Goal: Book appointment/travel/reservation

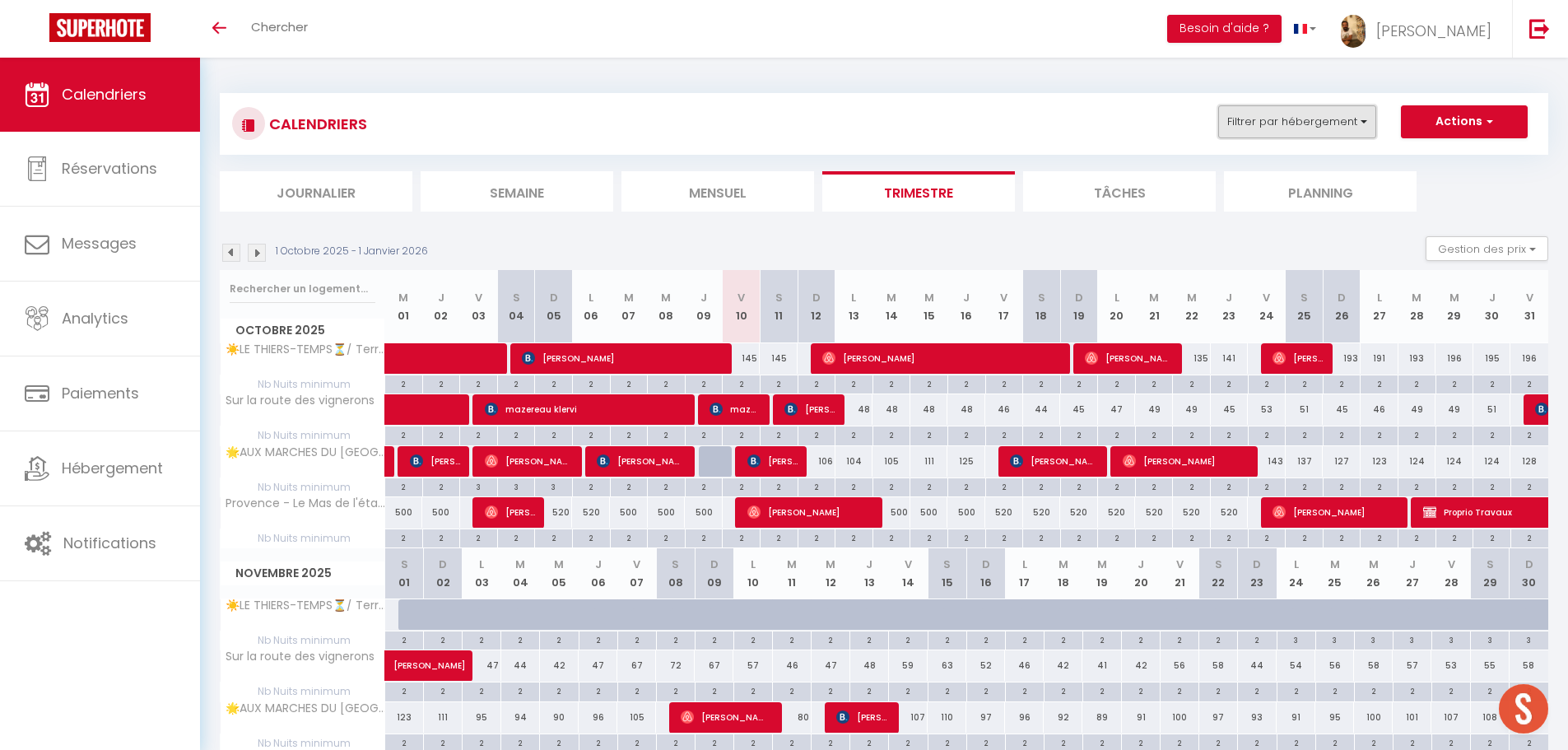
click at [1345, 113] on button "Filtrer par hébergement" at bounding box center [1296, 122] width 158 height 33
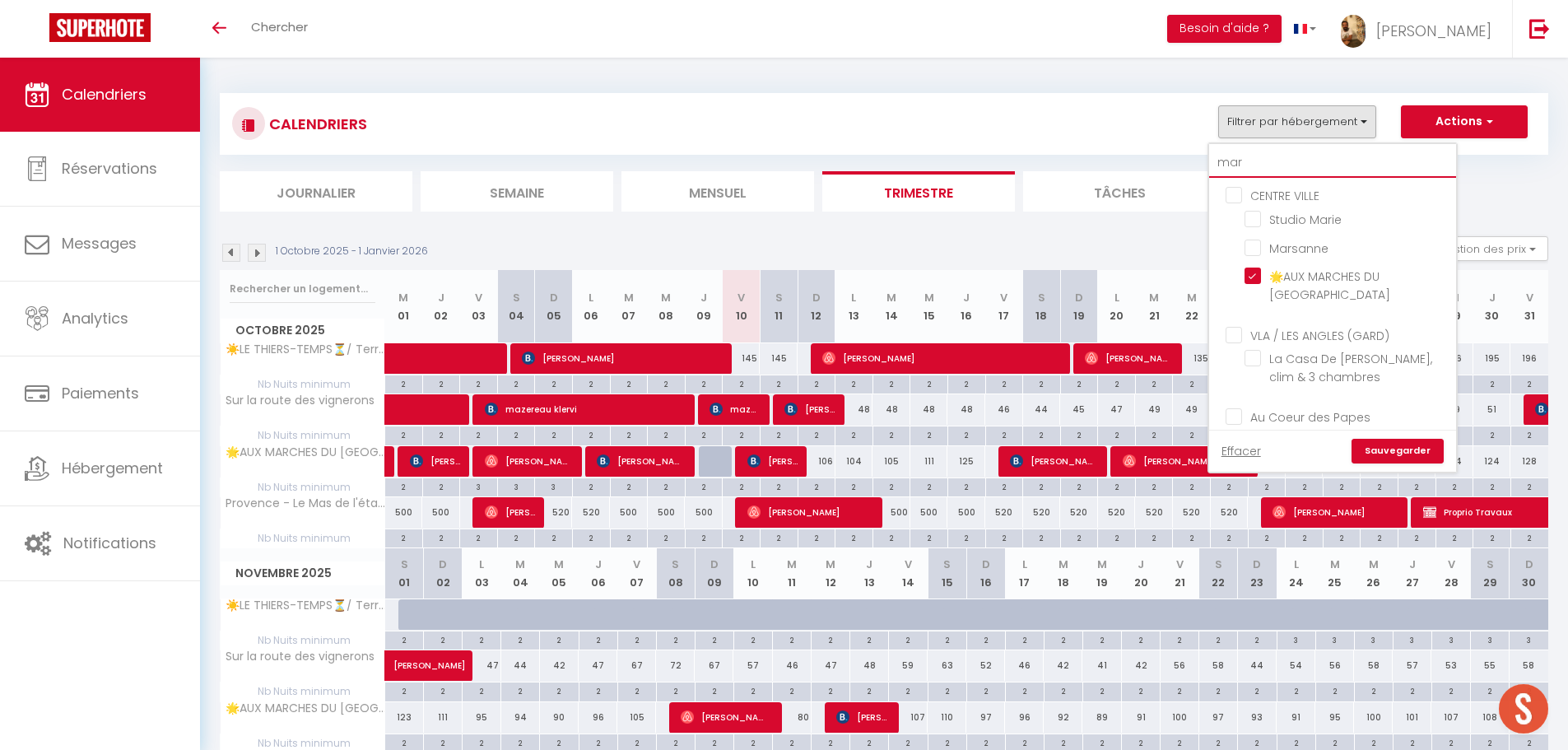
click at [1282, 151] on input "mar" at bounding box center [1333, 163] width 247 height 29
type input "ma"
checkbox input "false"
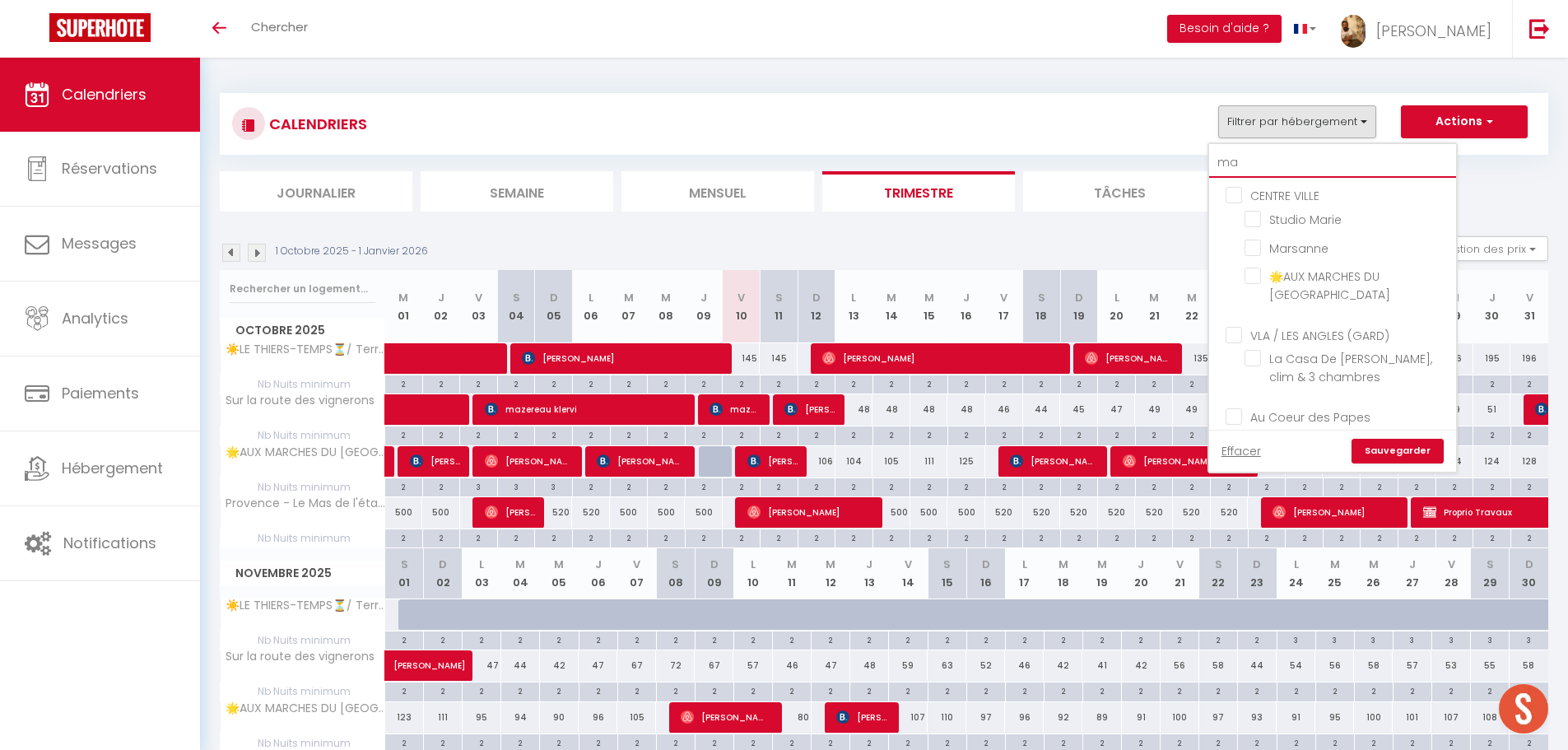
checkbox input "false"
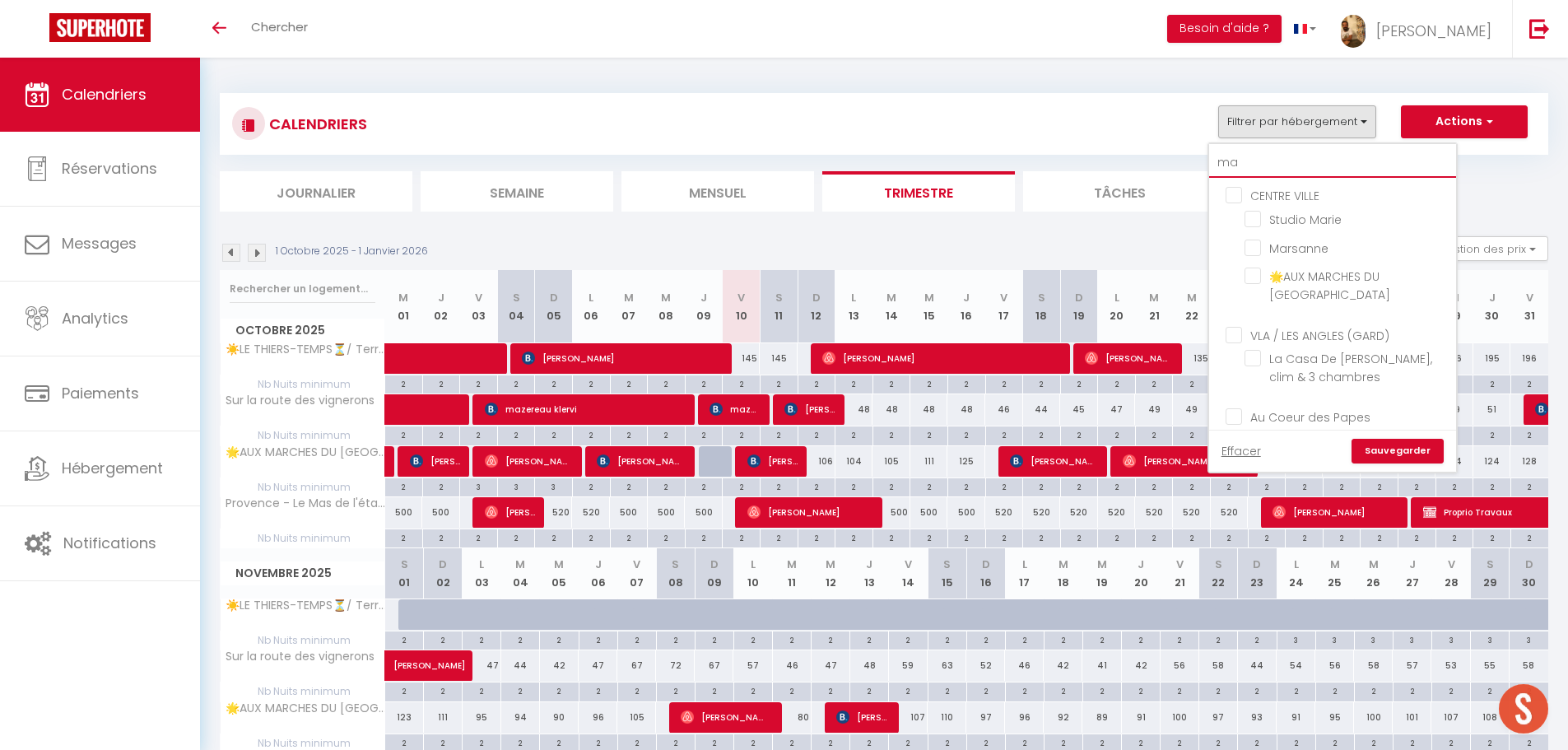
checkbox input "false"
type input "m"
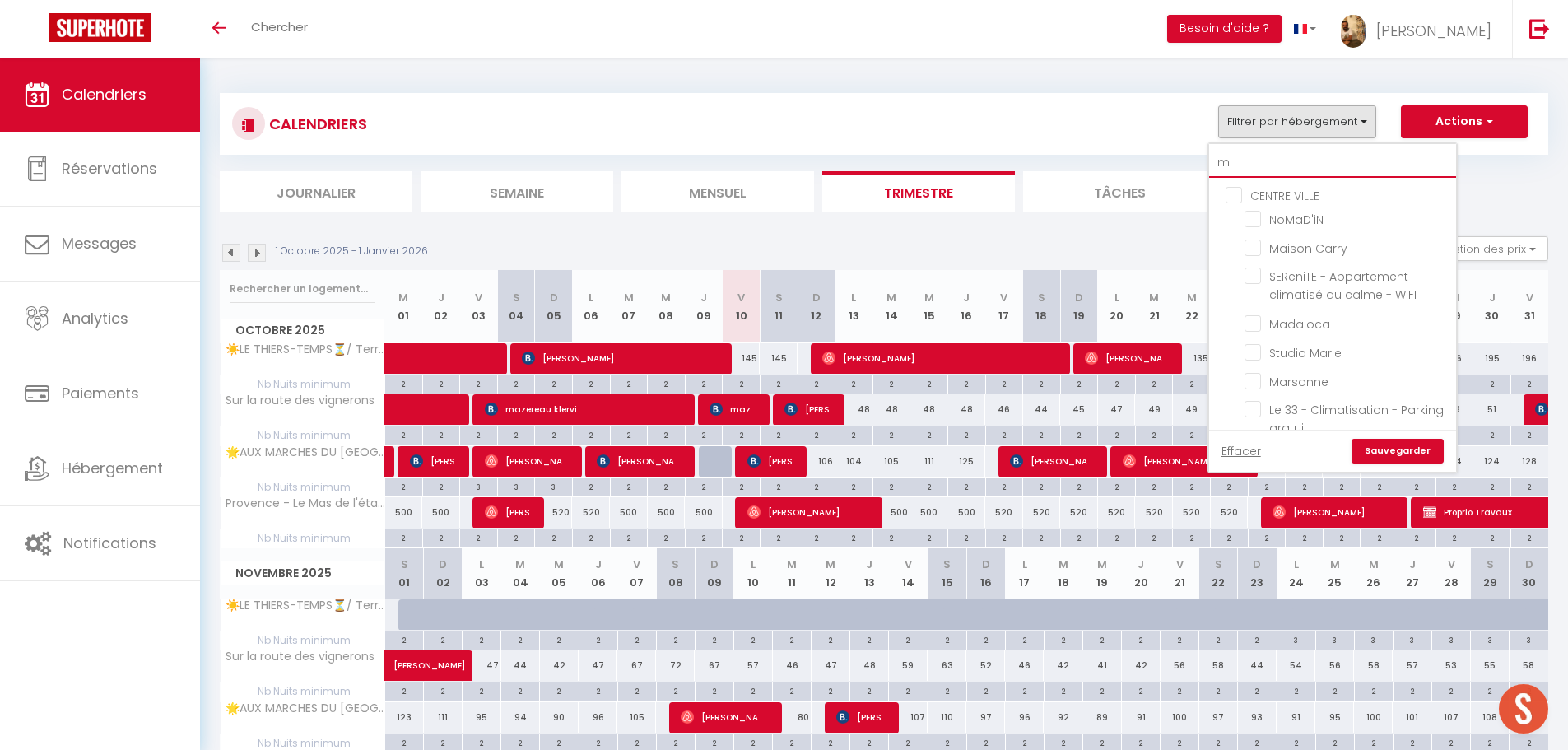
checkbox input "false"
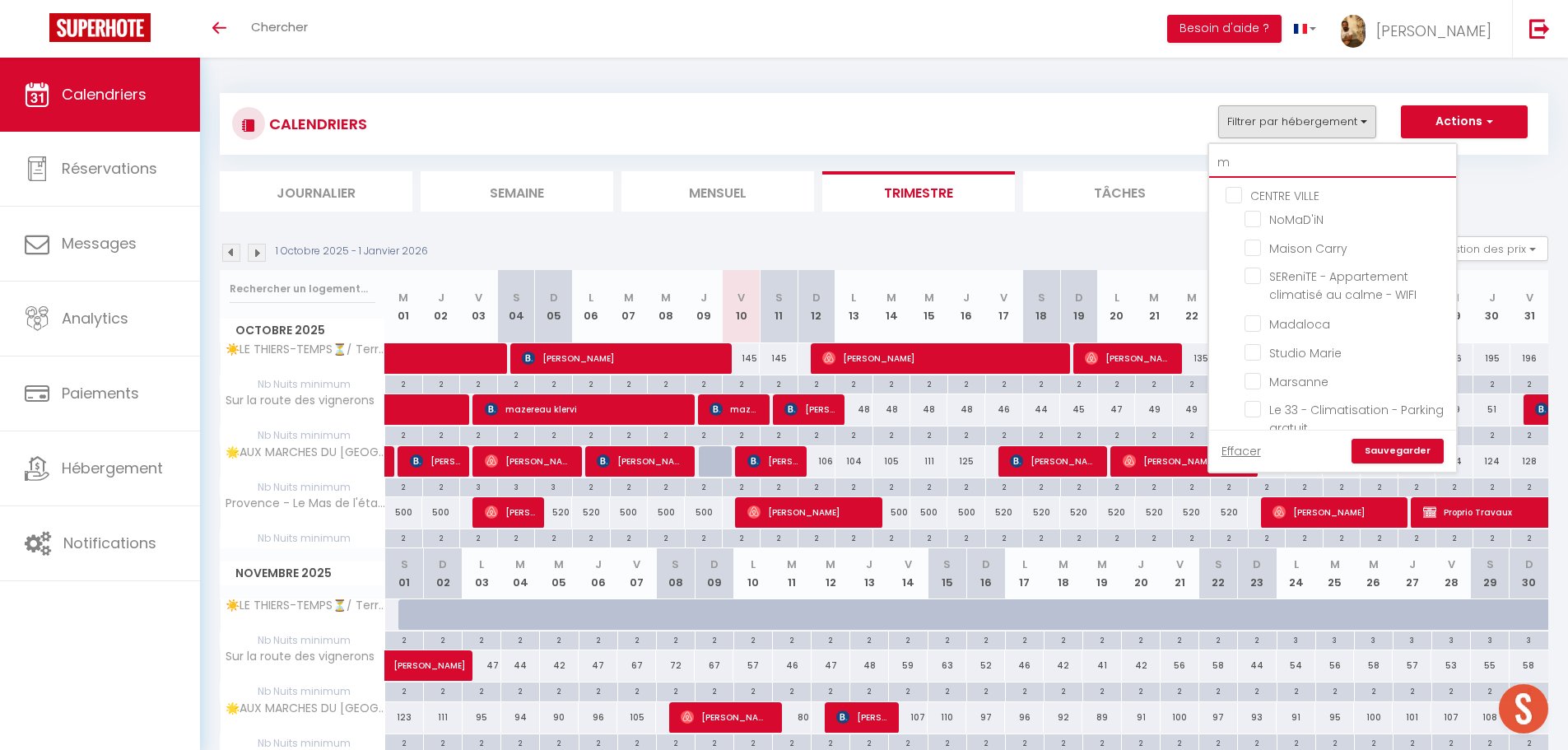
checkbox input "false"
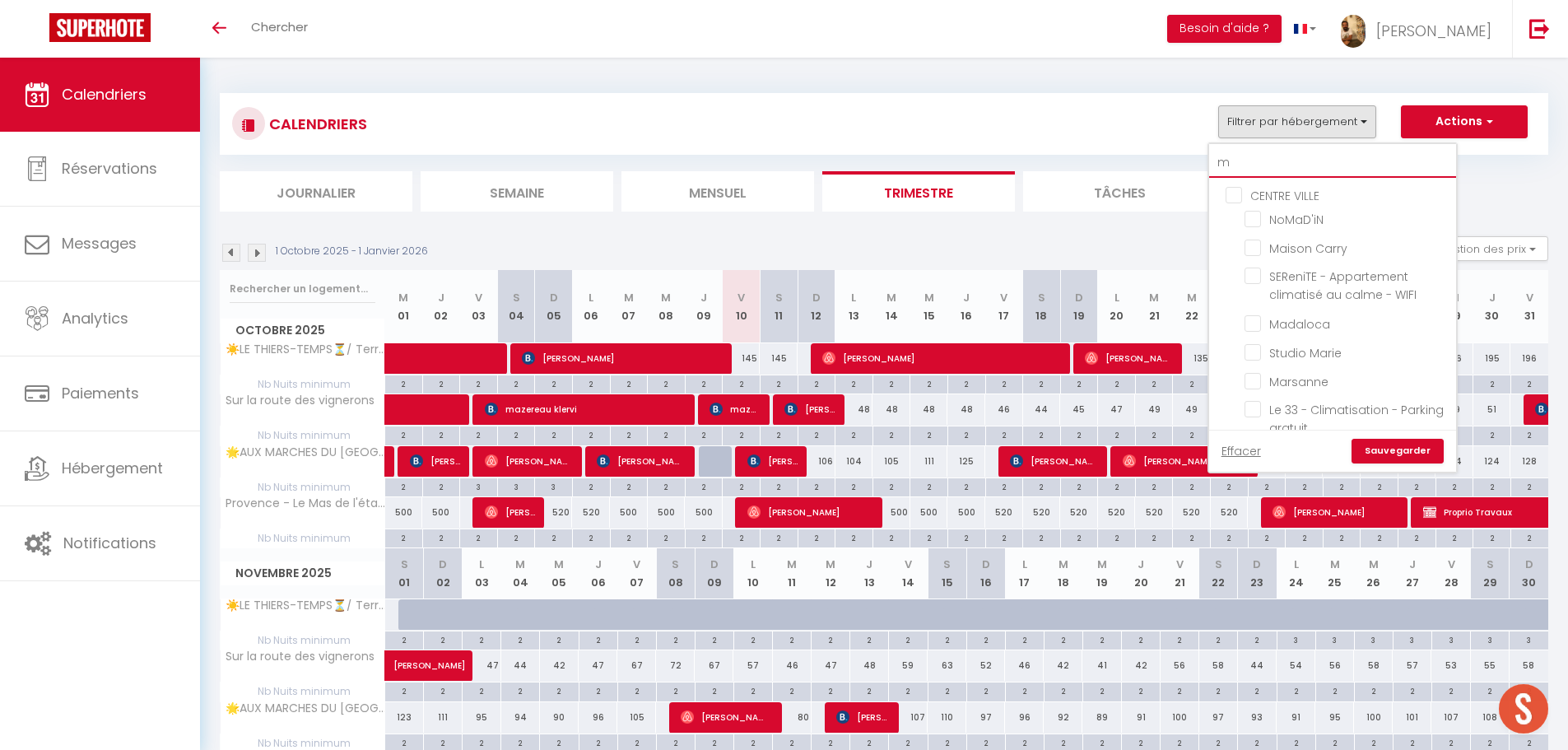
checkbox input "false"
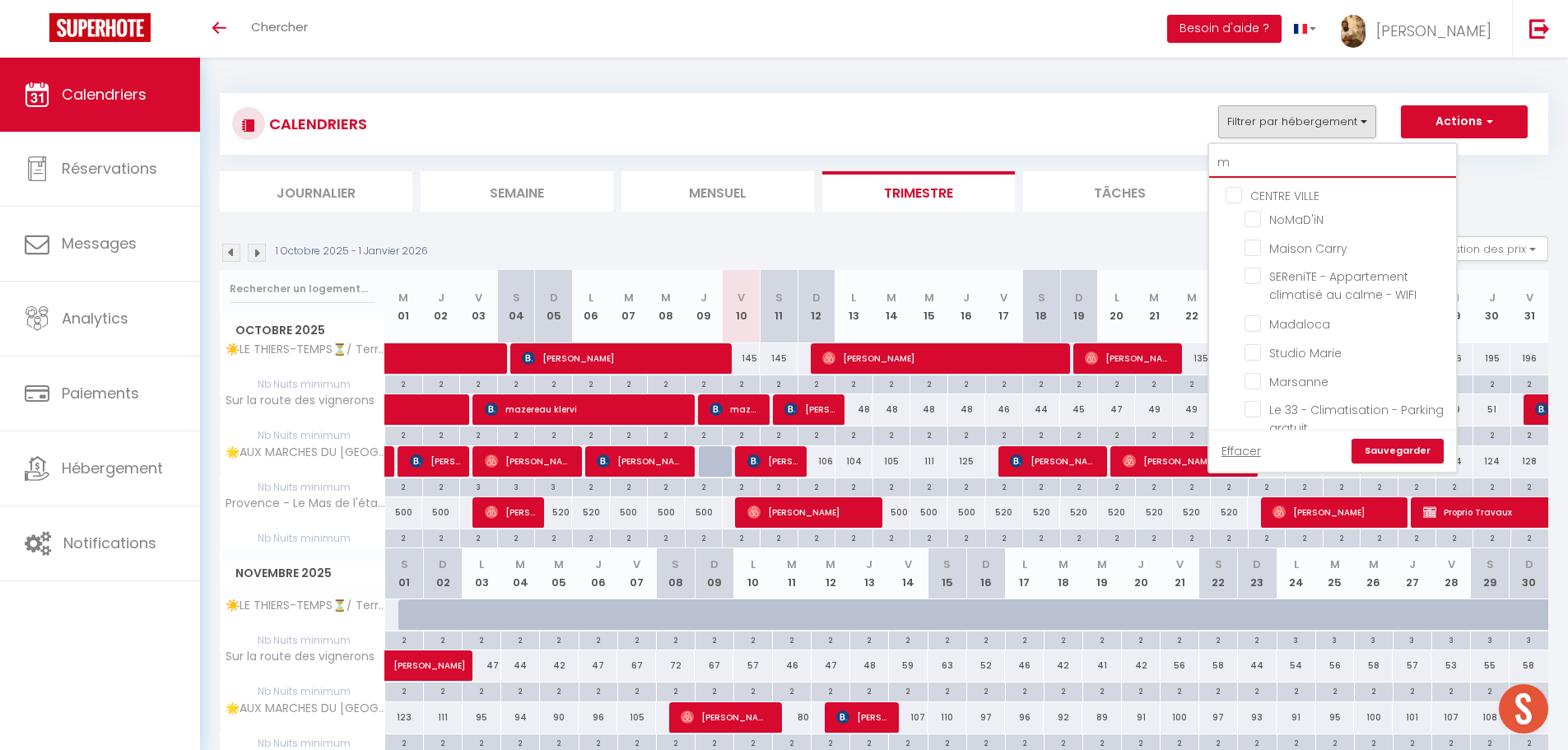
checkbox input "false"
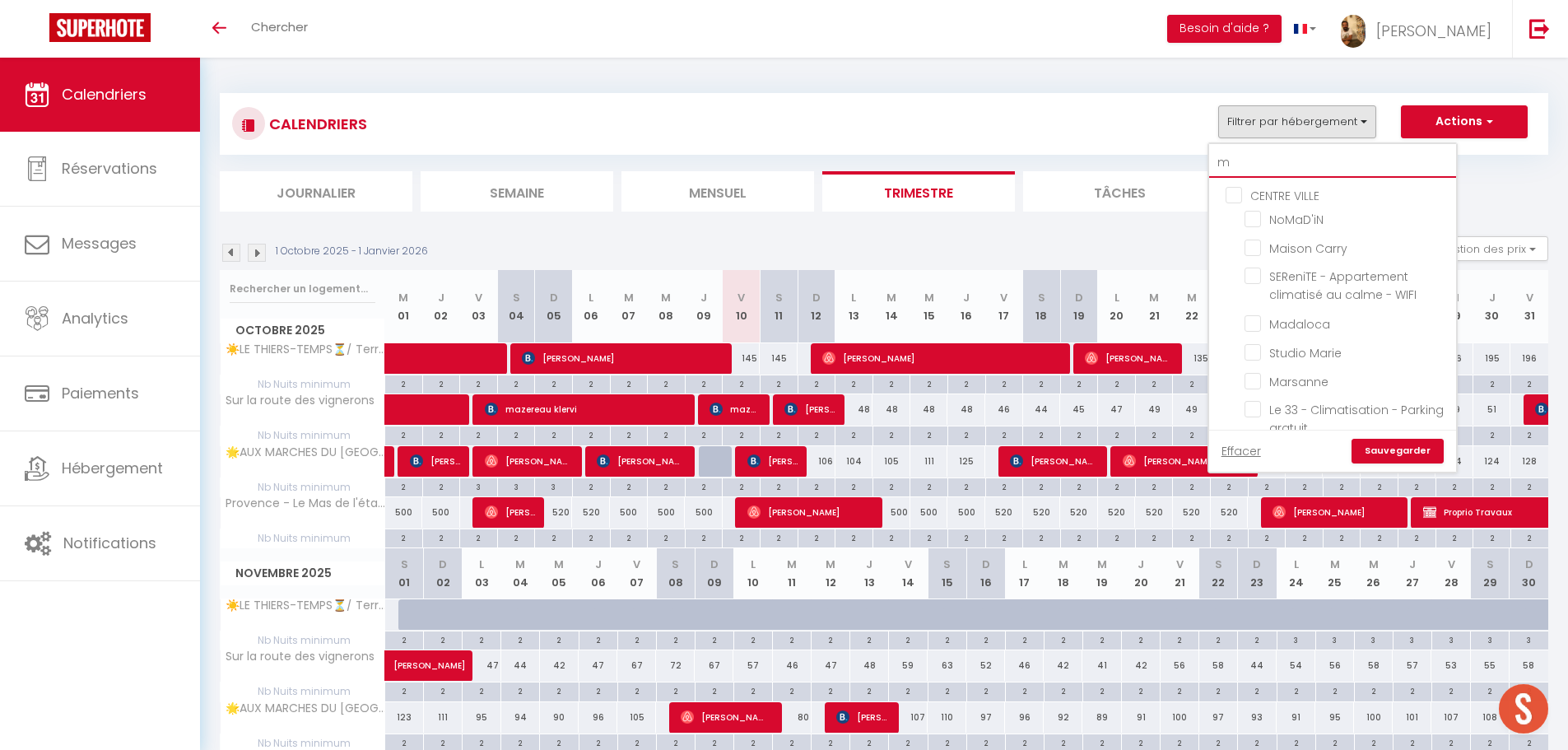
checkbox input "false"
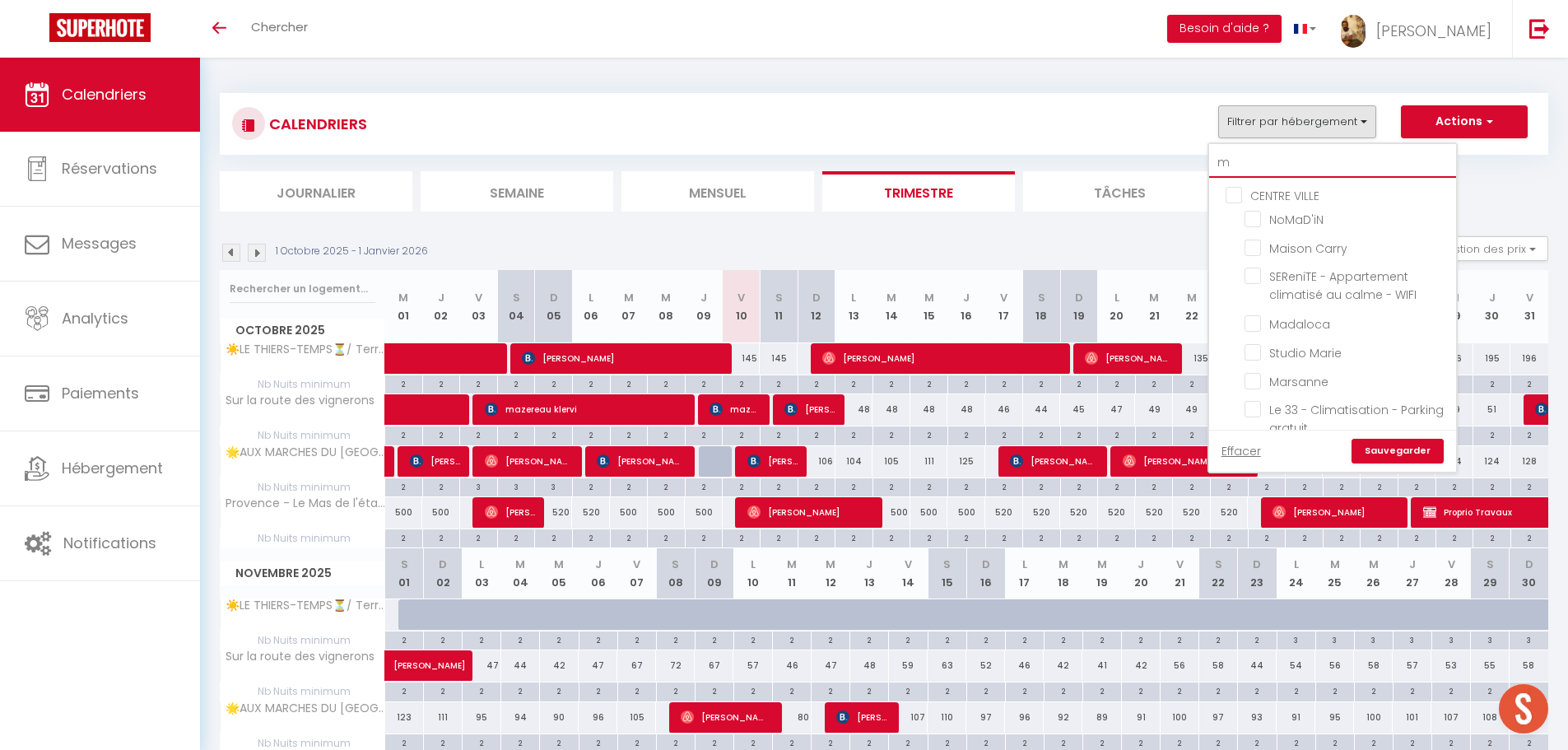
checkbox input "false"
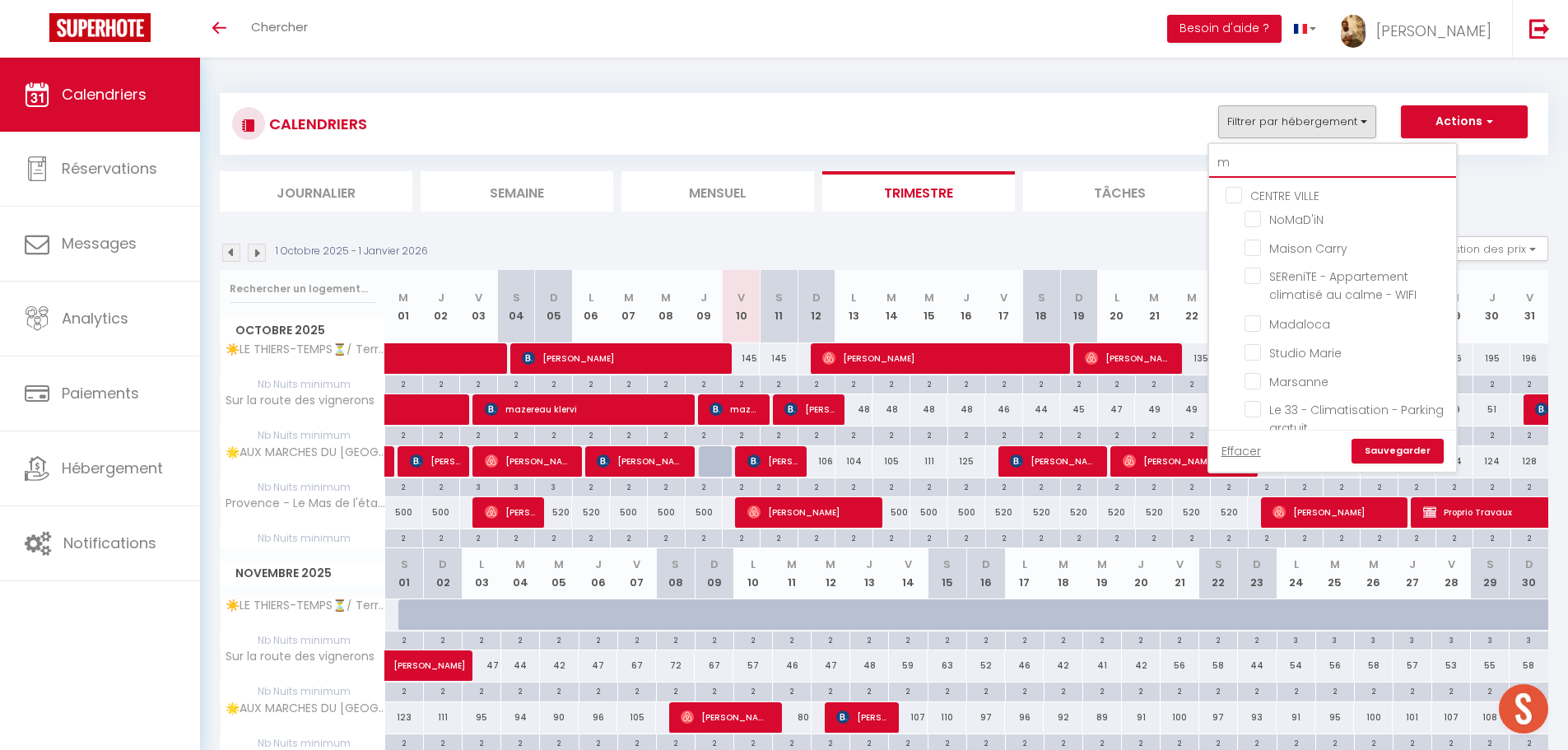
checkbox input "false"
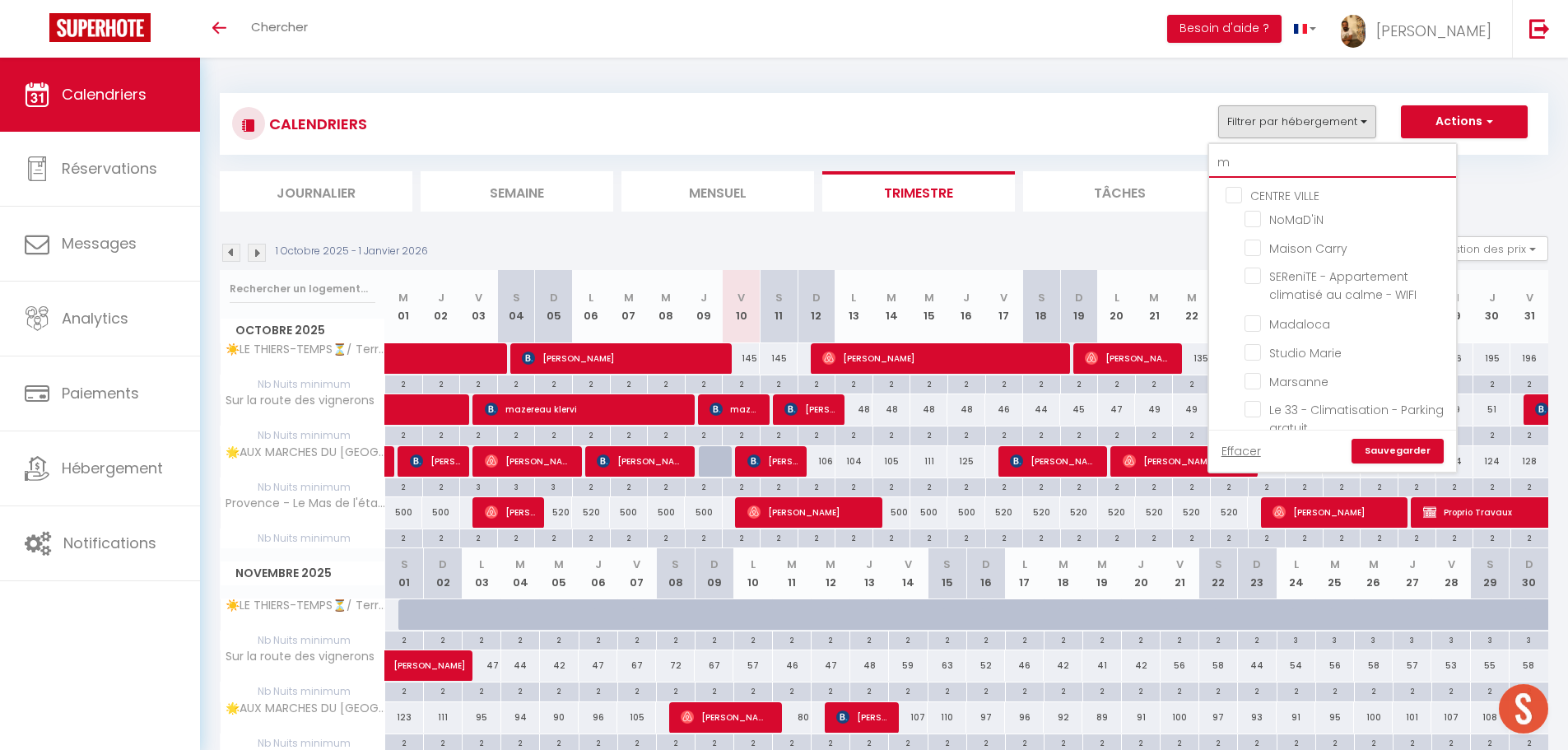
checkbox input "false"
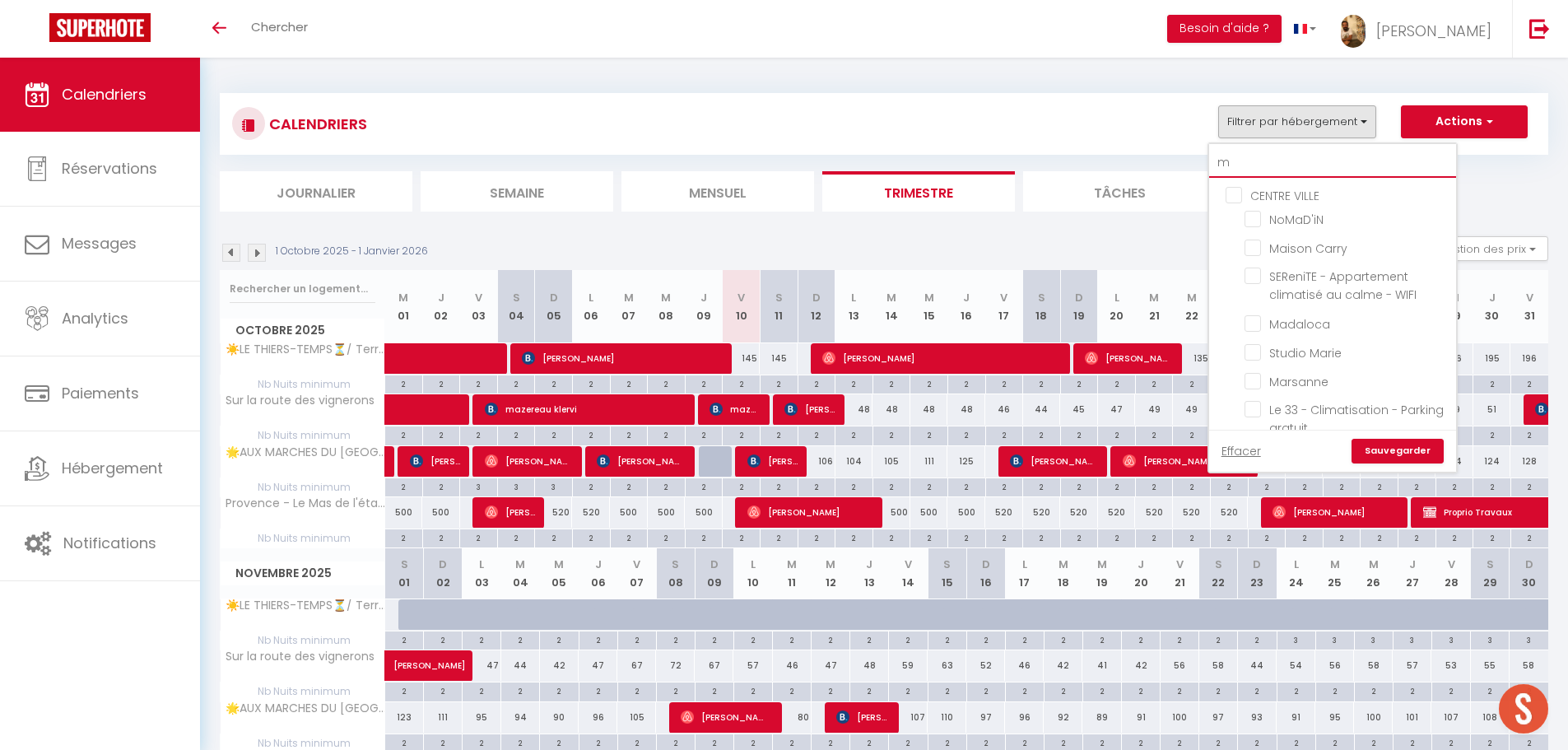
checkbox input "false"
checkbox input "true"
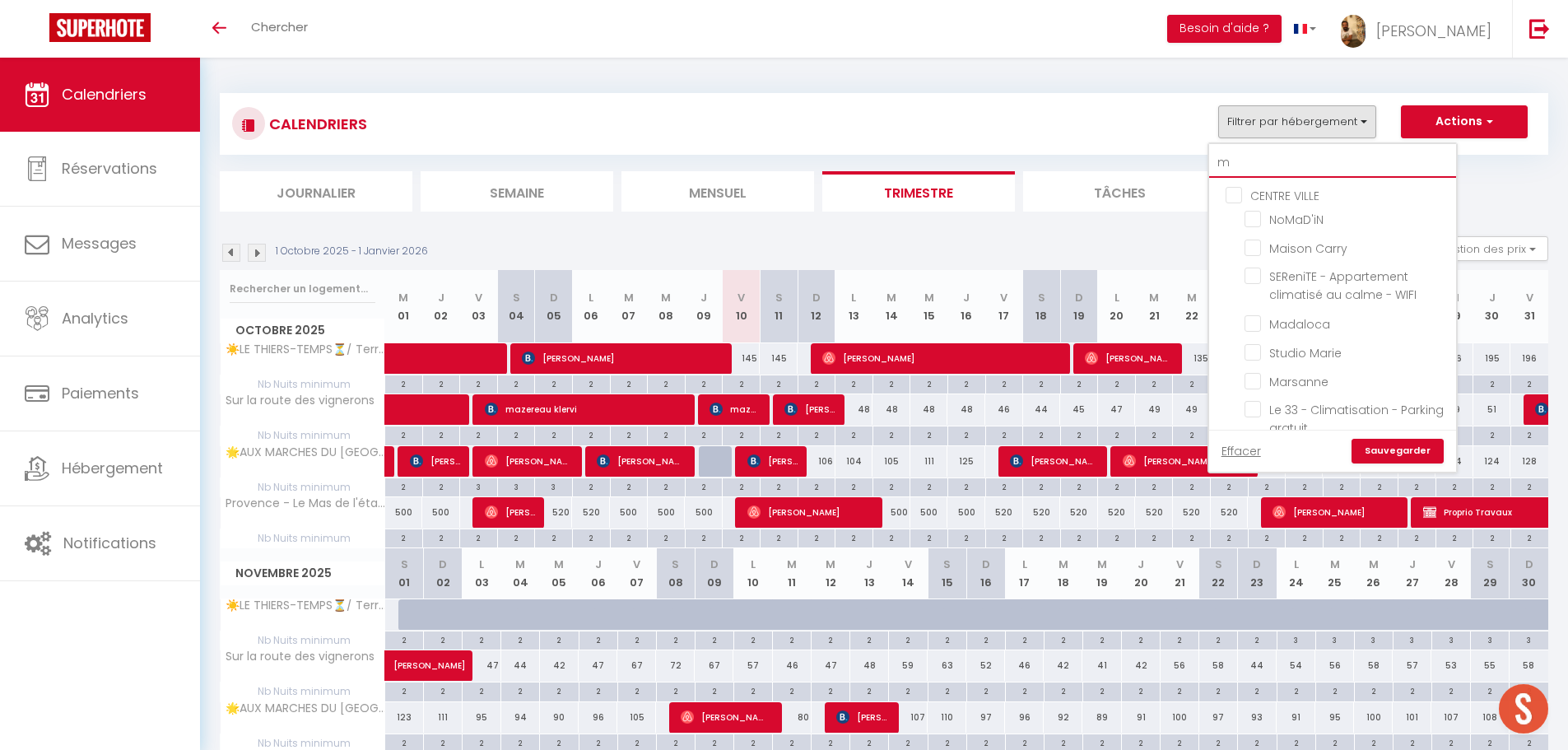
checkbox input "false"
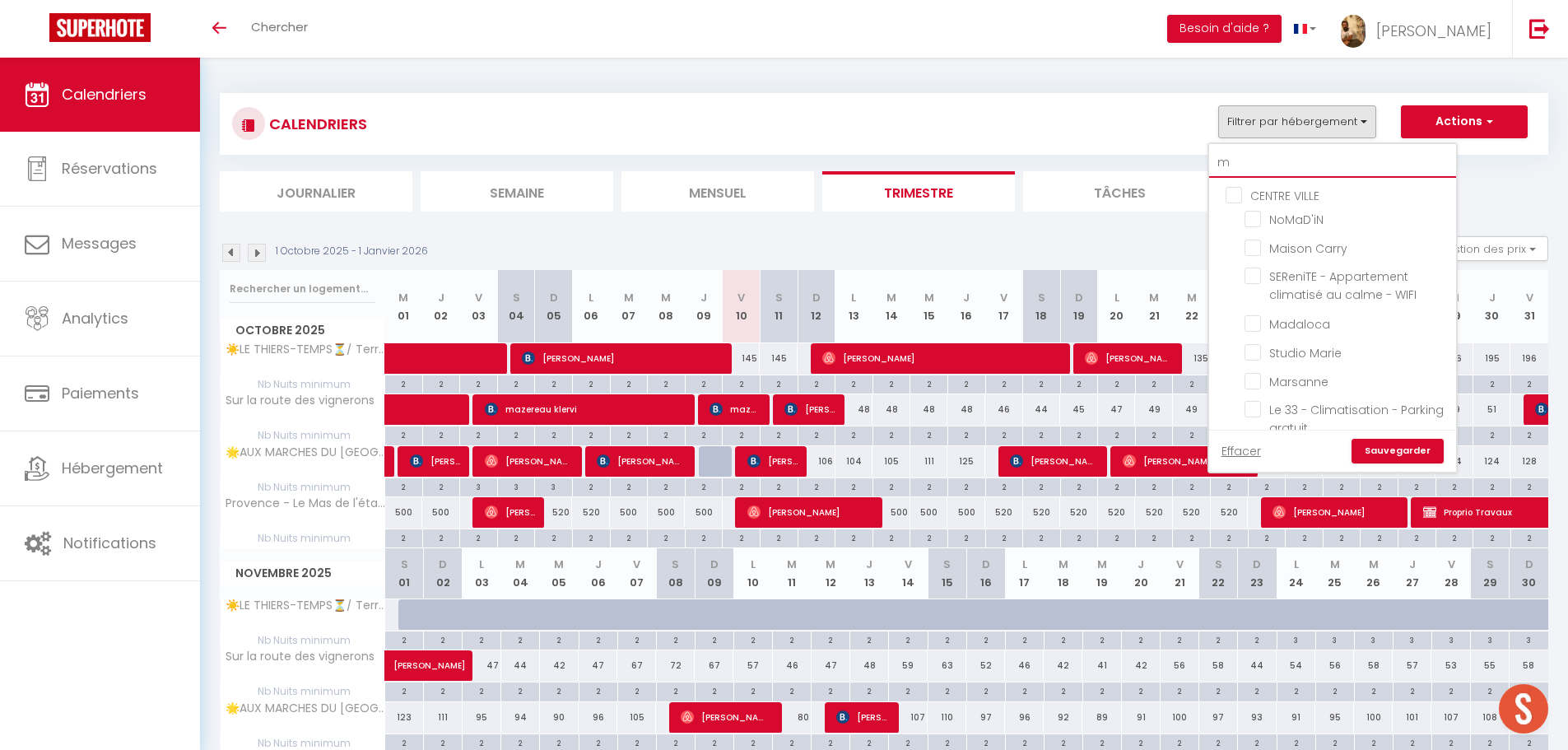
checkbox input "false"
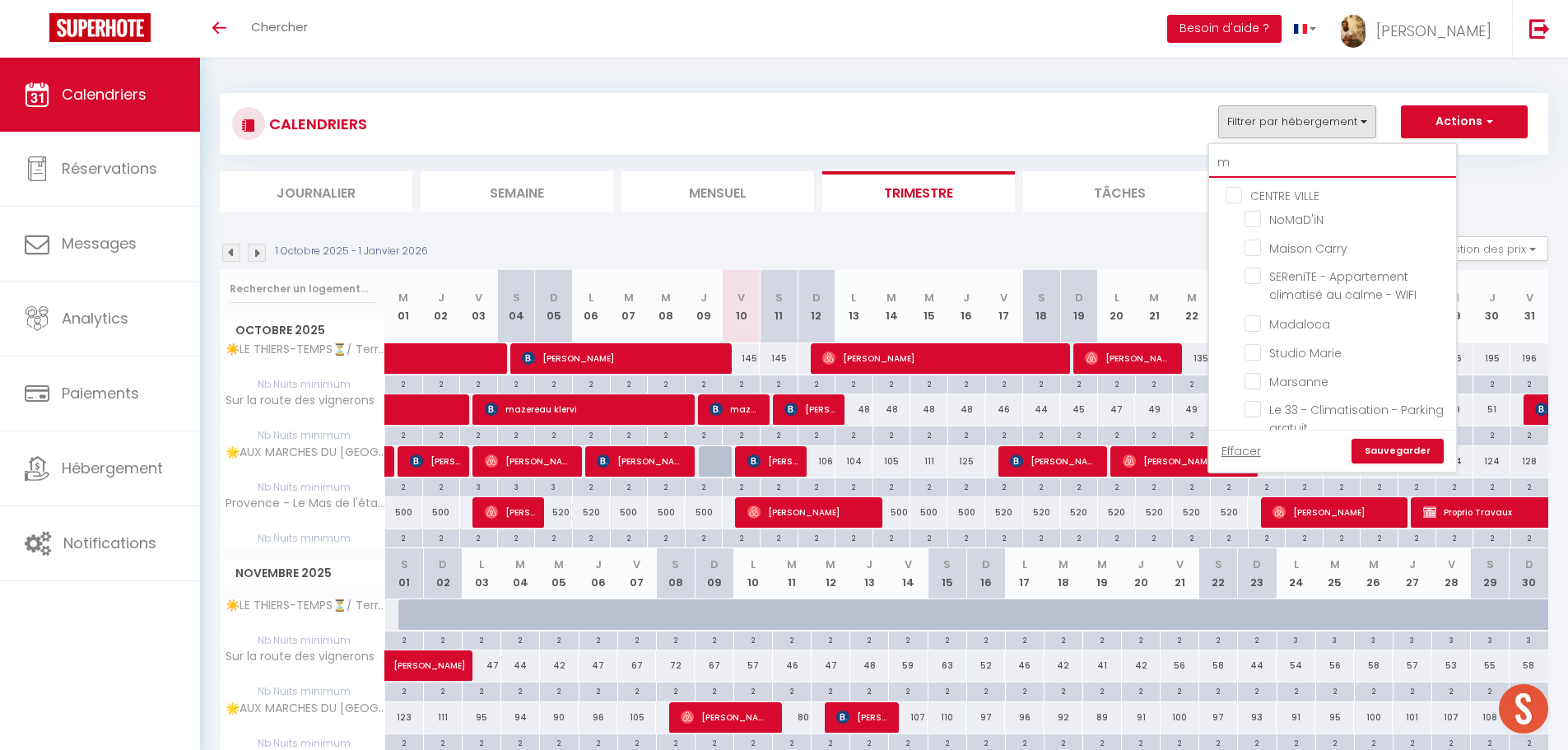
checkbox input "false"
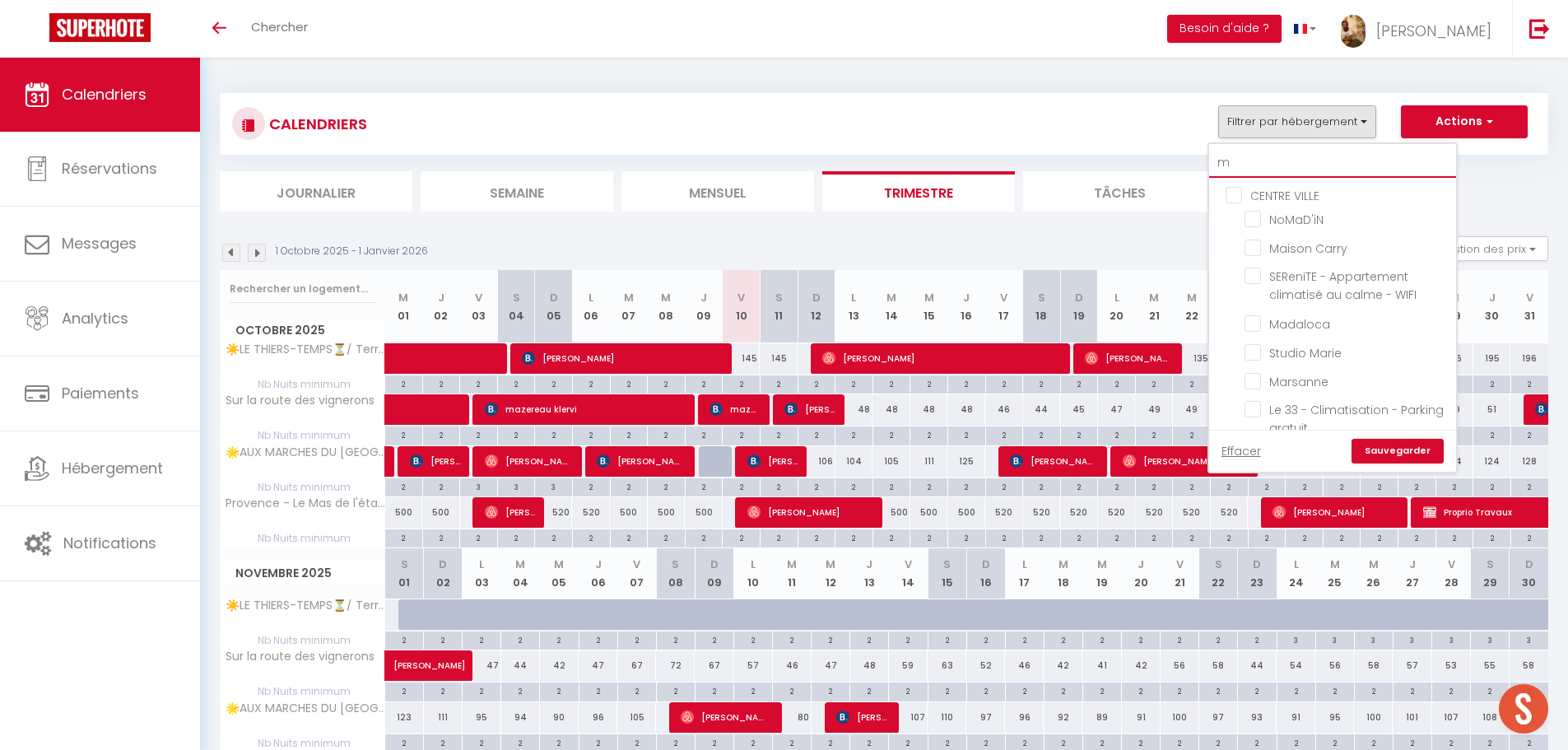
checkbox input "false"
checkbox input "true"
checkbox input "false"
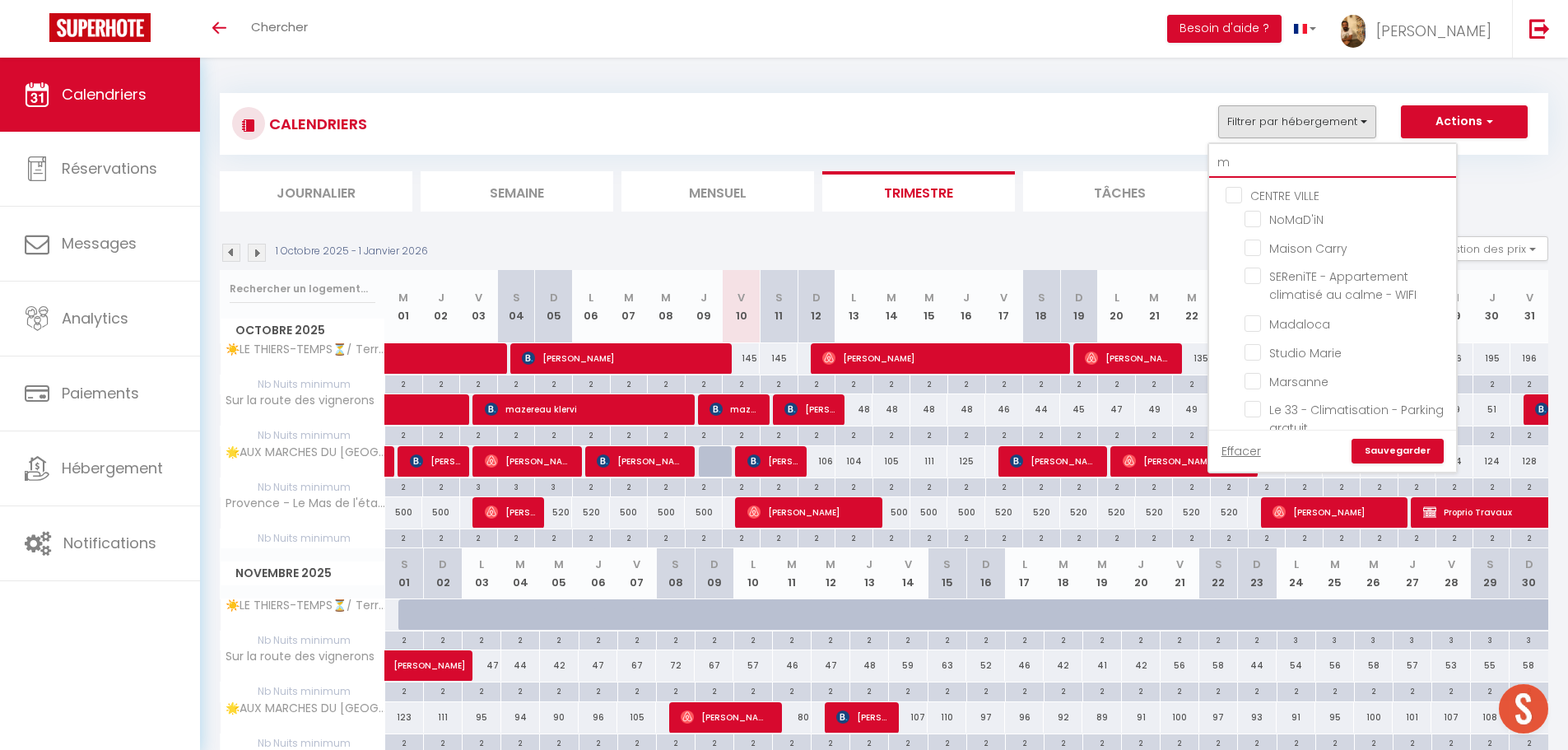
checkbox input "false"
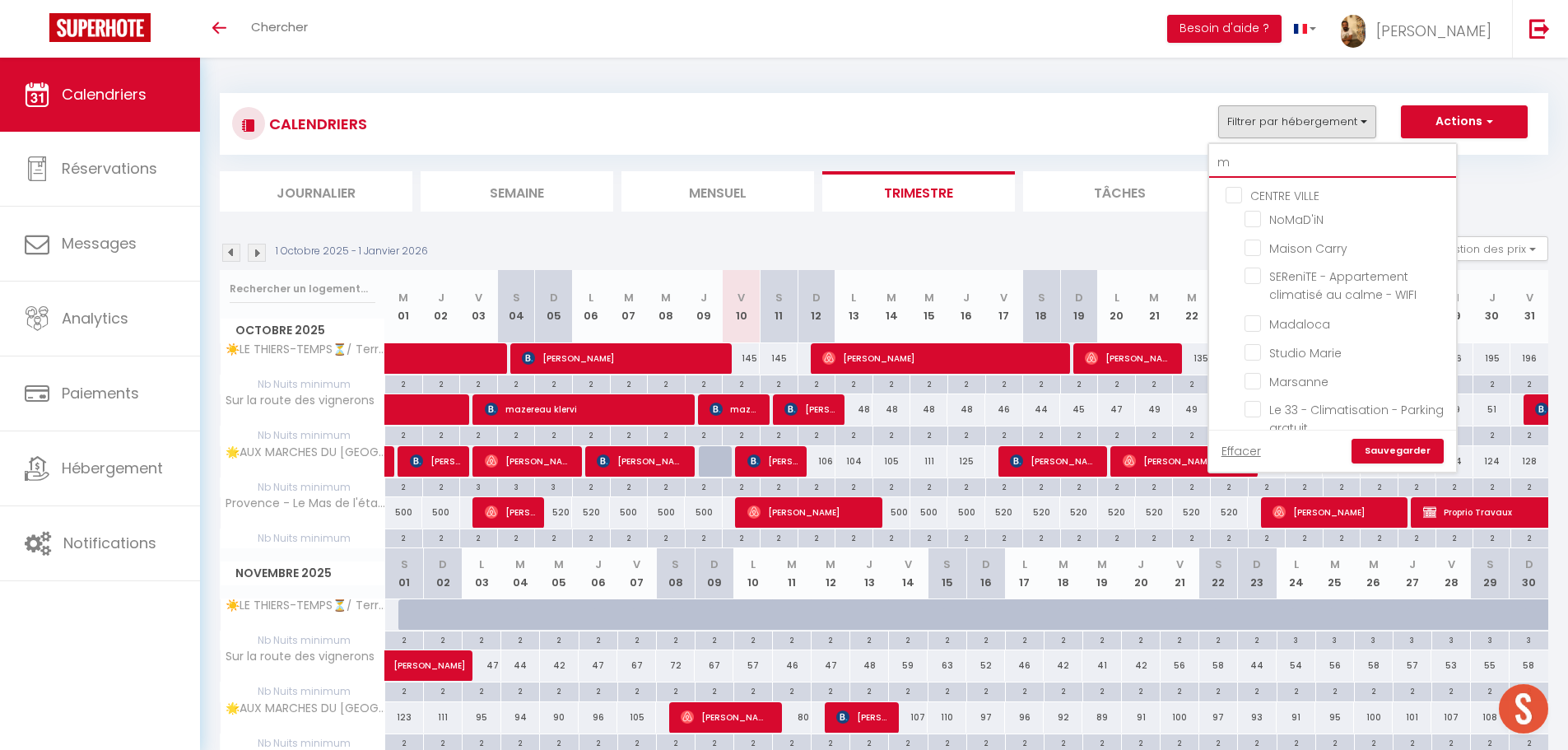
checkbox input "false"
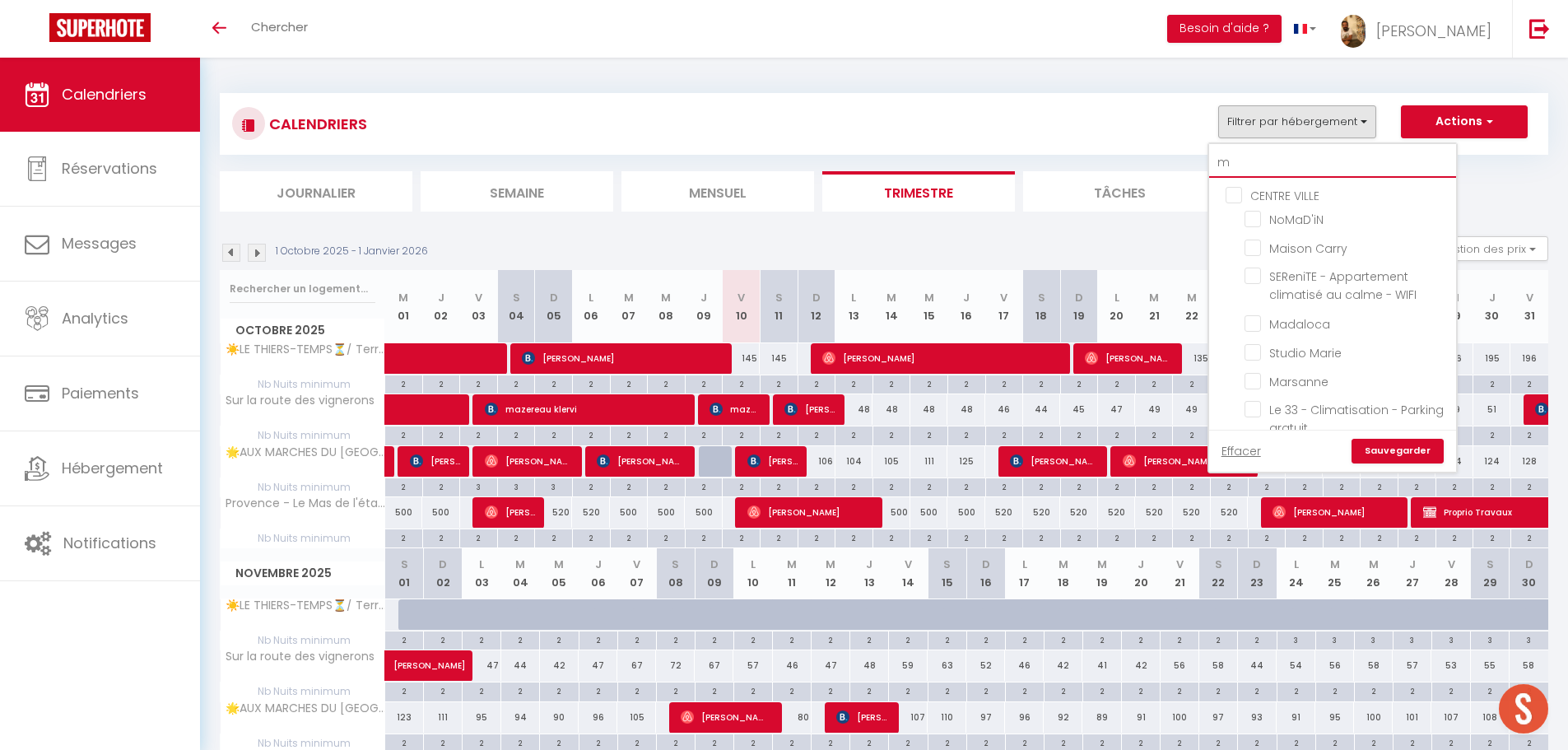
checkbox input "false"
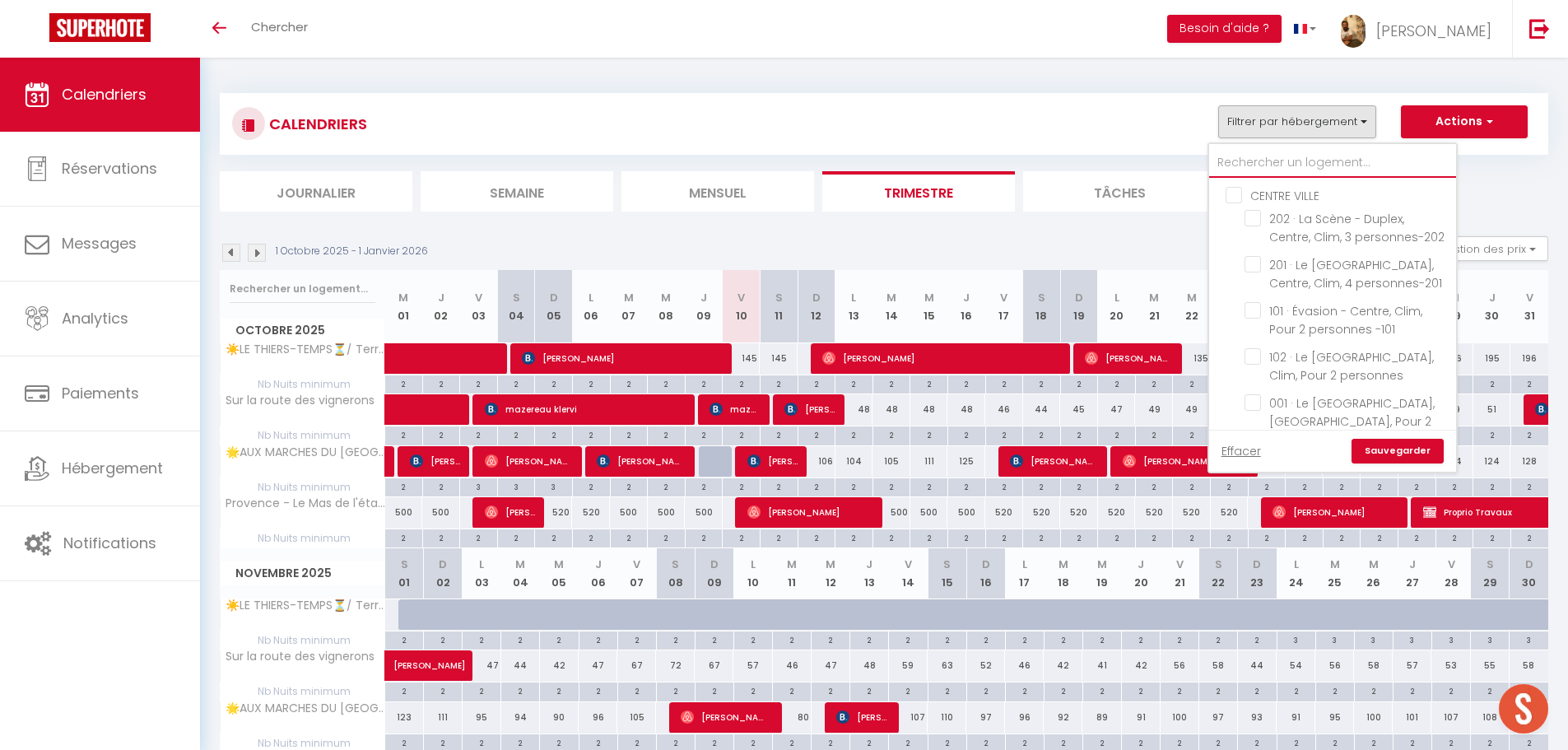
checkbox input "false"
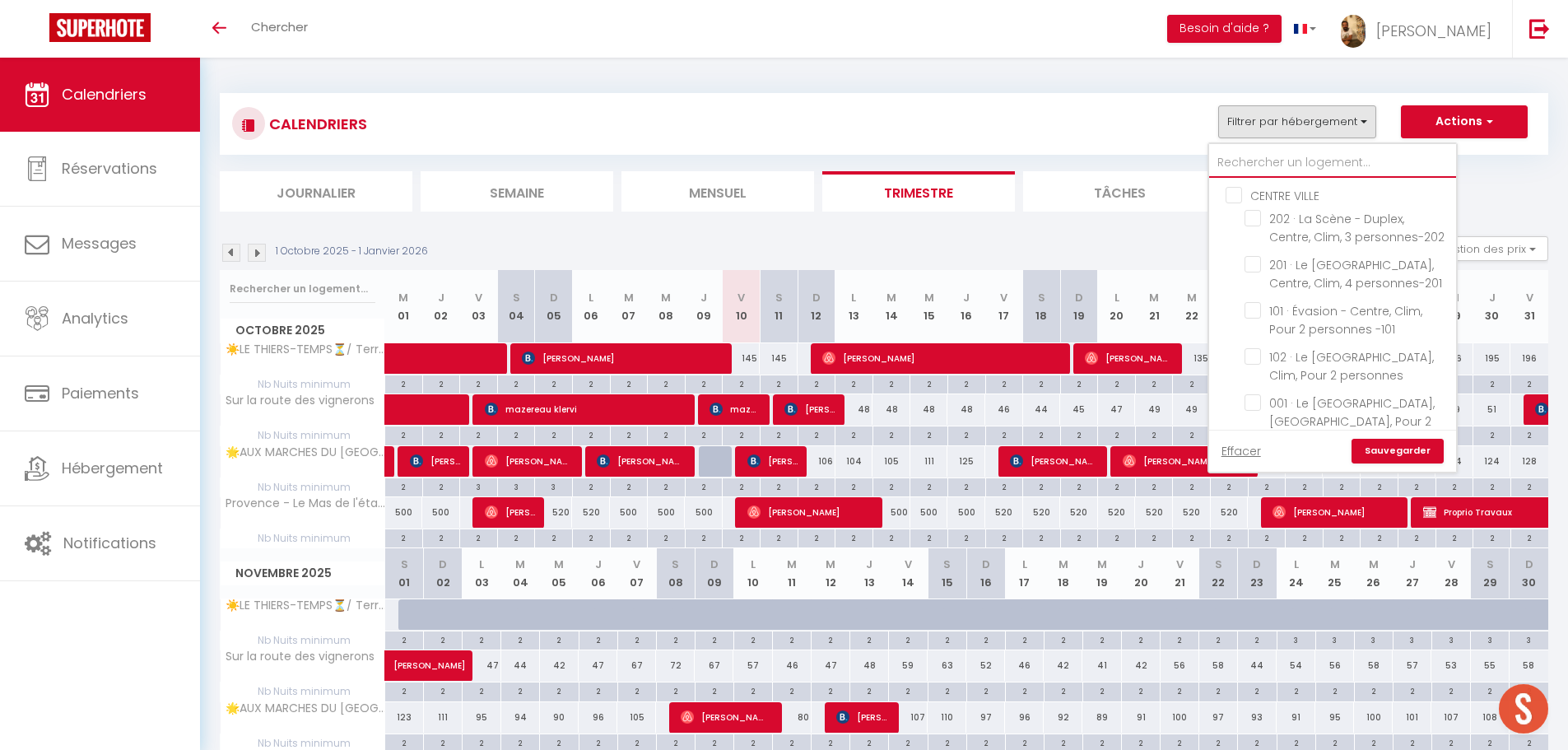
checkbox input "false"
checkbox input "true"
checkbox input "false"
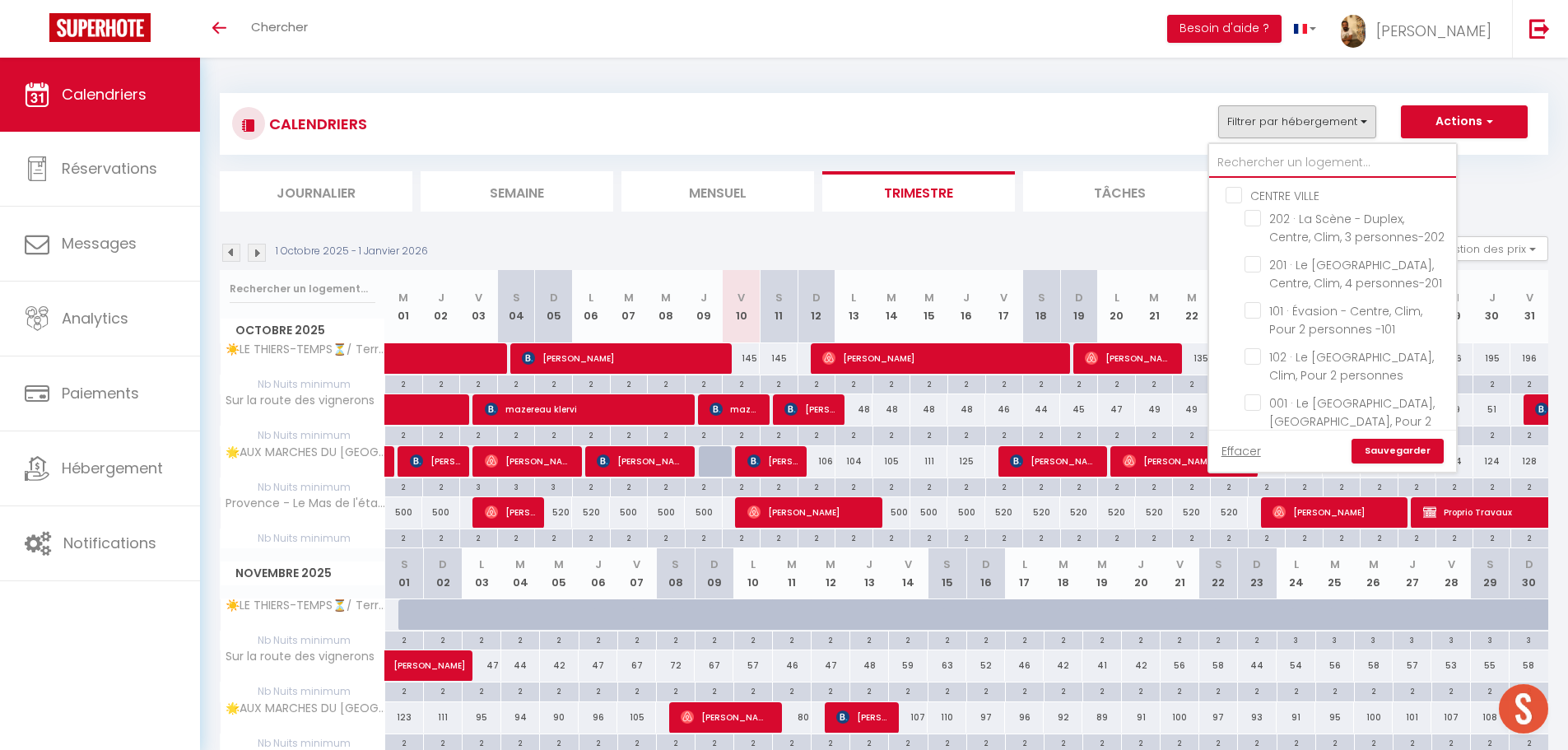
checkbox input "false"
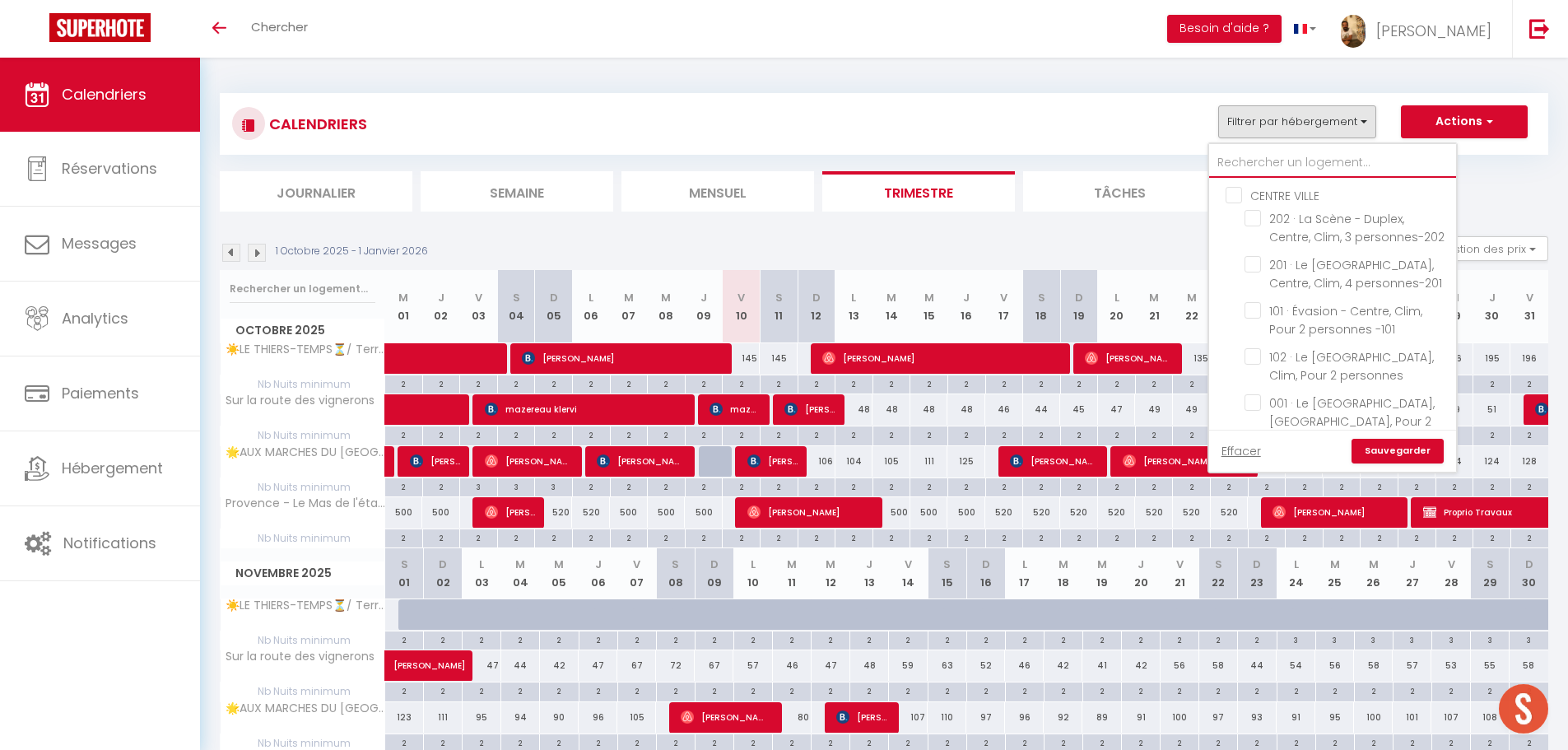
checkbox input "false"
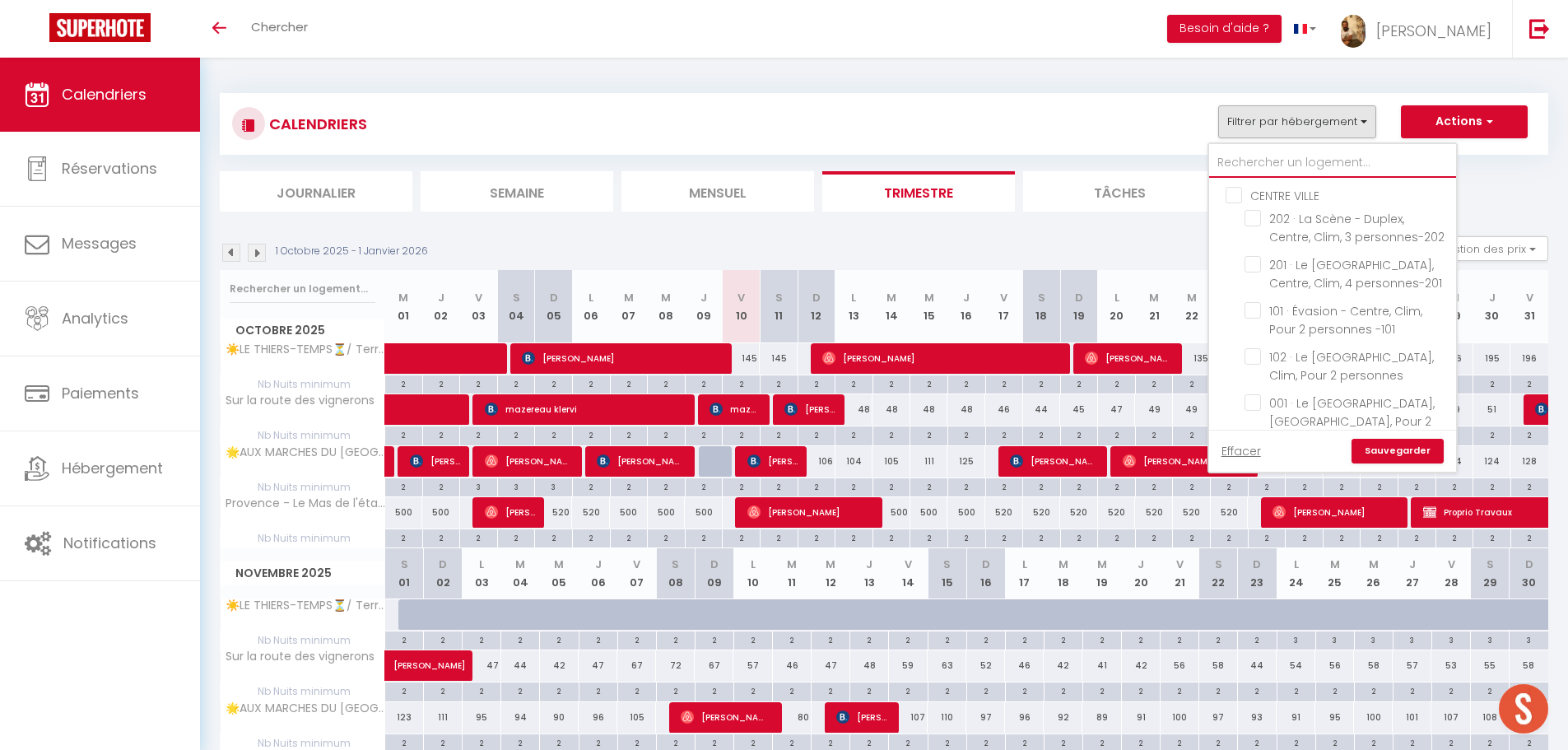
checkbox input "false"
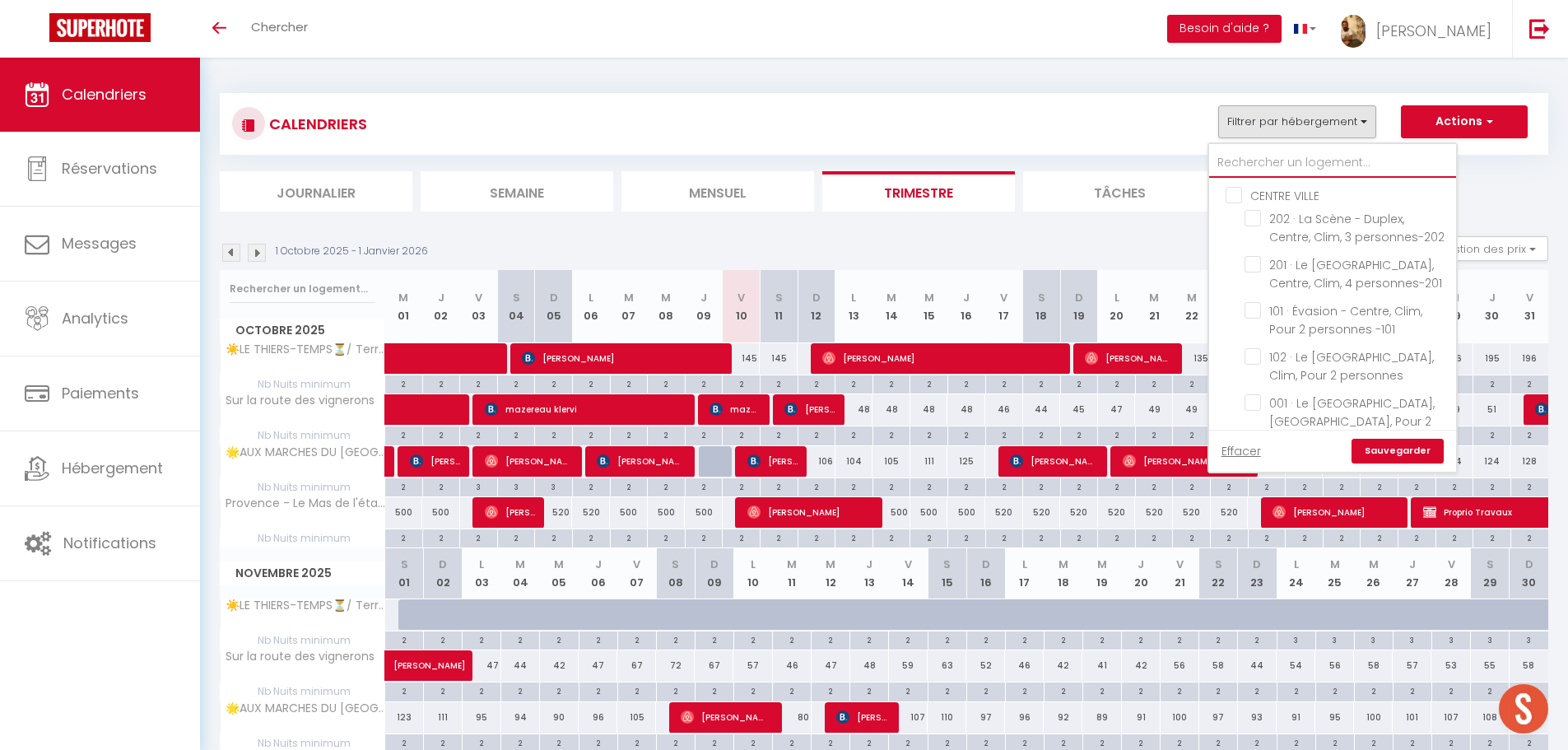
checkbox input "false"
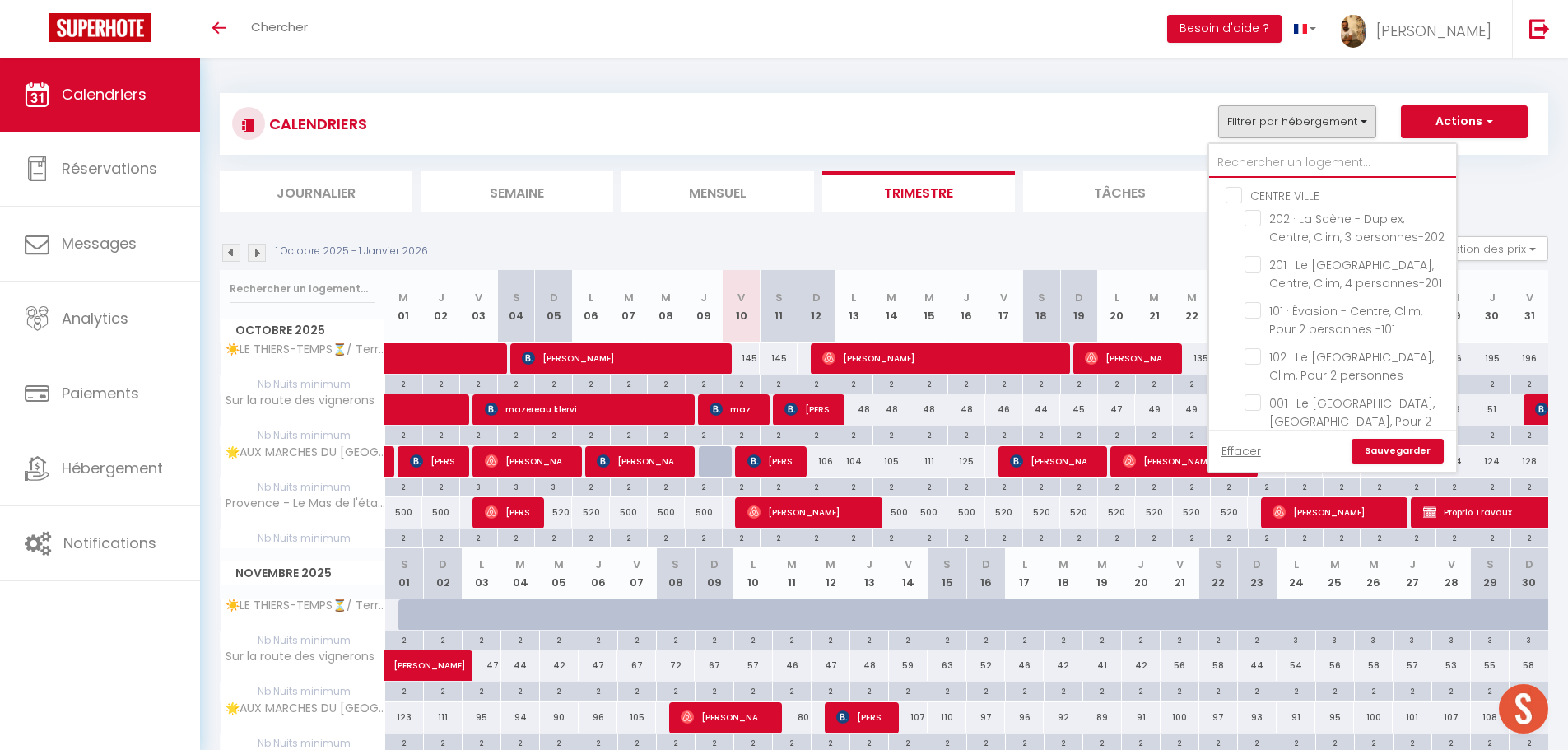
checkbox input "false"
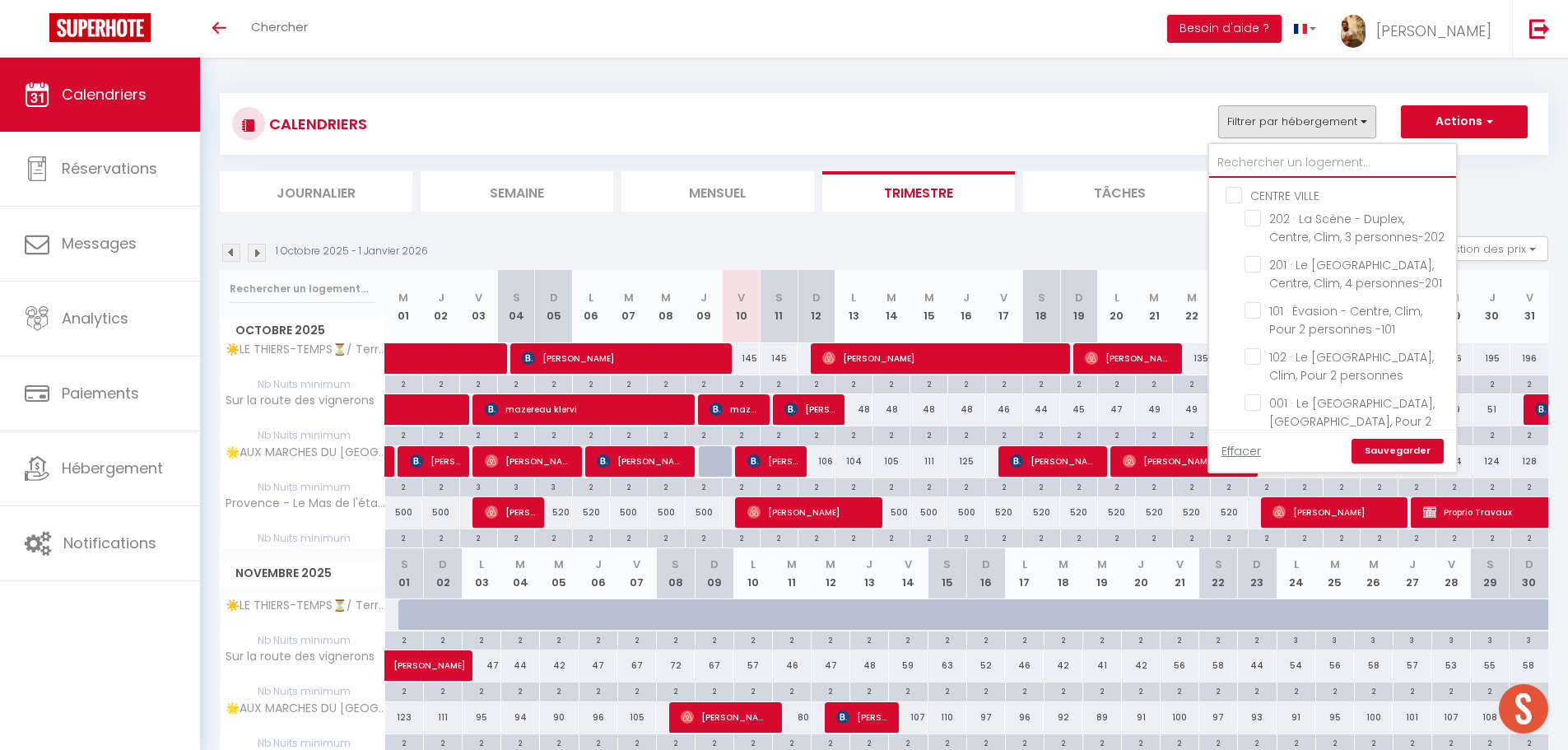
checkbox input "false"
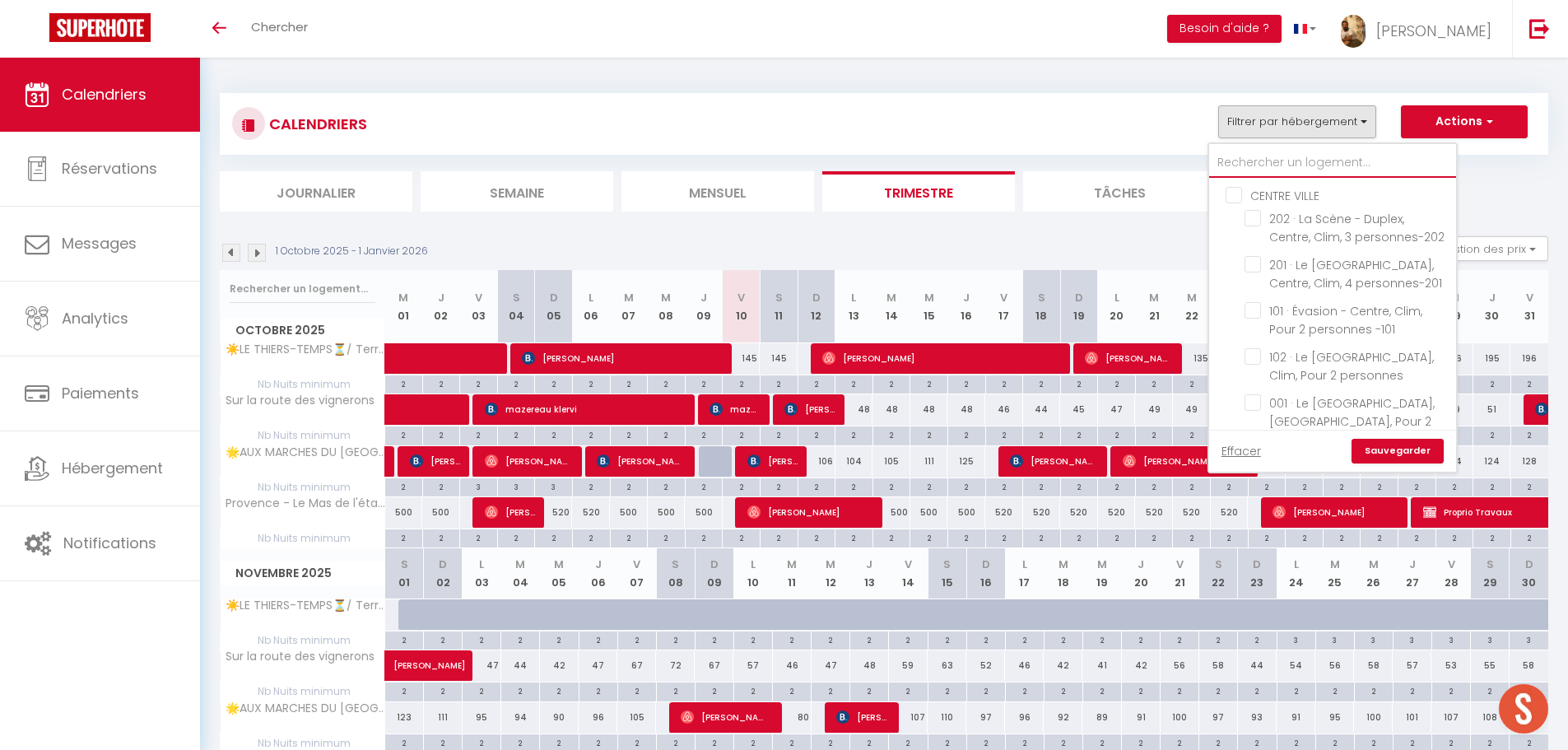
checkbox input "false"
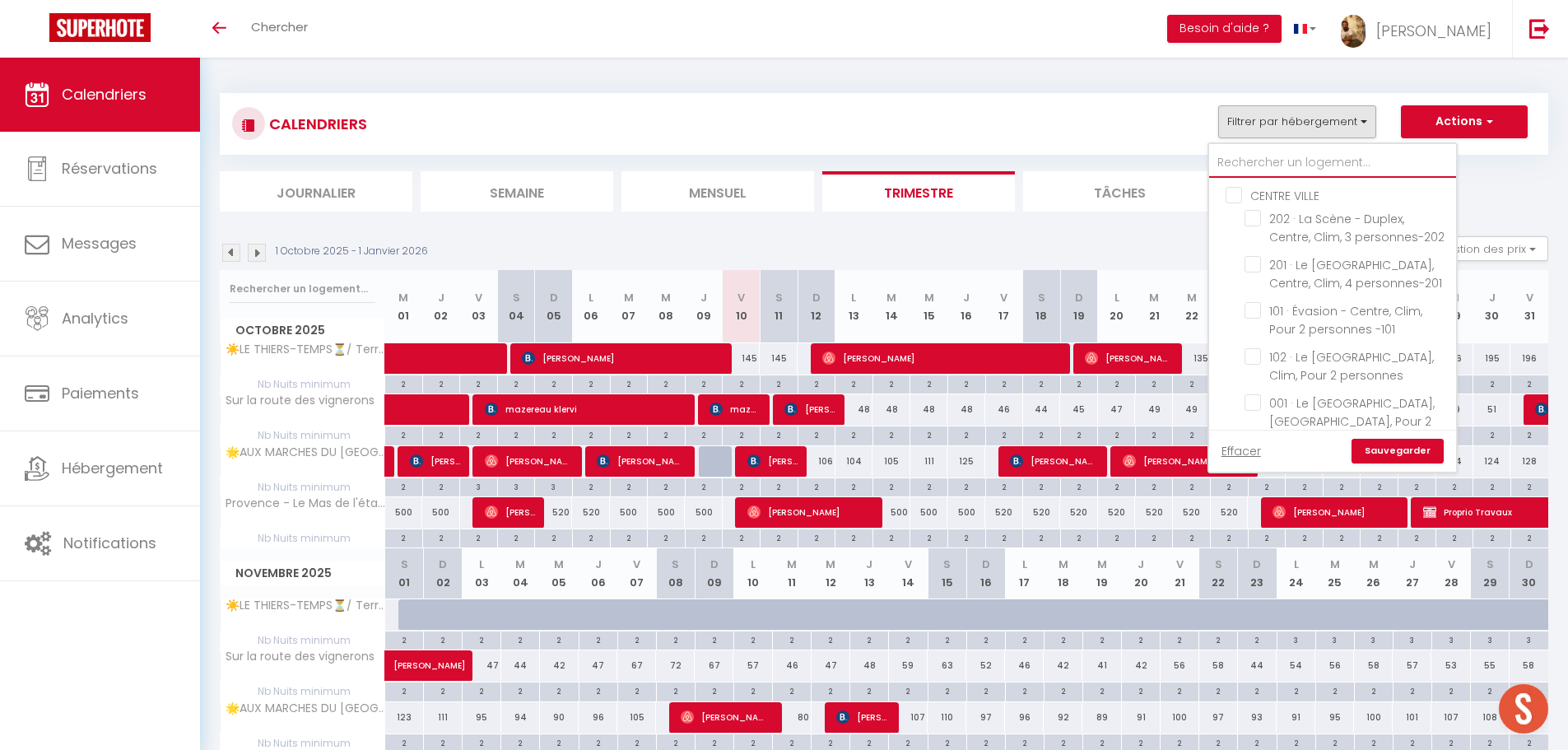
checkbox input "false"
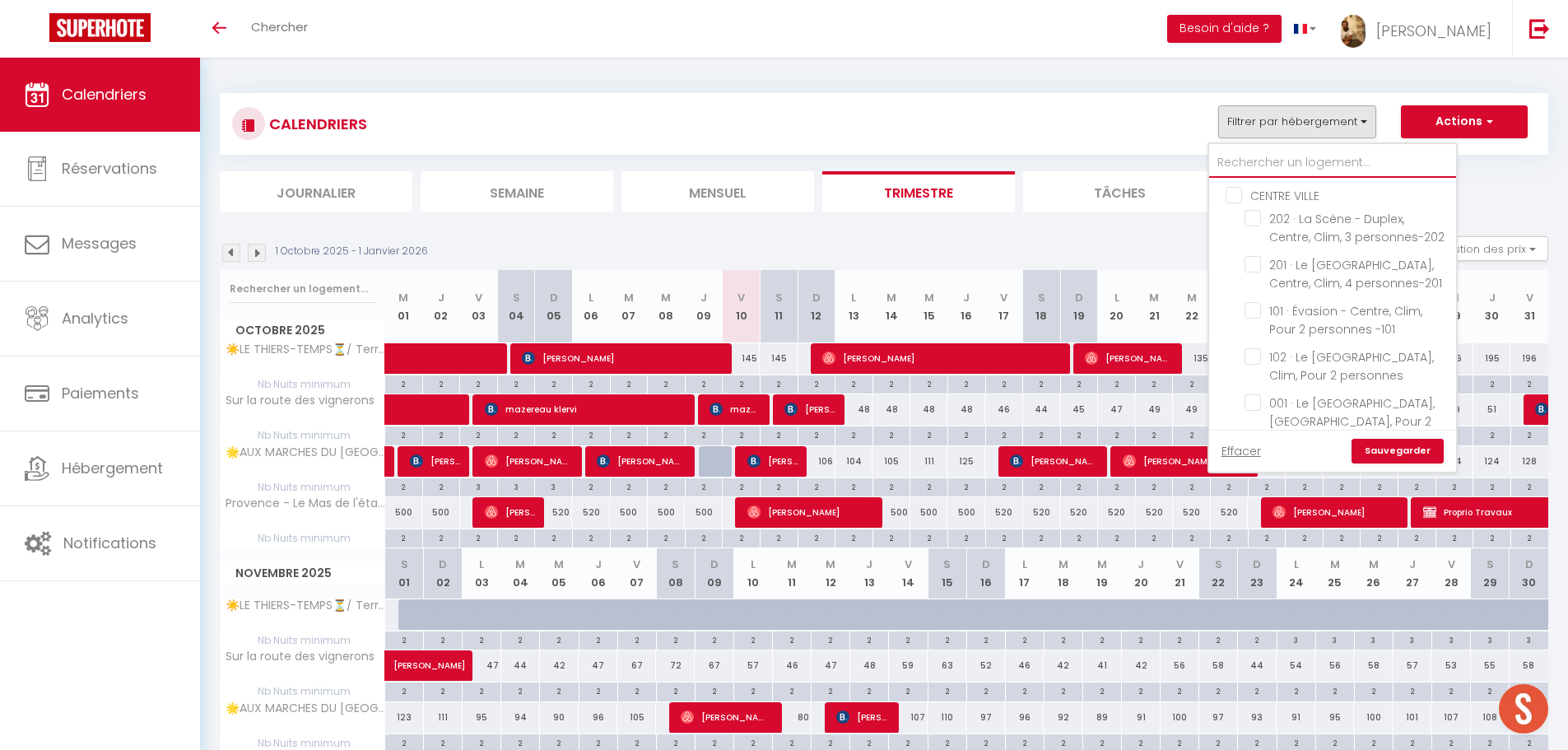
checkbox input "false"
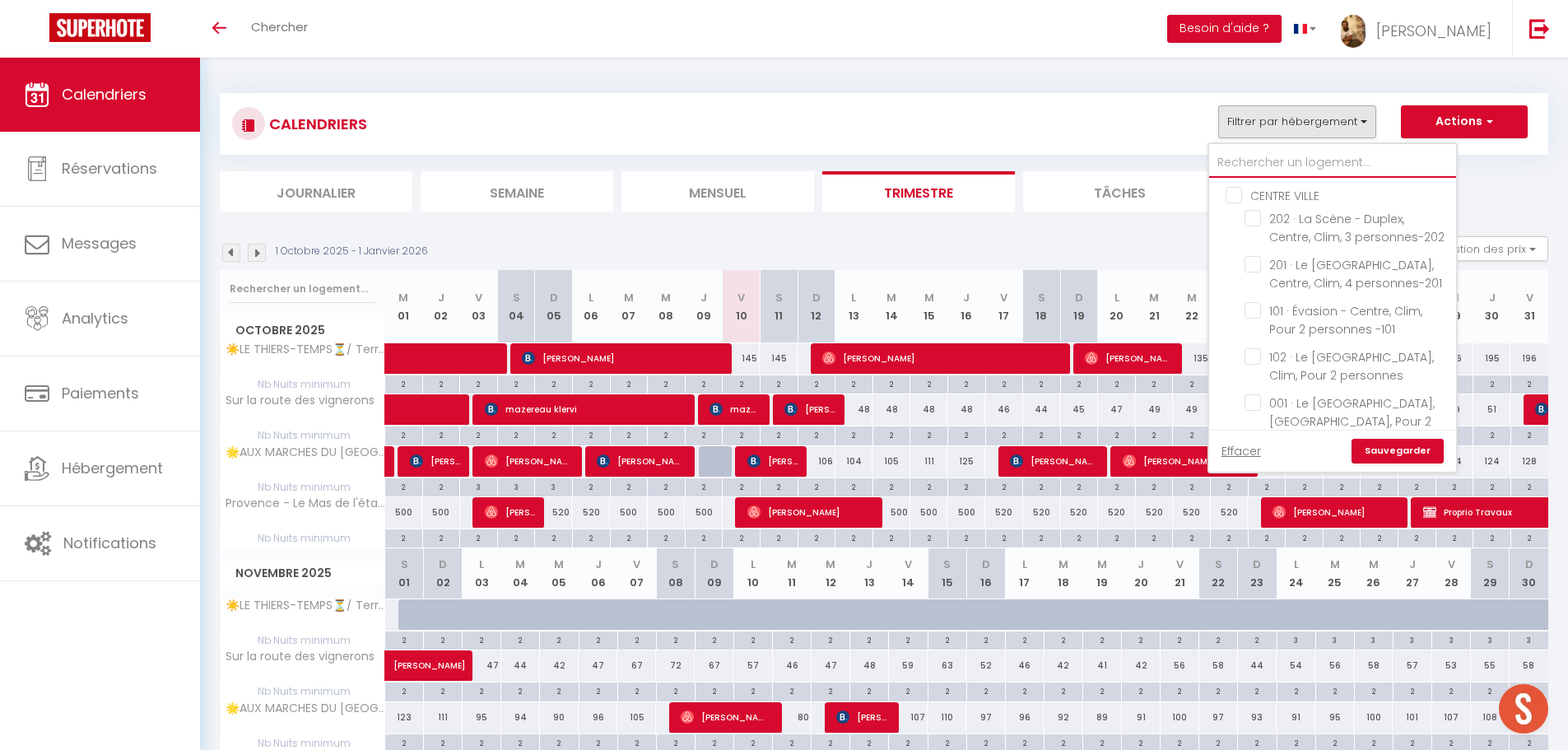
checkbox input "false"
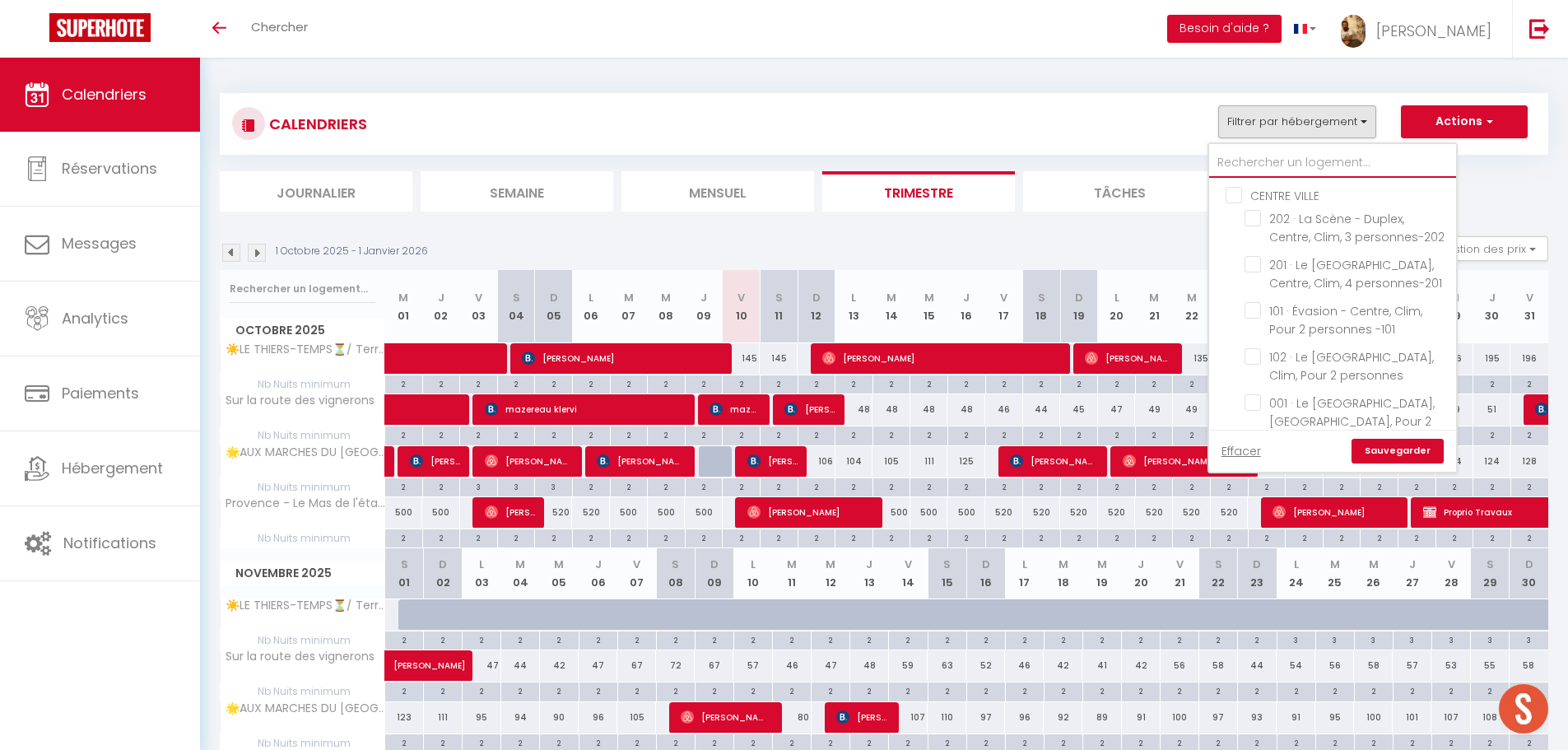
checkbox input "false"
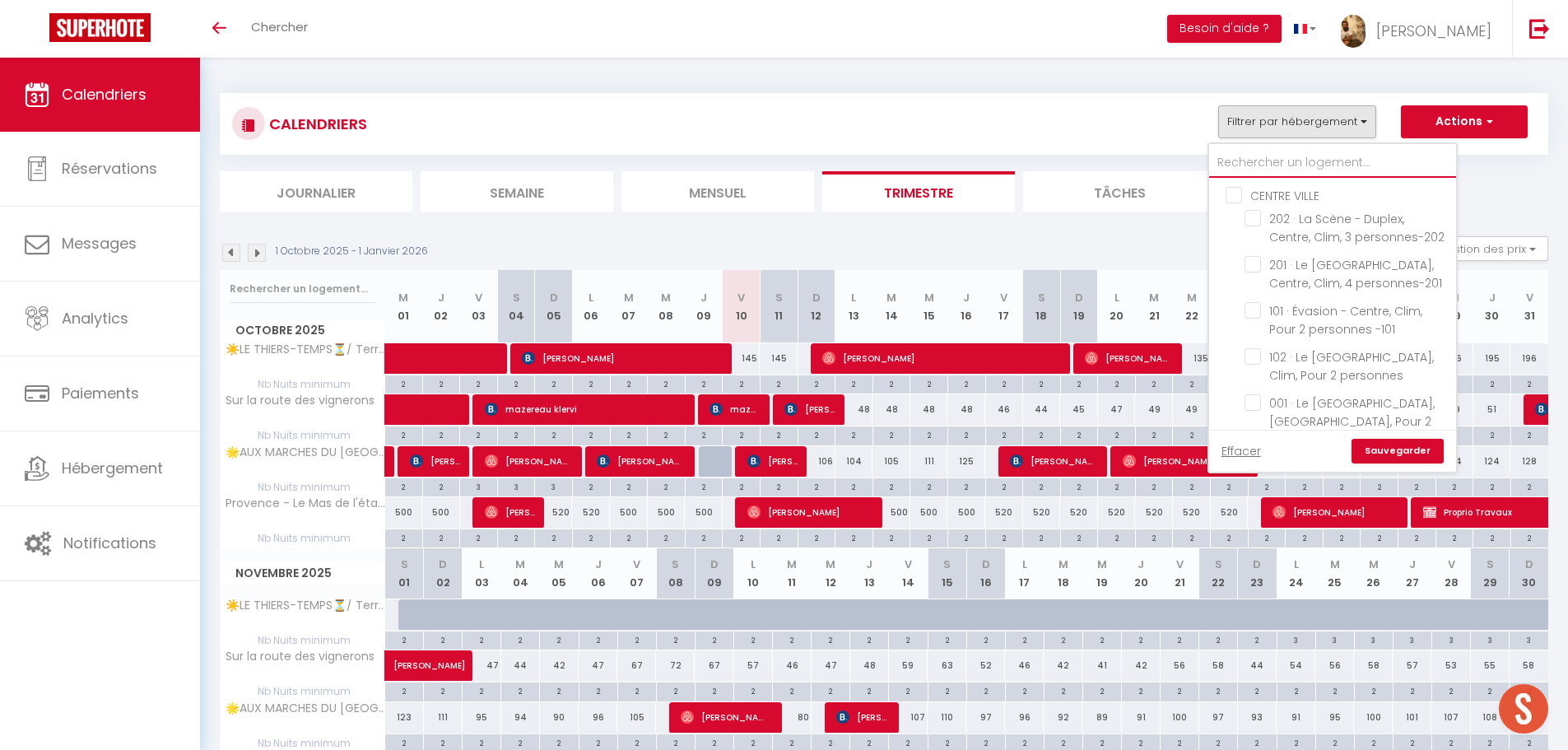
checkbox input "false"
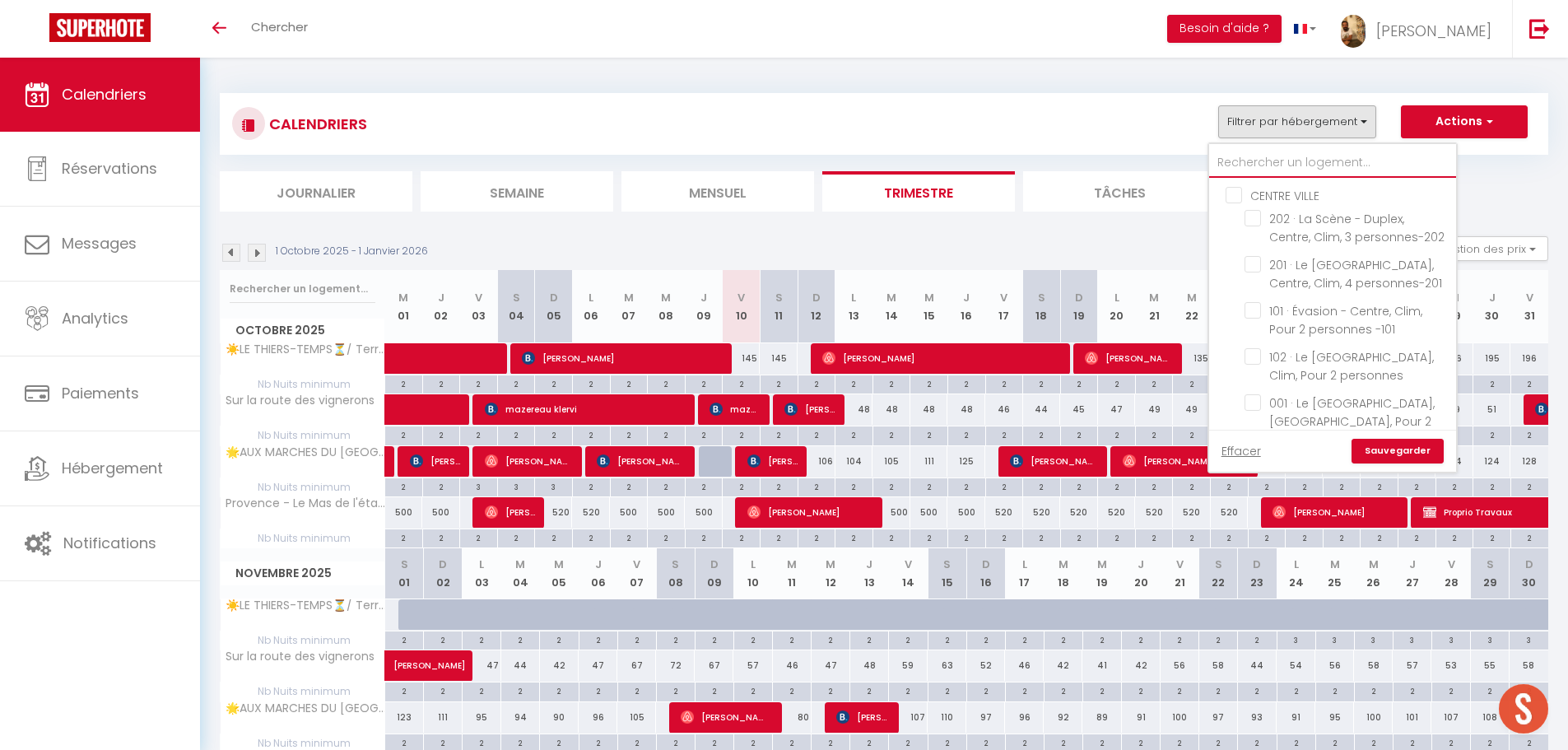
checkbox input "false"
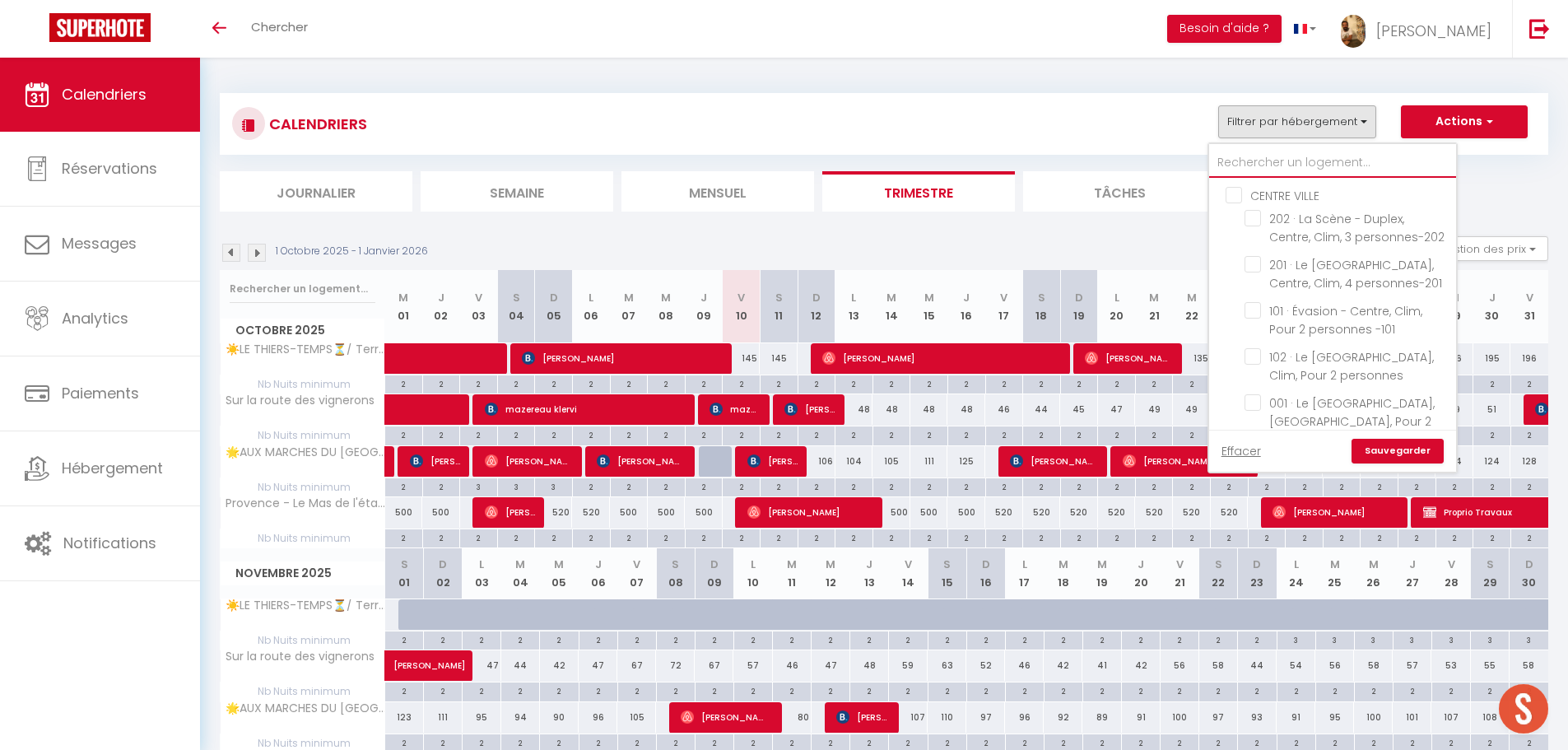
checkbox input "false"
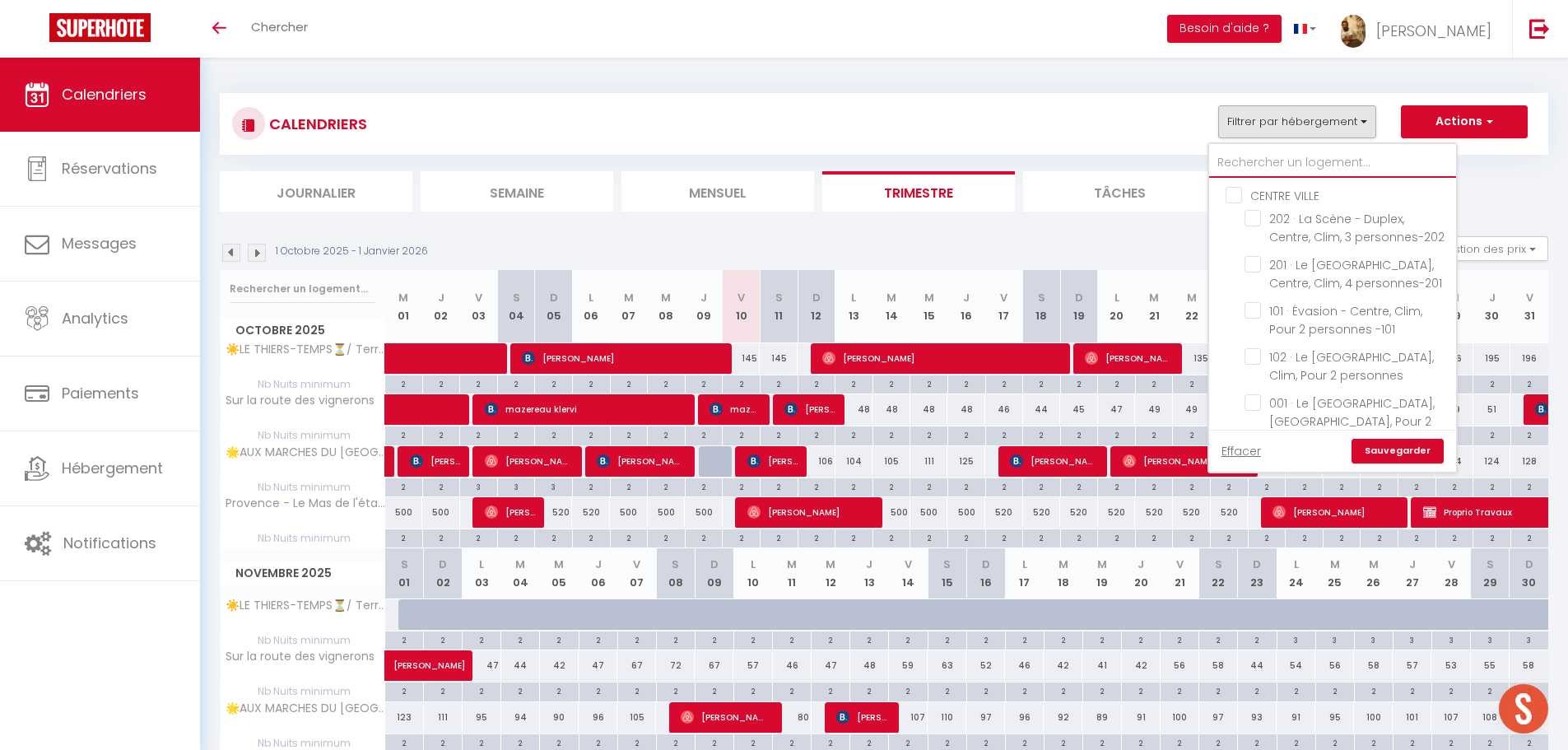
checkbox input "false"
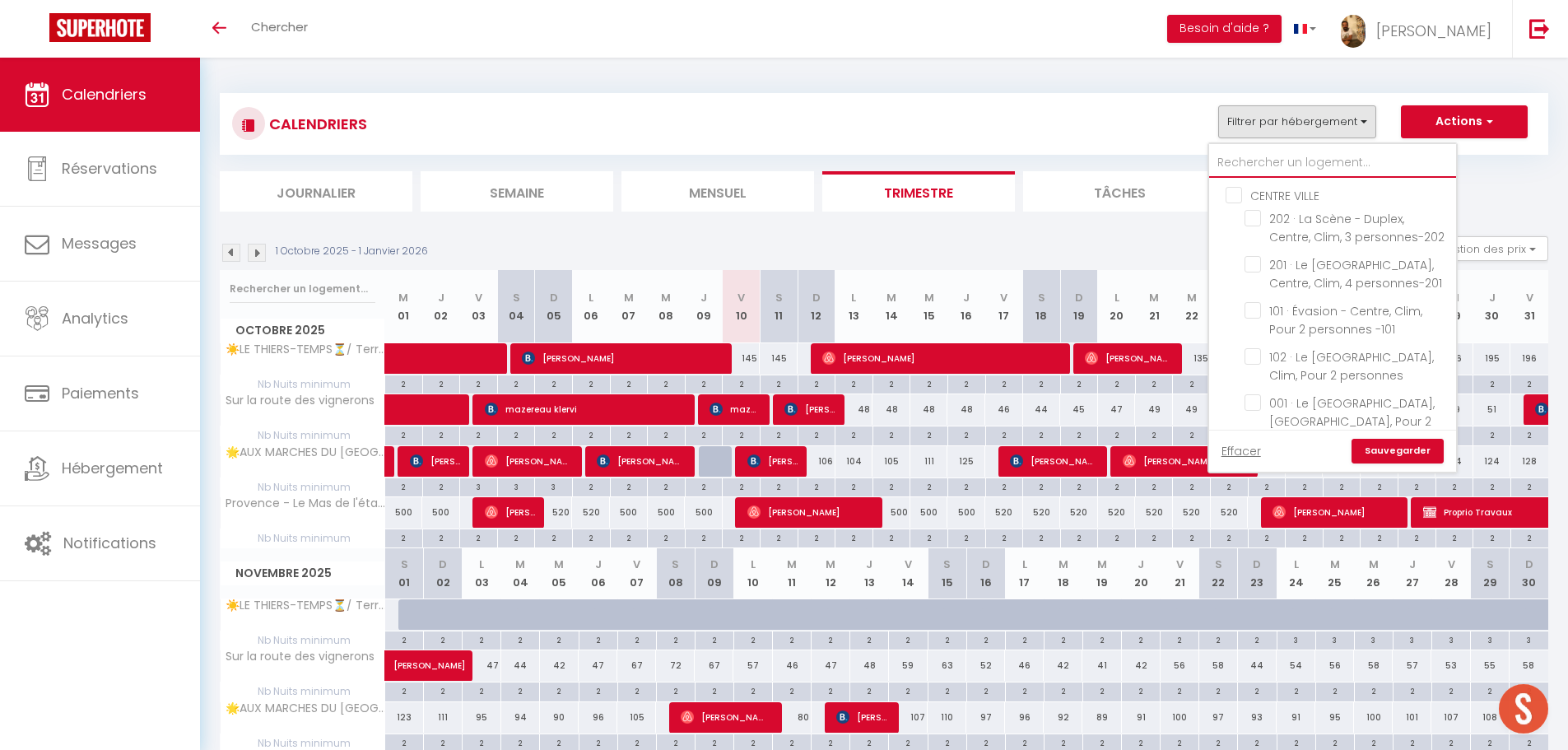
checkbox input "false"
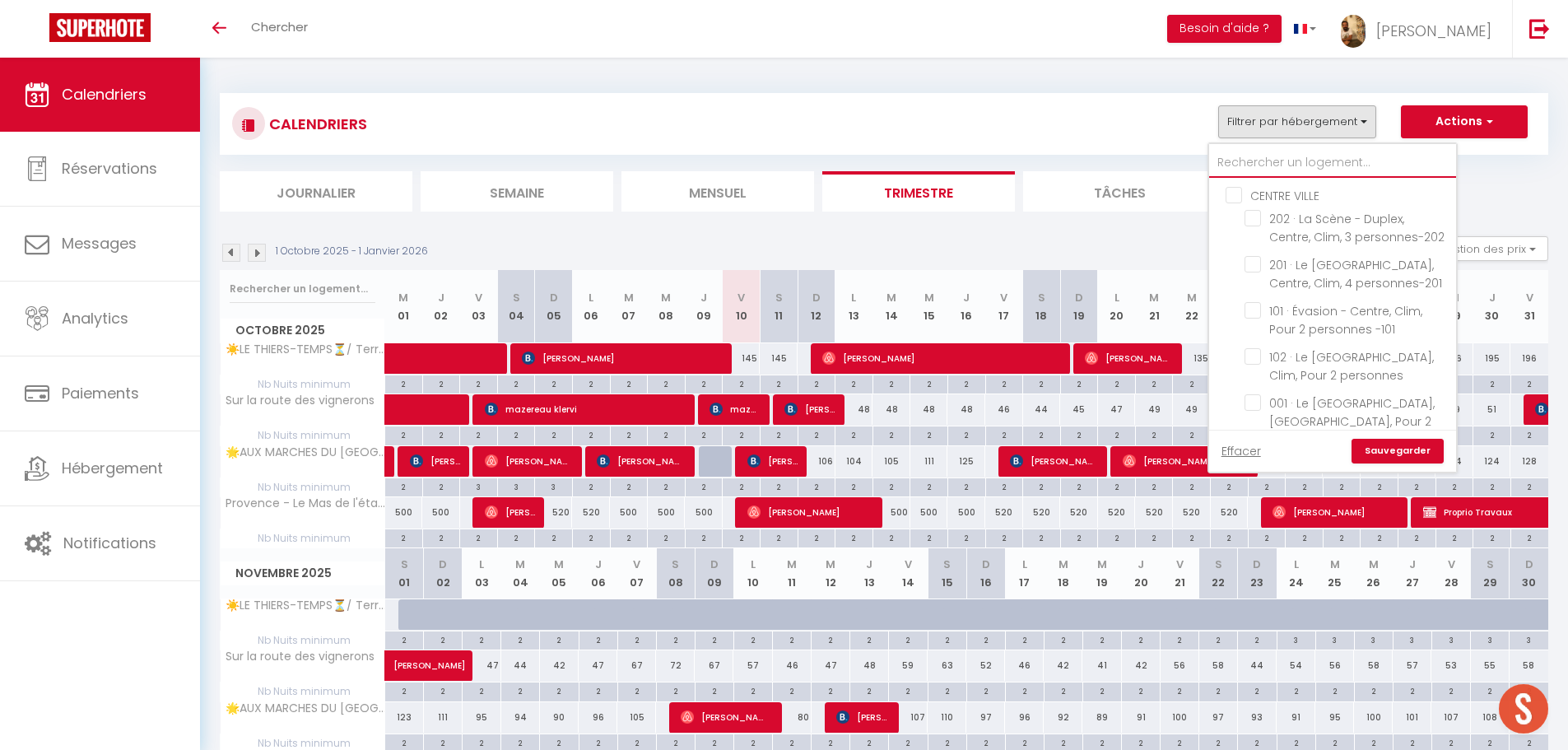
checkbox input "false"
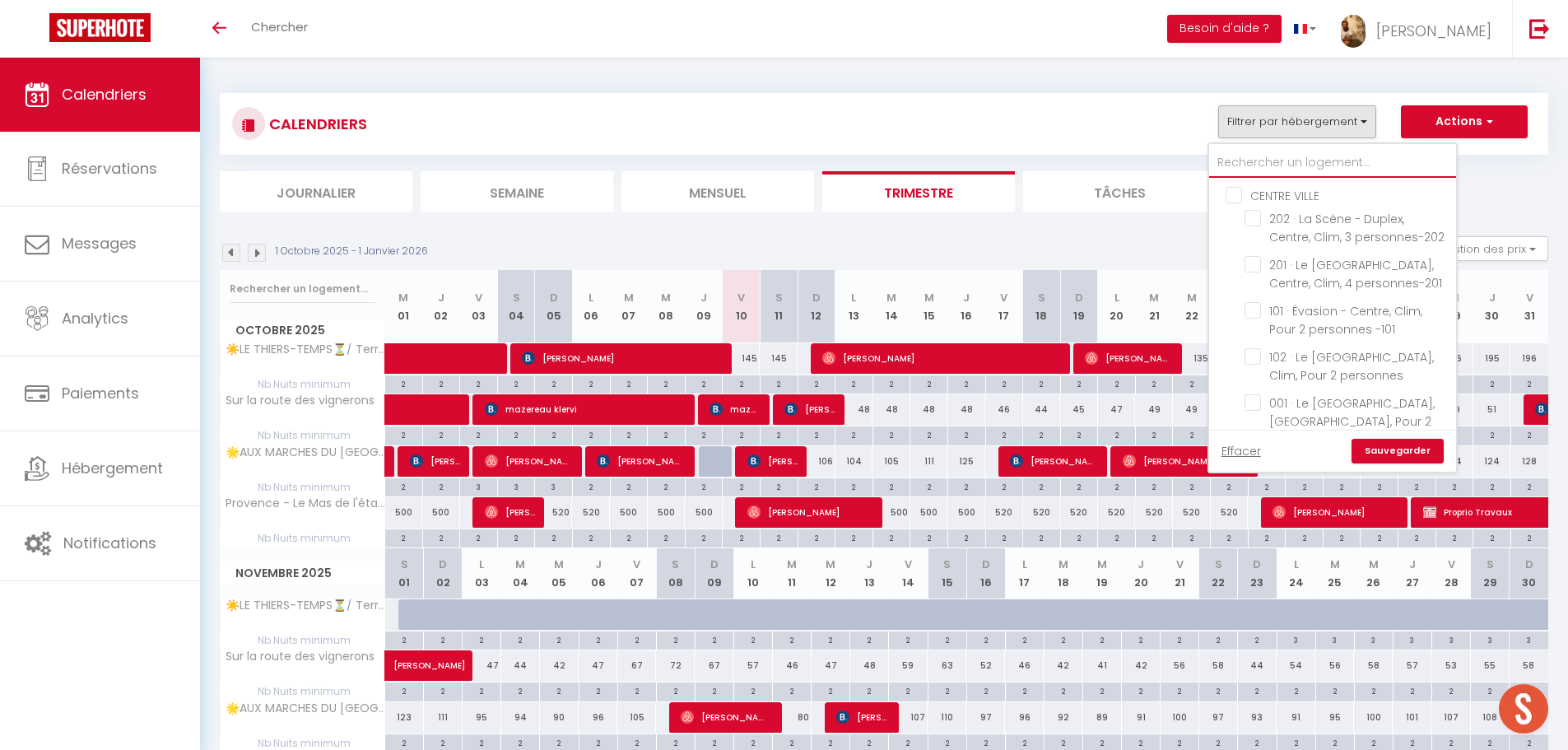
checkbox input "false"
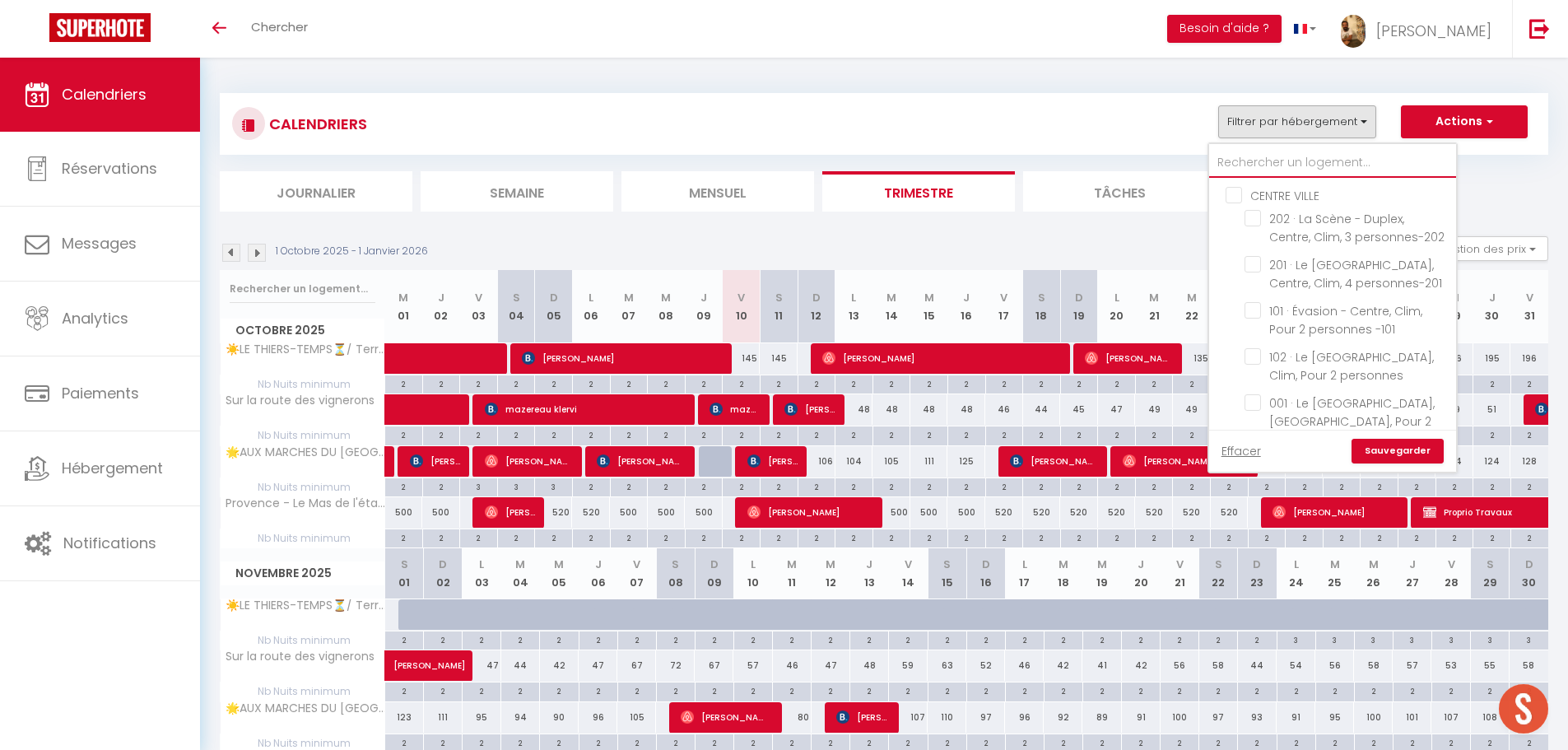
checkbox input "false"
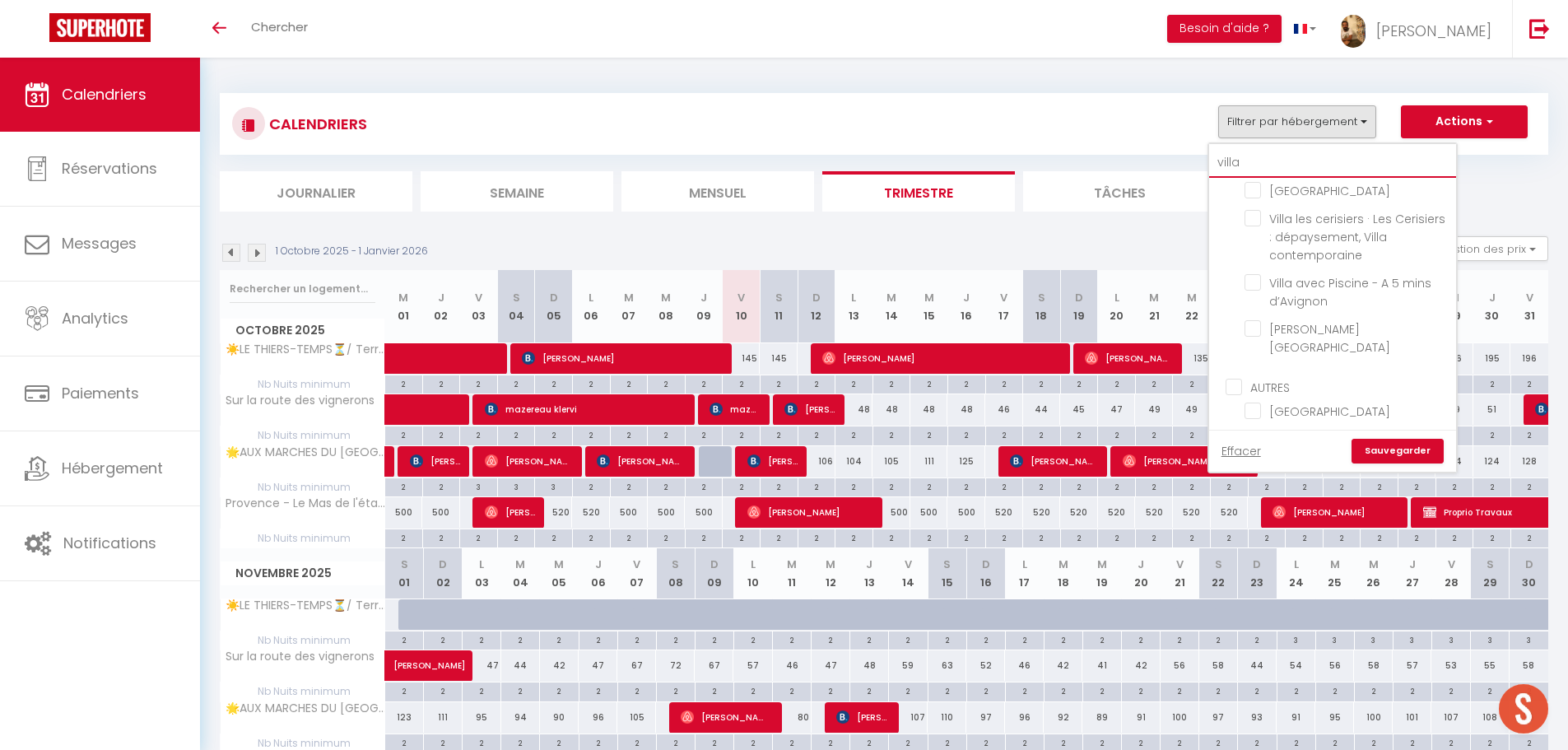
scroll to position [412, 0]
click at [1251, 289] on input "Villa avec Piscine - A 5 mins d’Avignon" at bounding box center [1347, 281] width 206 height 17
click at [1399, 464] on div "Effacer Sauvegarder" at bounding box center [1333, 450] width 247 height 42
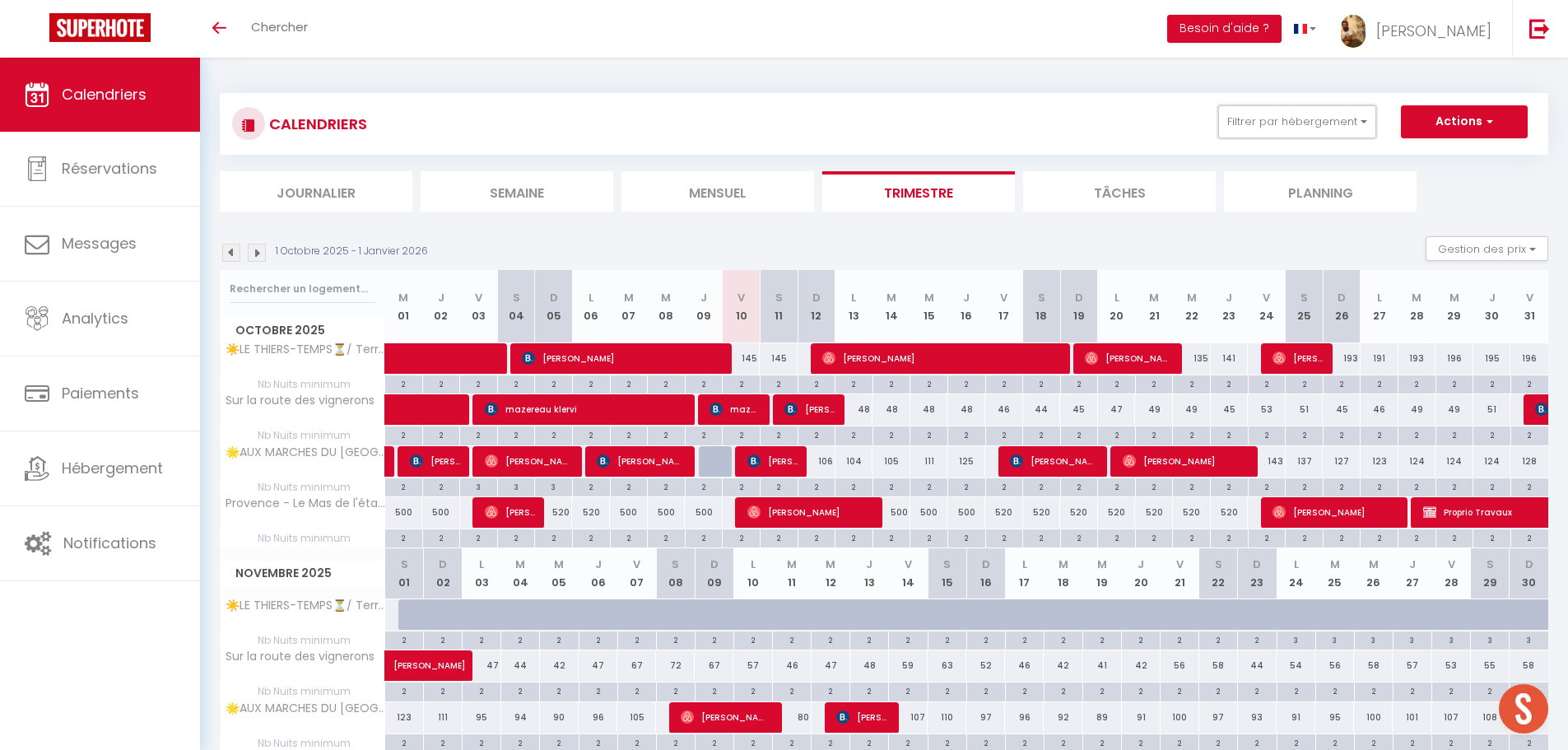
drag, startPoint x: 1349, startPoint y: 125, endPoint x: 1360, endPoint y: 213, distance: 88.7
click at [1349, 125] on button "Filtrer par hébergement" at bounding box center [1296, 122] width 158 height 33
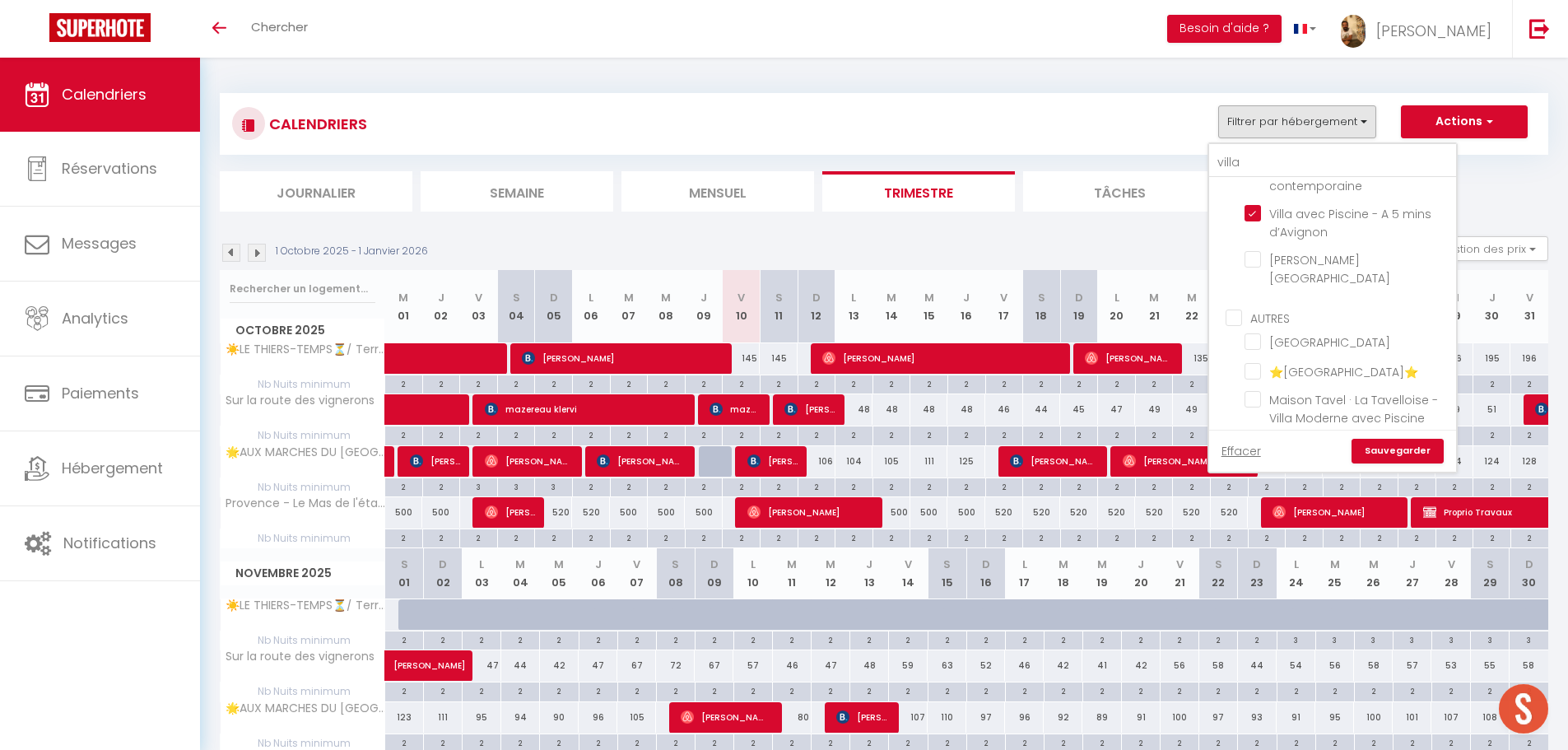
click at [1405, 453] on link "Sauvegarder" at bounding box center [1397, 450] width 92 height 25
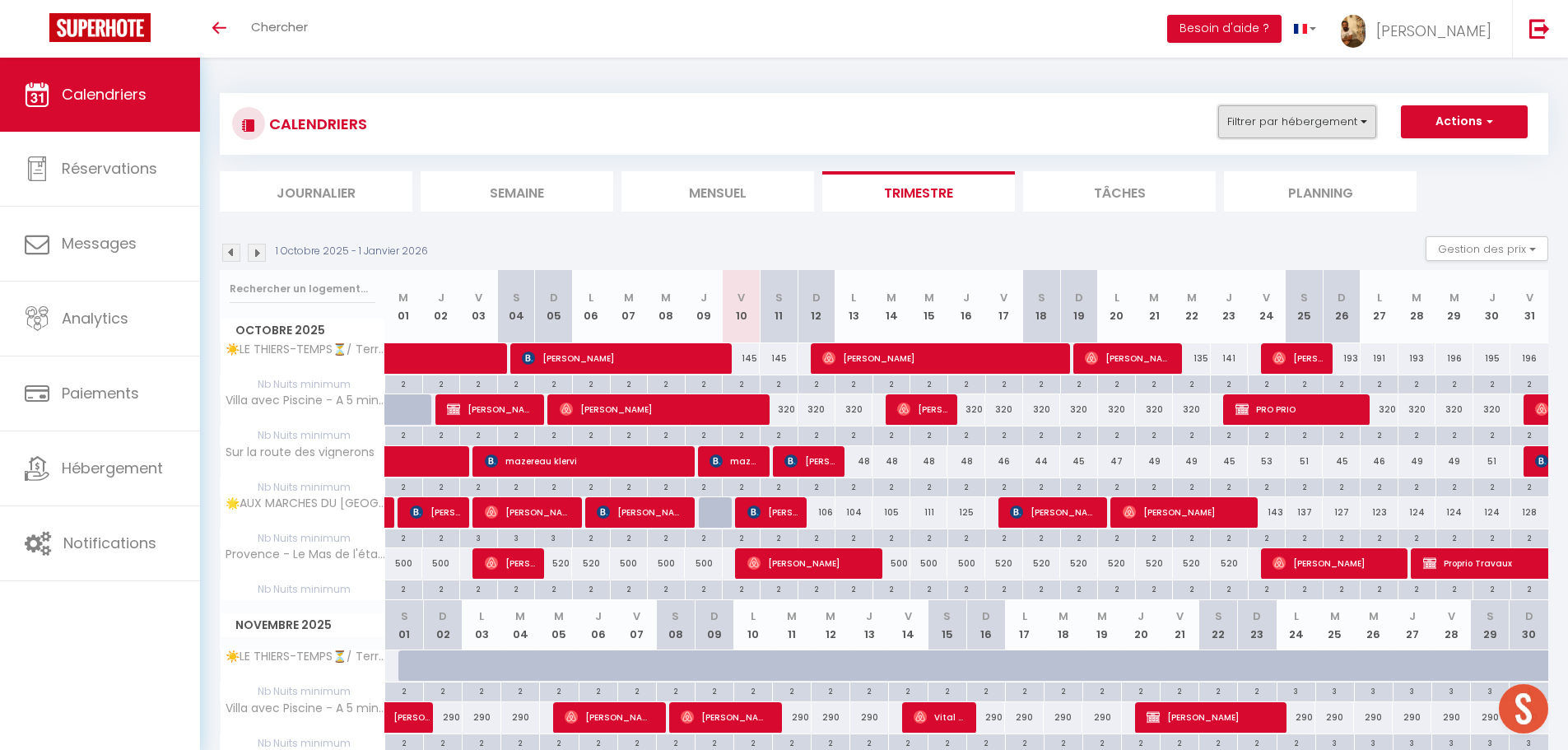
click at [1313, 130] on button "Filtrer par hébergement" at bounding box center [1296, 122] width 158 height 33
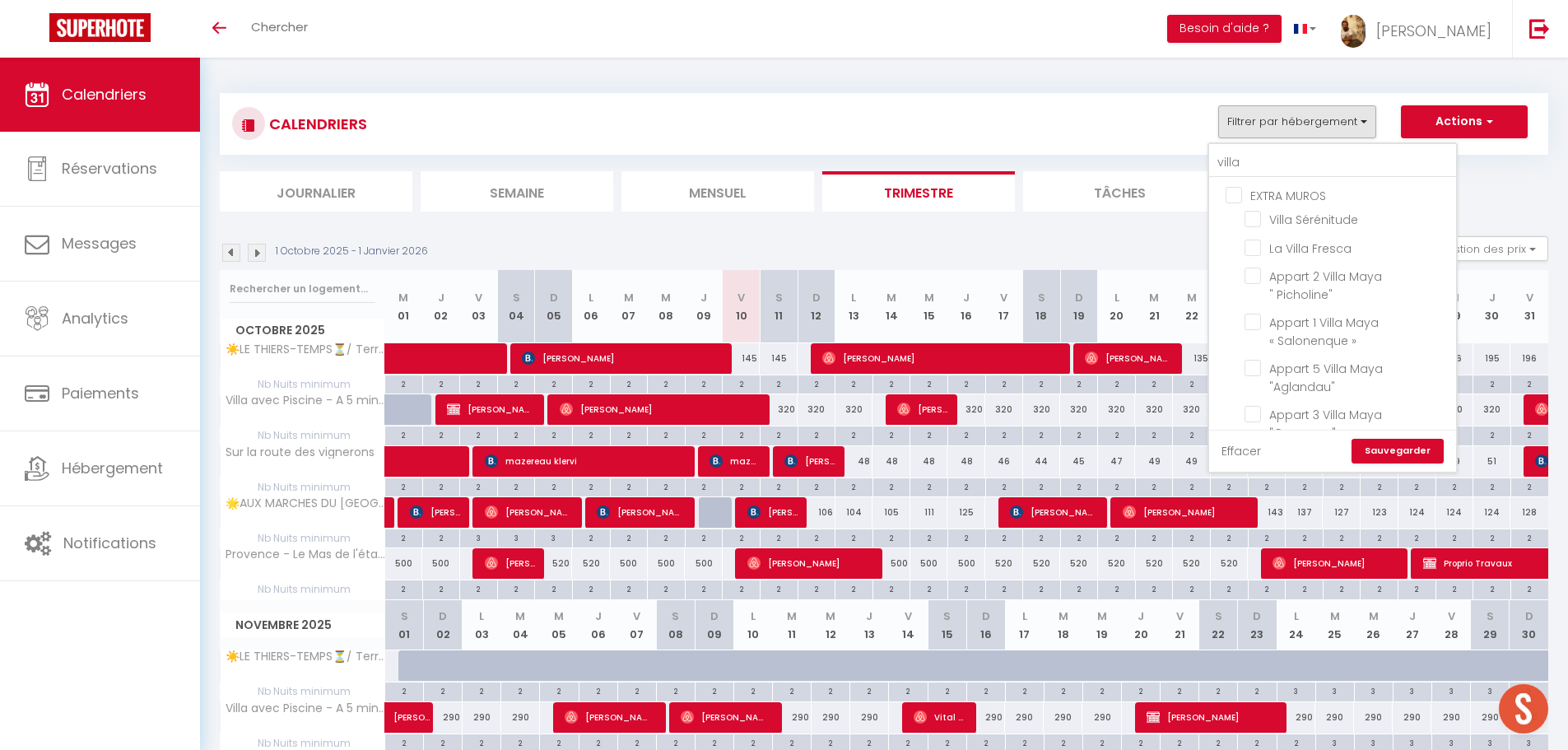
click at [1245, 453] on link "Effacer" at bounding box center [1241, 451] width 39 height 18
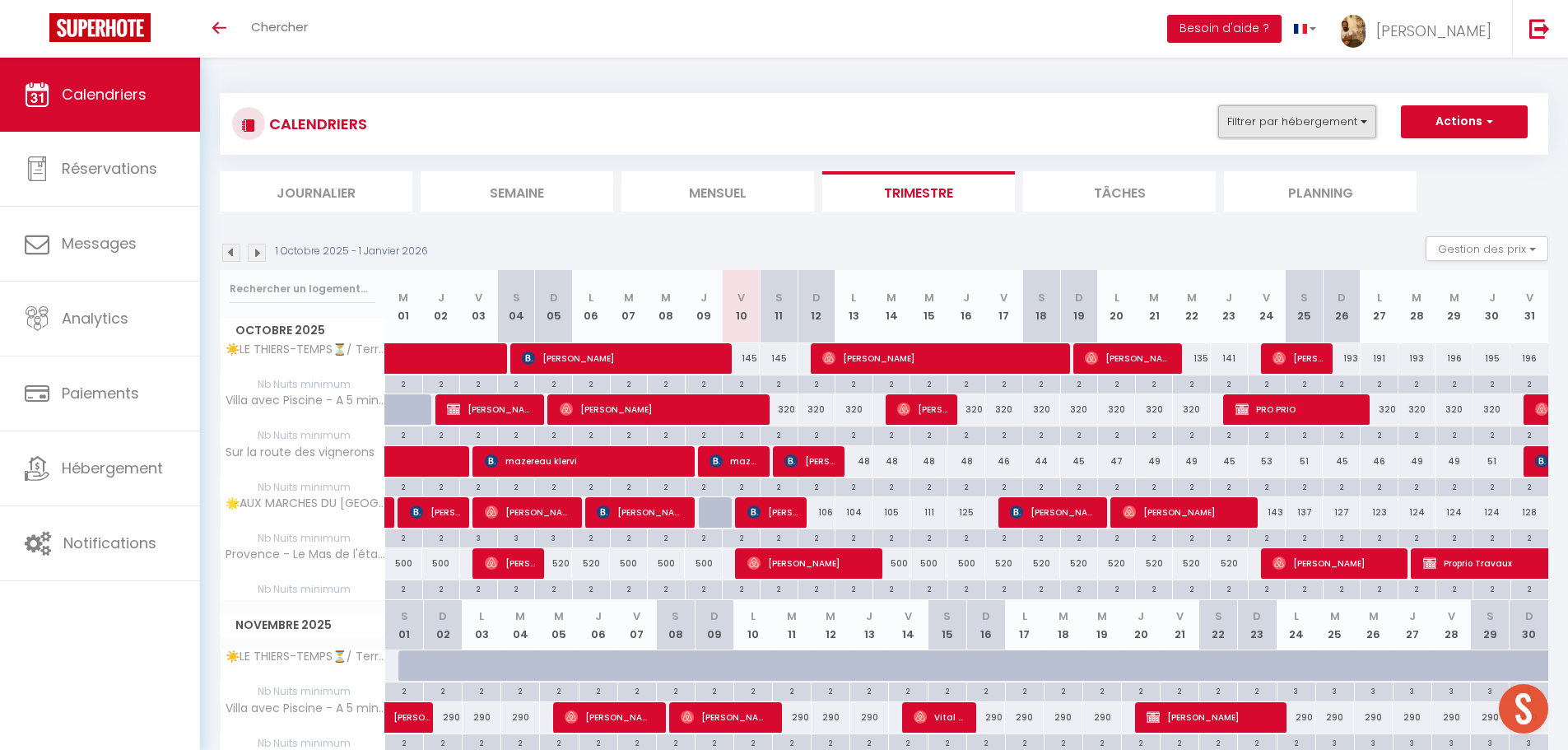
click at [1301, 121] on button "Filtrer par hébergement" at bounding box center [1296, 122] width 158 height 33
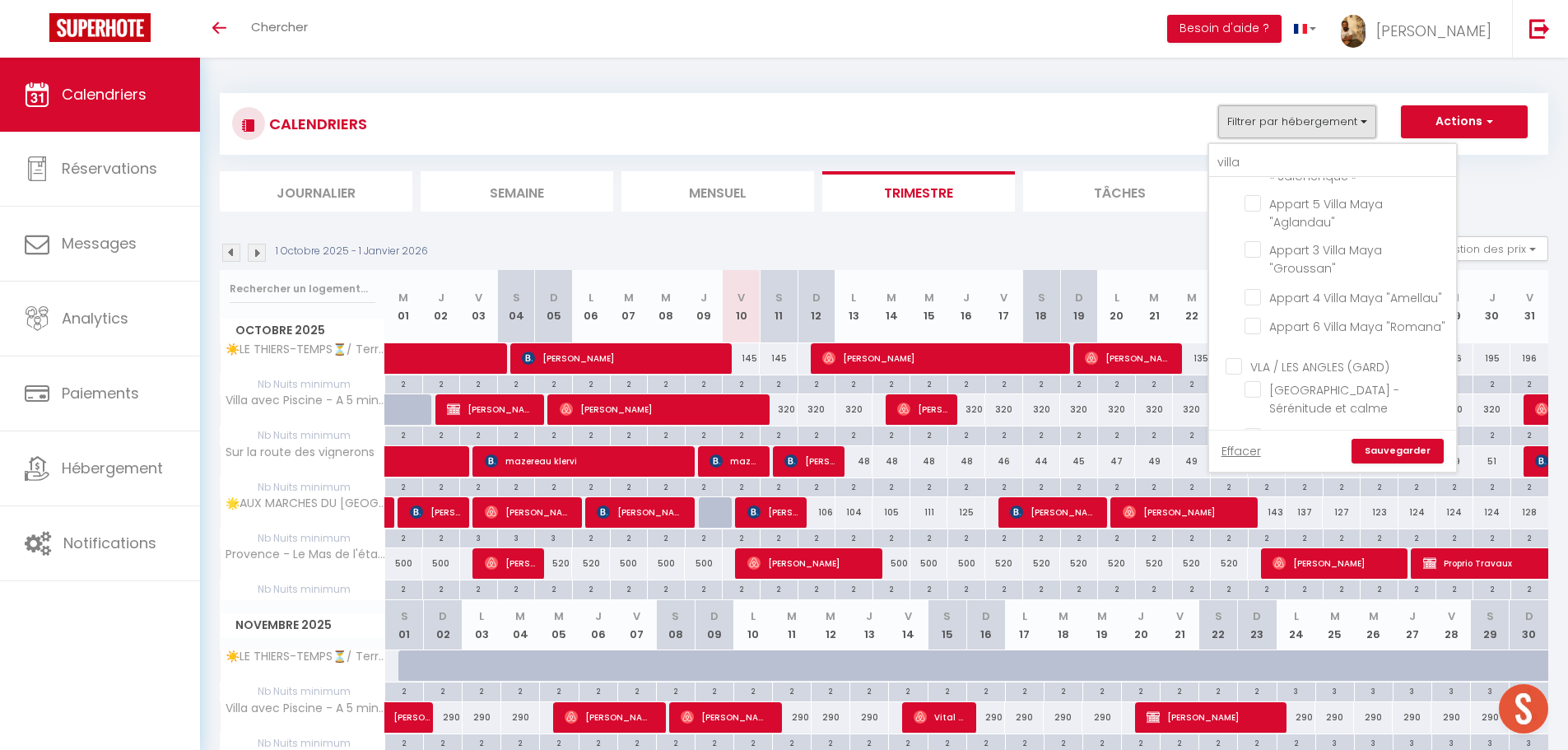
scroll to position [412, 0]
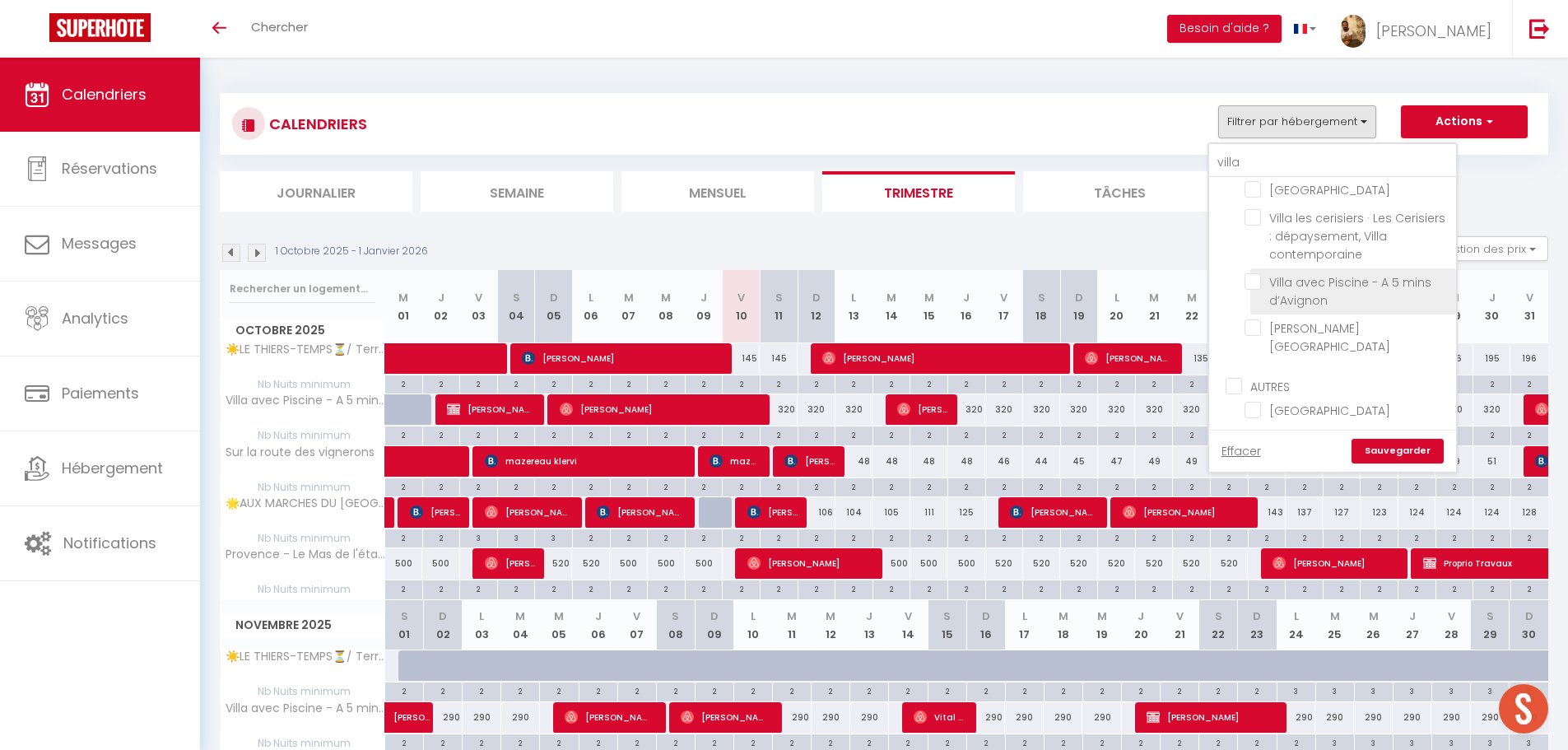
click at [1255, 289] on input "Villa avec Piscine - A 5 mins d’Avignon" at bounding box center [1347, 281] width 206 height 17
click at [1415, 450] on link "Sauvegarder" at bounding box center [1397, 450] width 92 height 25
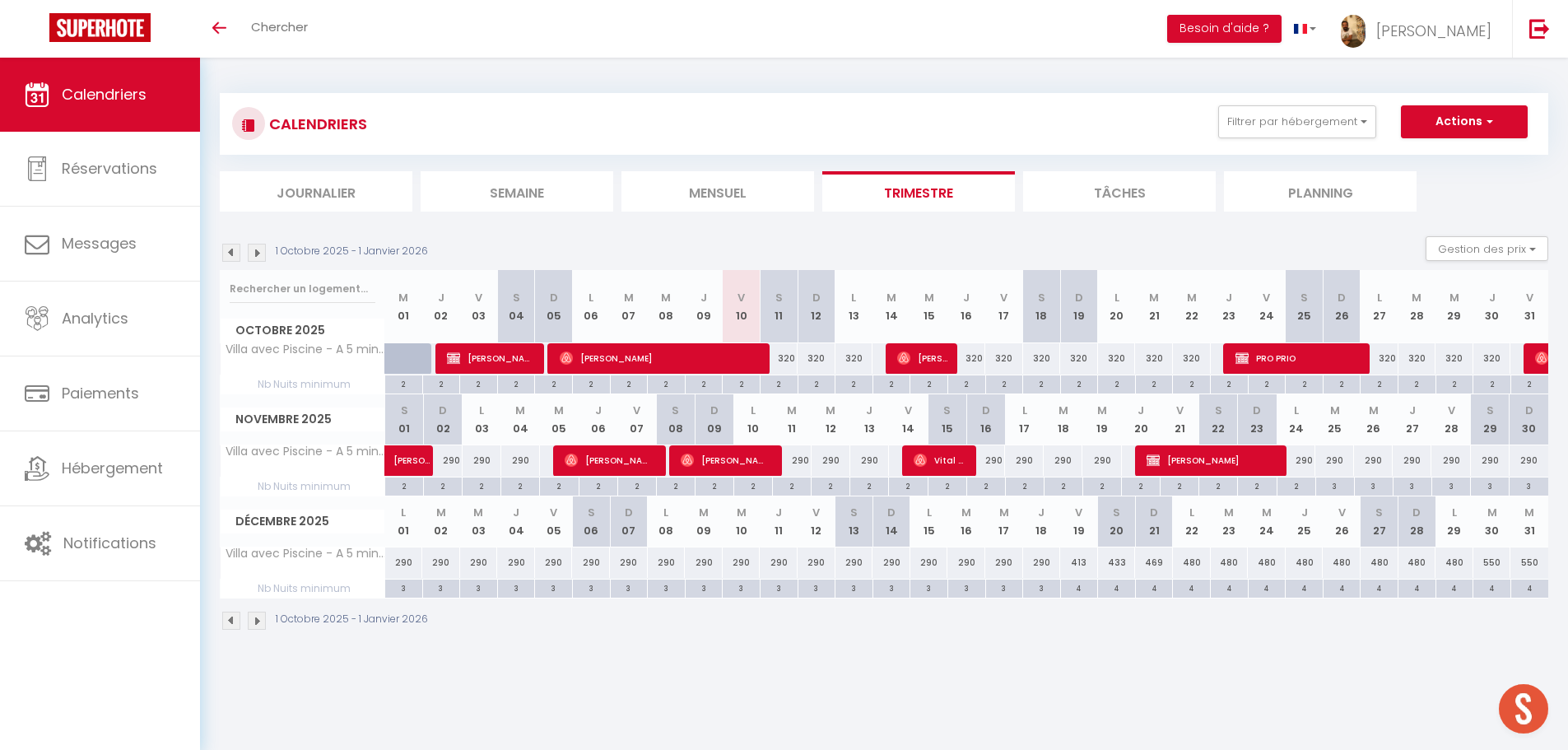
click at [236, 254] on img at bounding box center [231, 252] width 18 height 18
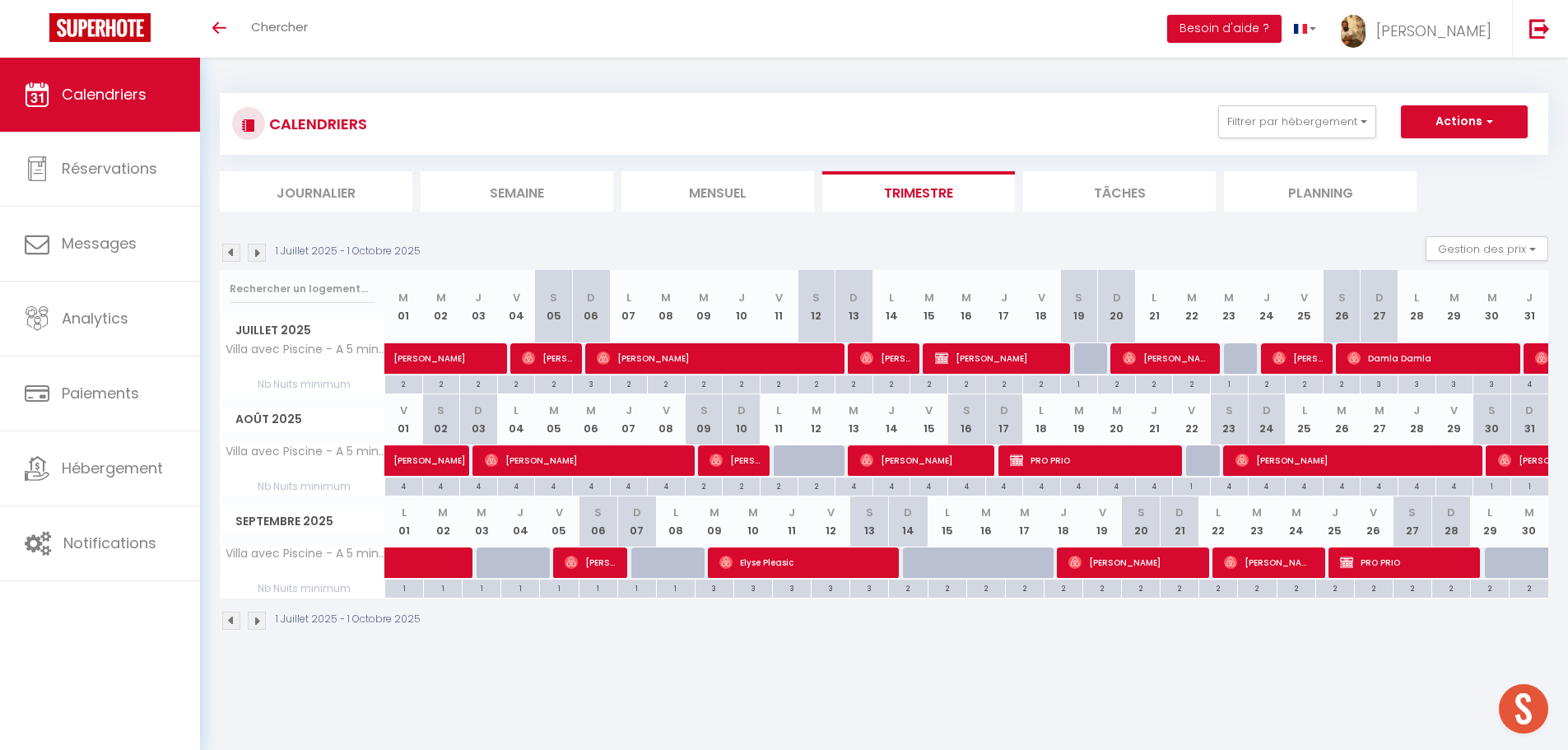
click at [236, 254] on img at bounding box center [231, 252] width 18 height 18
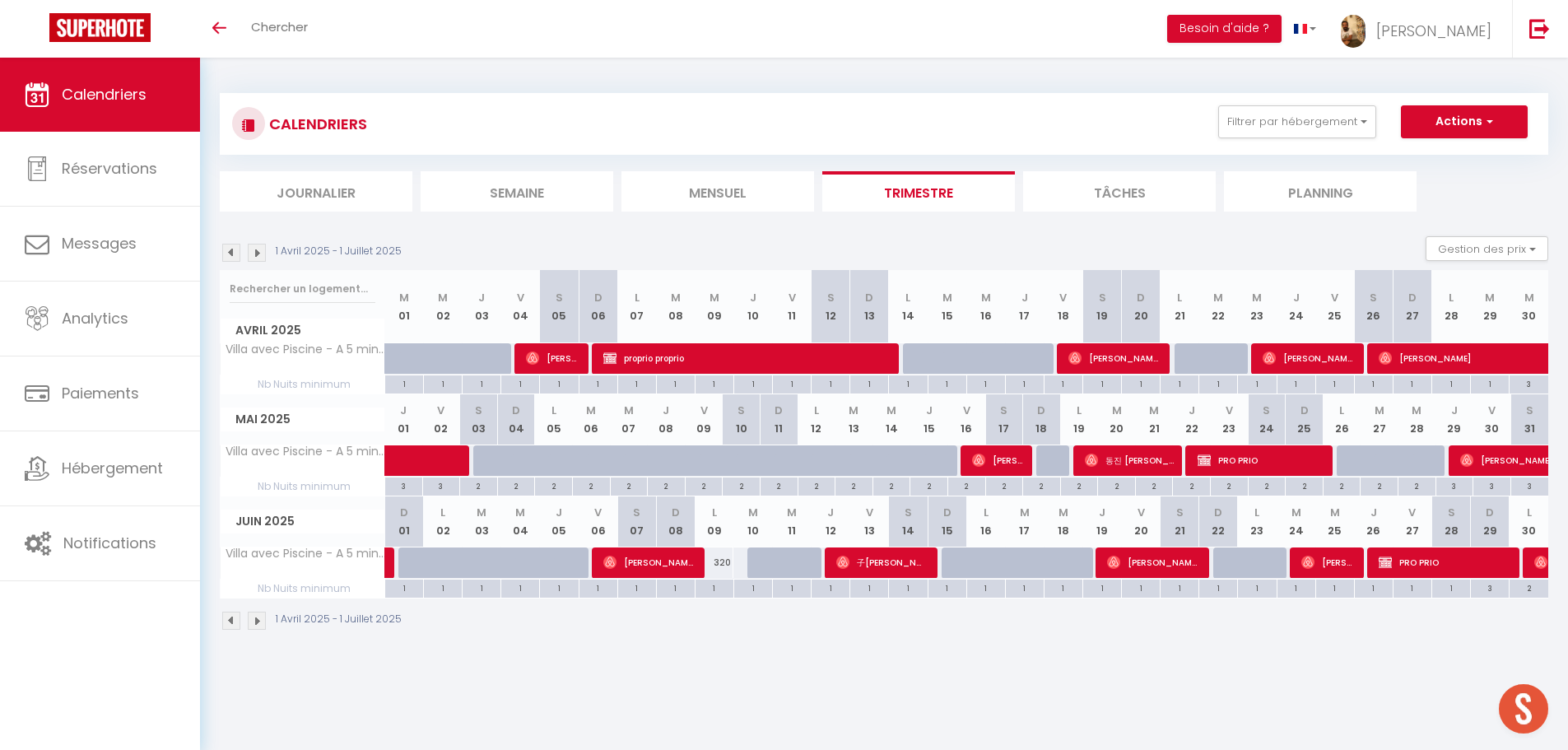
click at [236, 254] on img at bounding box center [231, 252] width 18 height 18
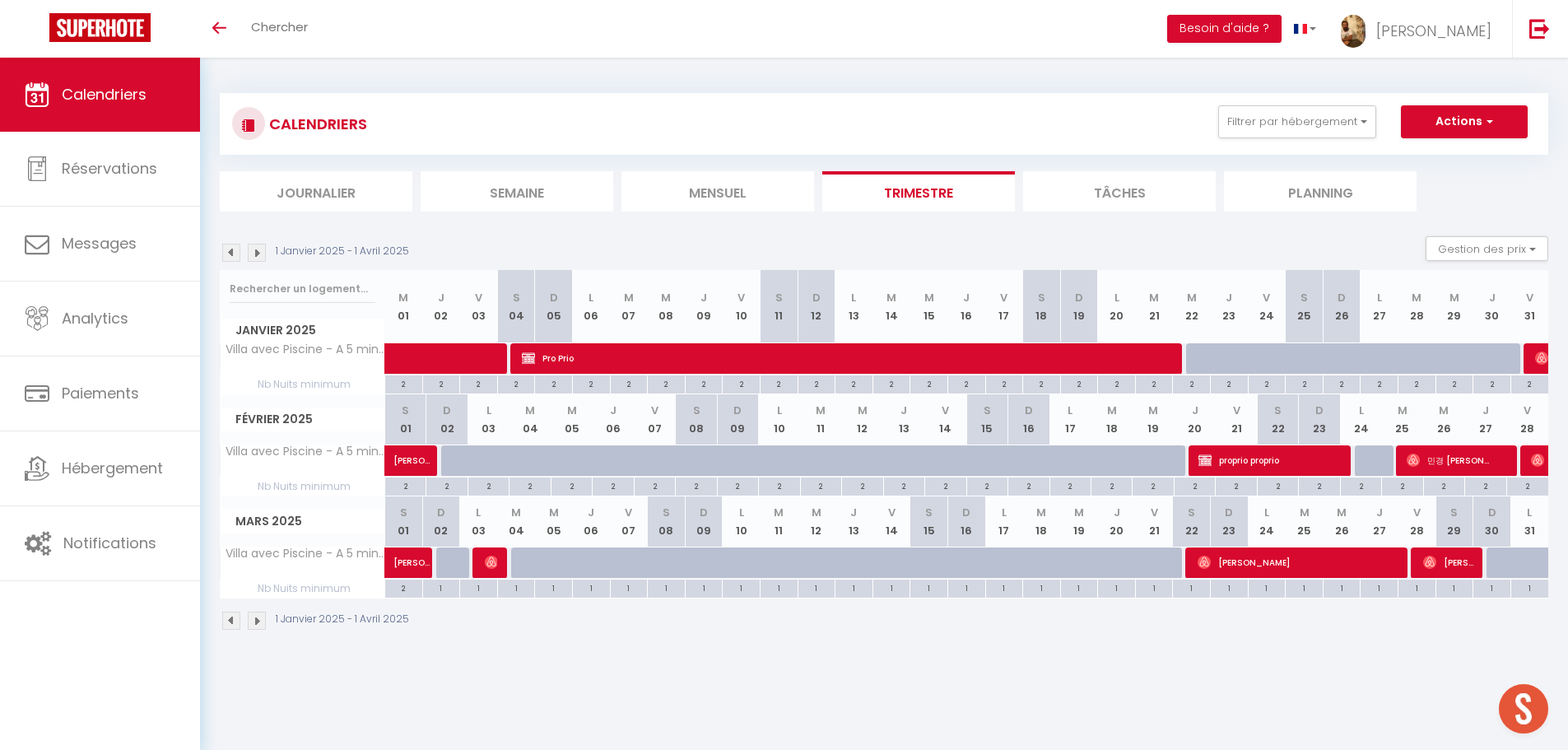
click at [233, 254] on img at bounding box center [231, 252] width 18 height 18
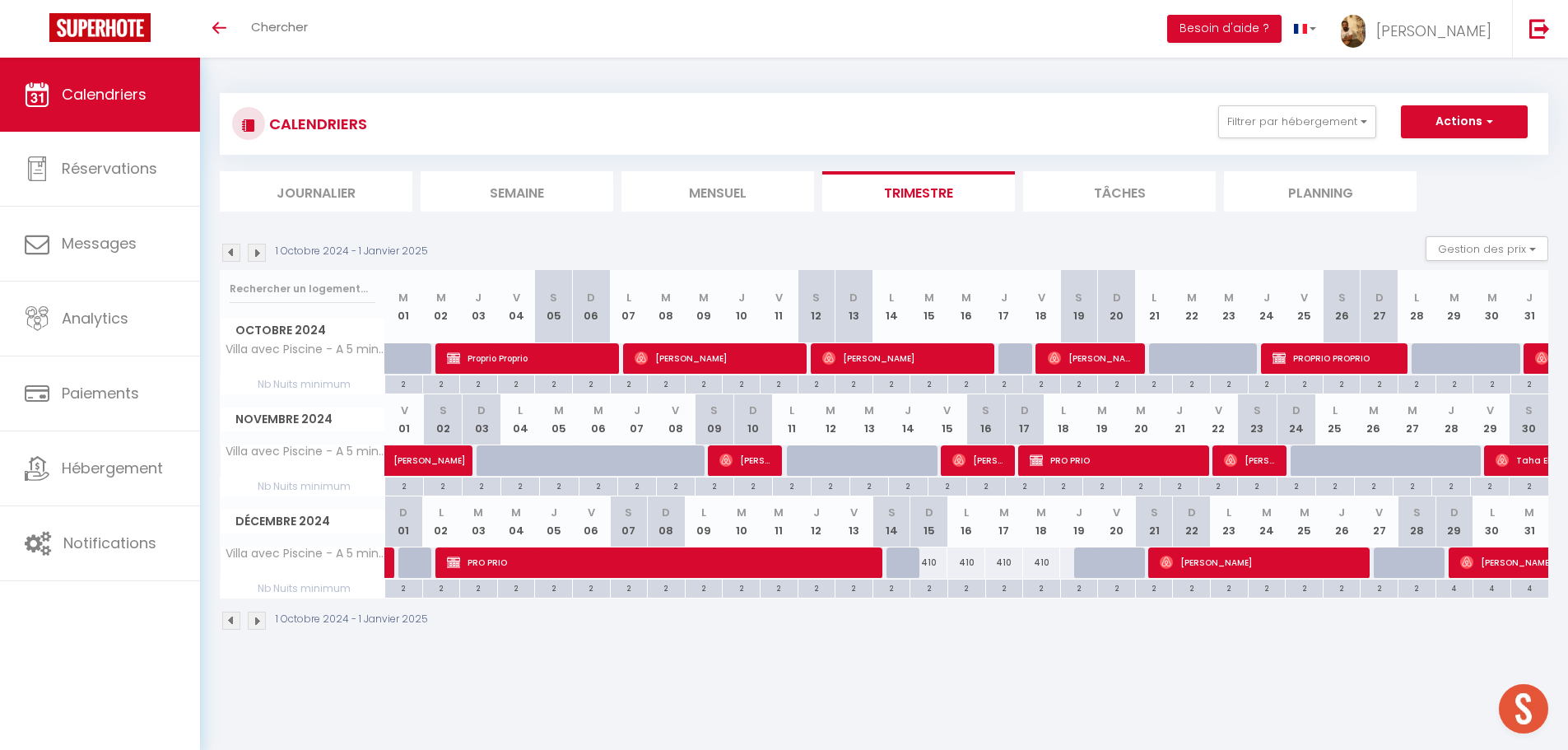
click at [227, 249] on img at bounding box center [231, 252] width 18 height 18
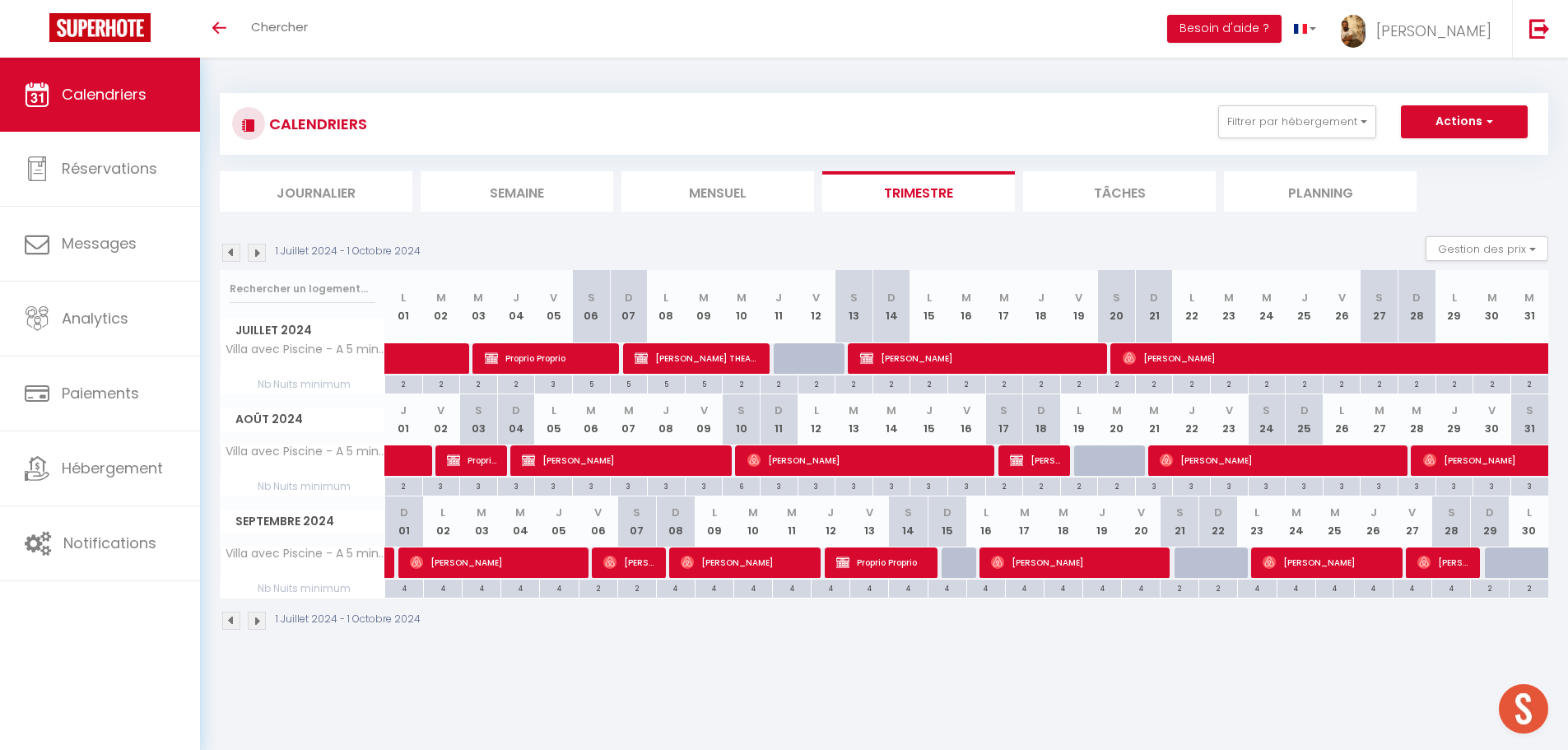
click at [227, 249] on img at bounding box center [231, 252] width 18 height 18
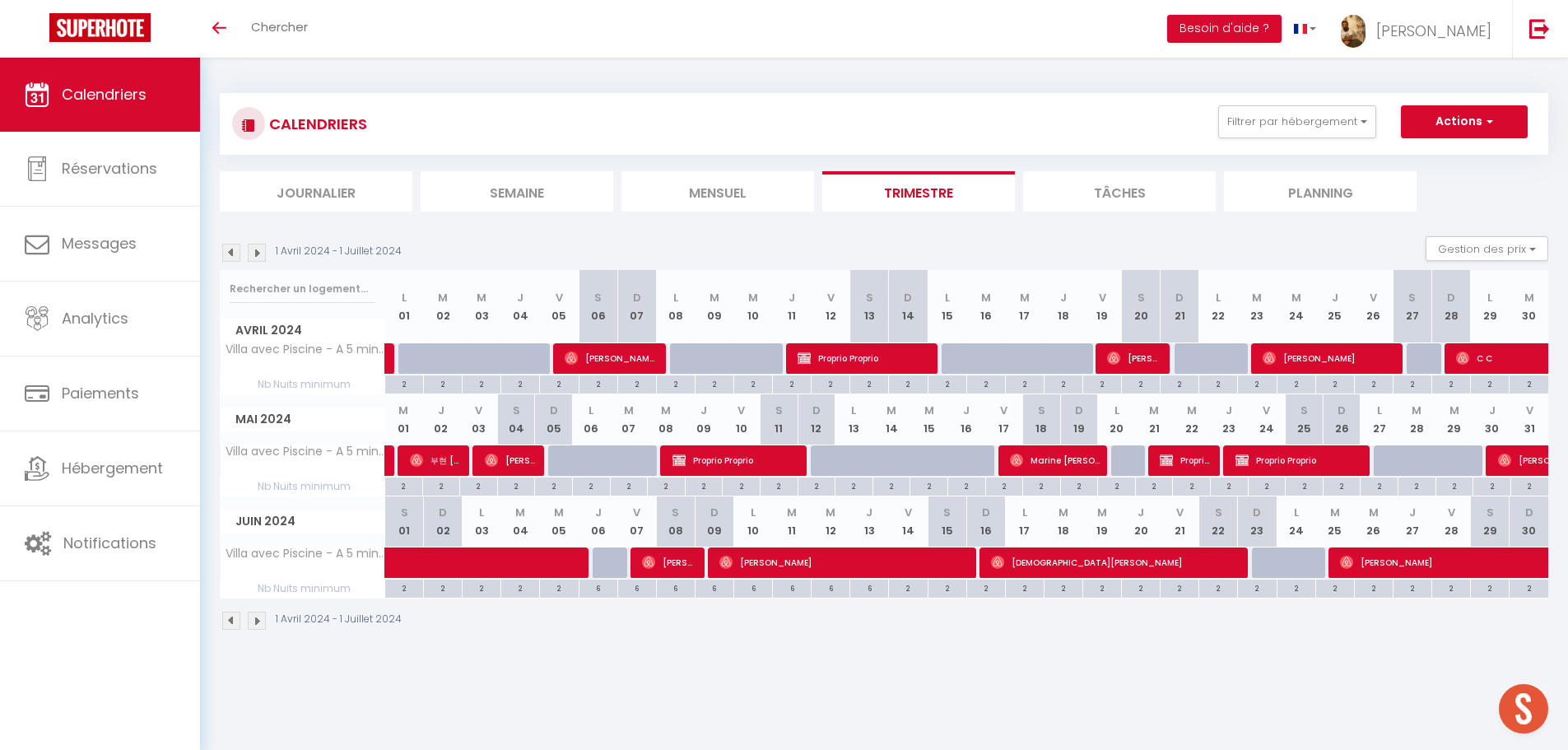
click at [227, 249] on img at bounding box center [231, 252] width 18 height 18
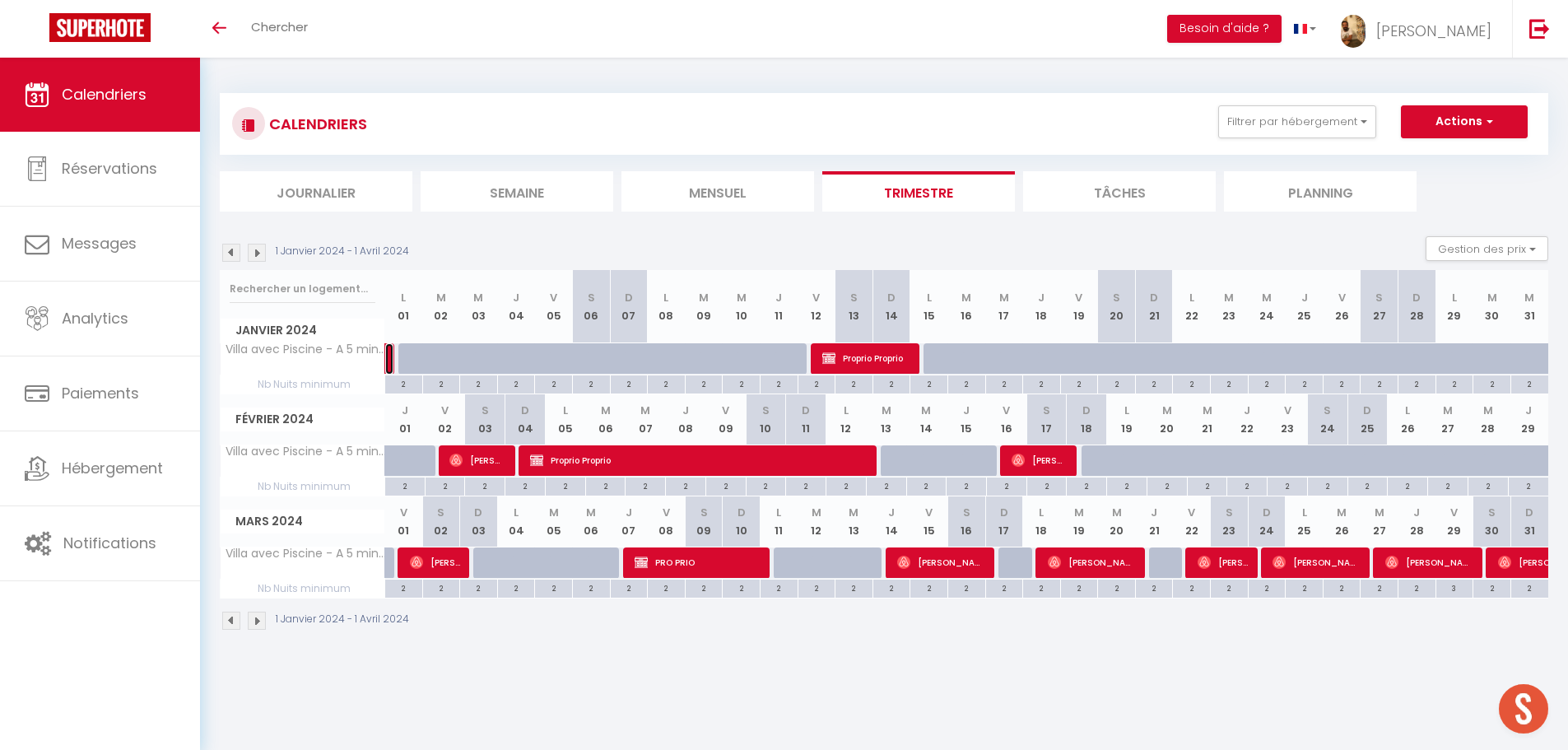
click at [388, 364] on link at bounding box center [389, 359] width 8 height 31
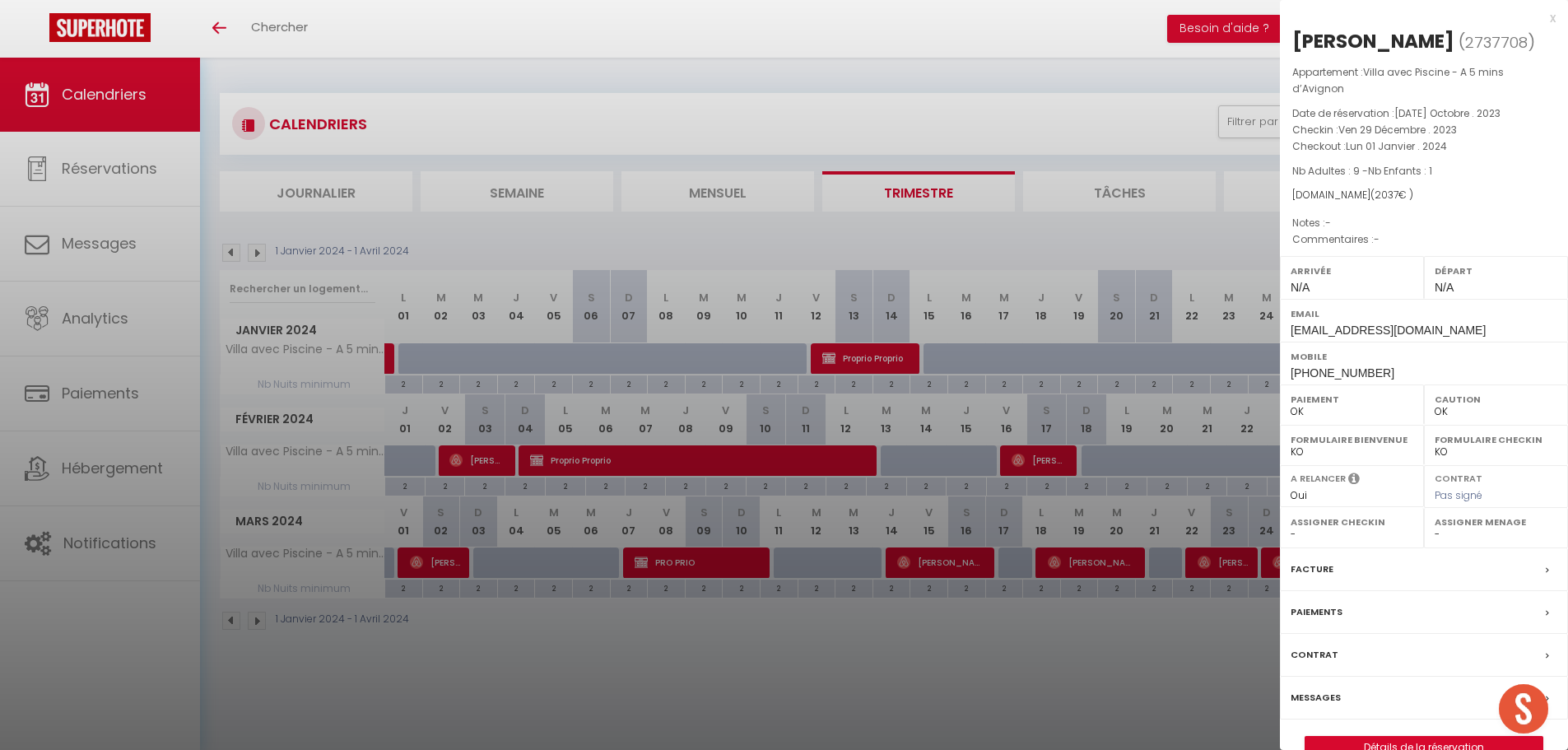
click at [559, 119] on div at bounding box center [784, 375] width 1568 height 750
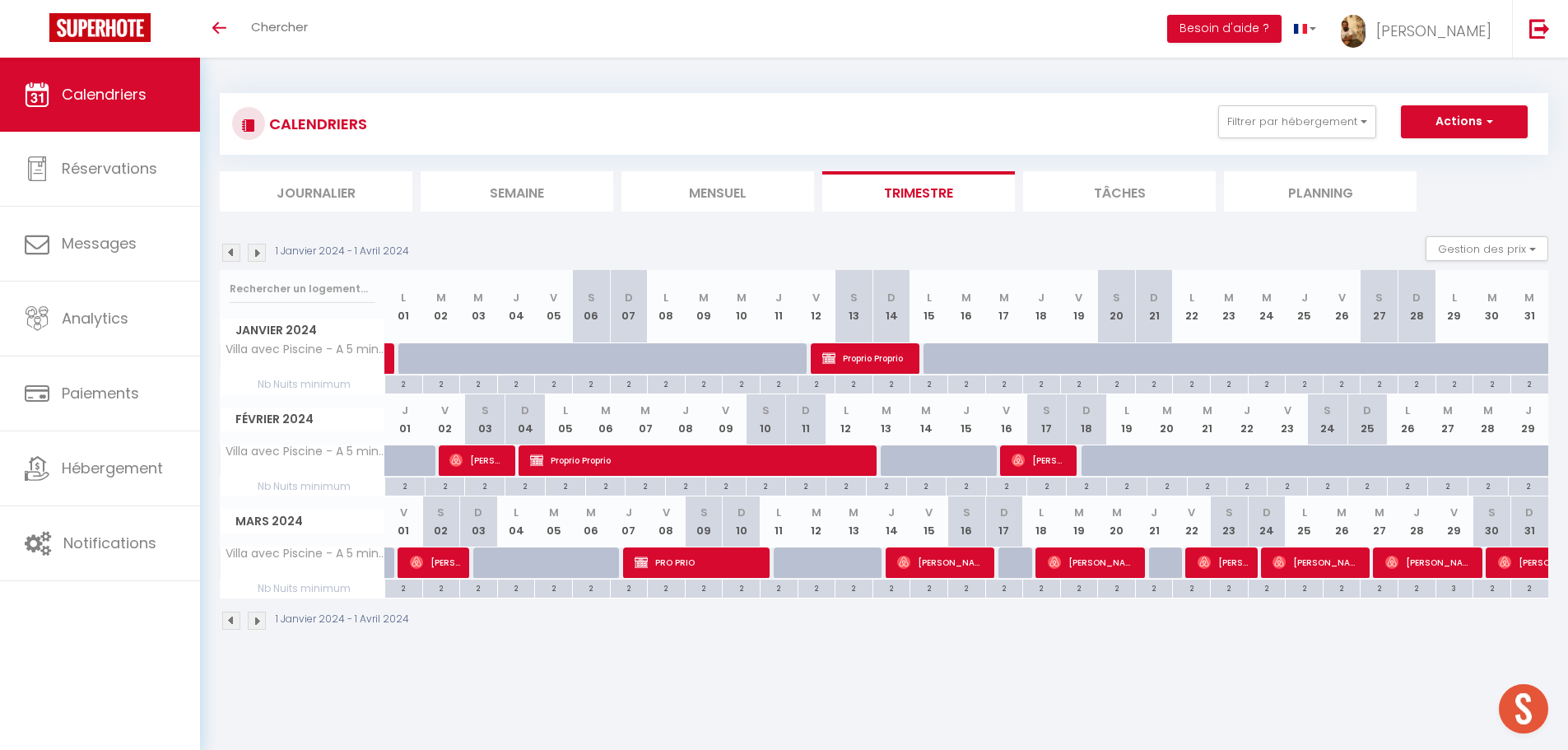
click at [250, 258] on img at bounding box center [257, 252] width 18 height 18
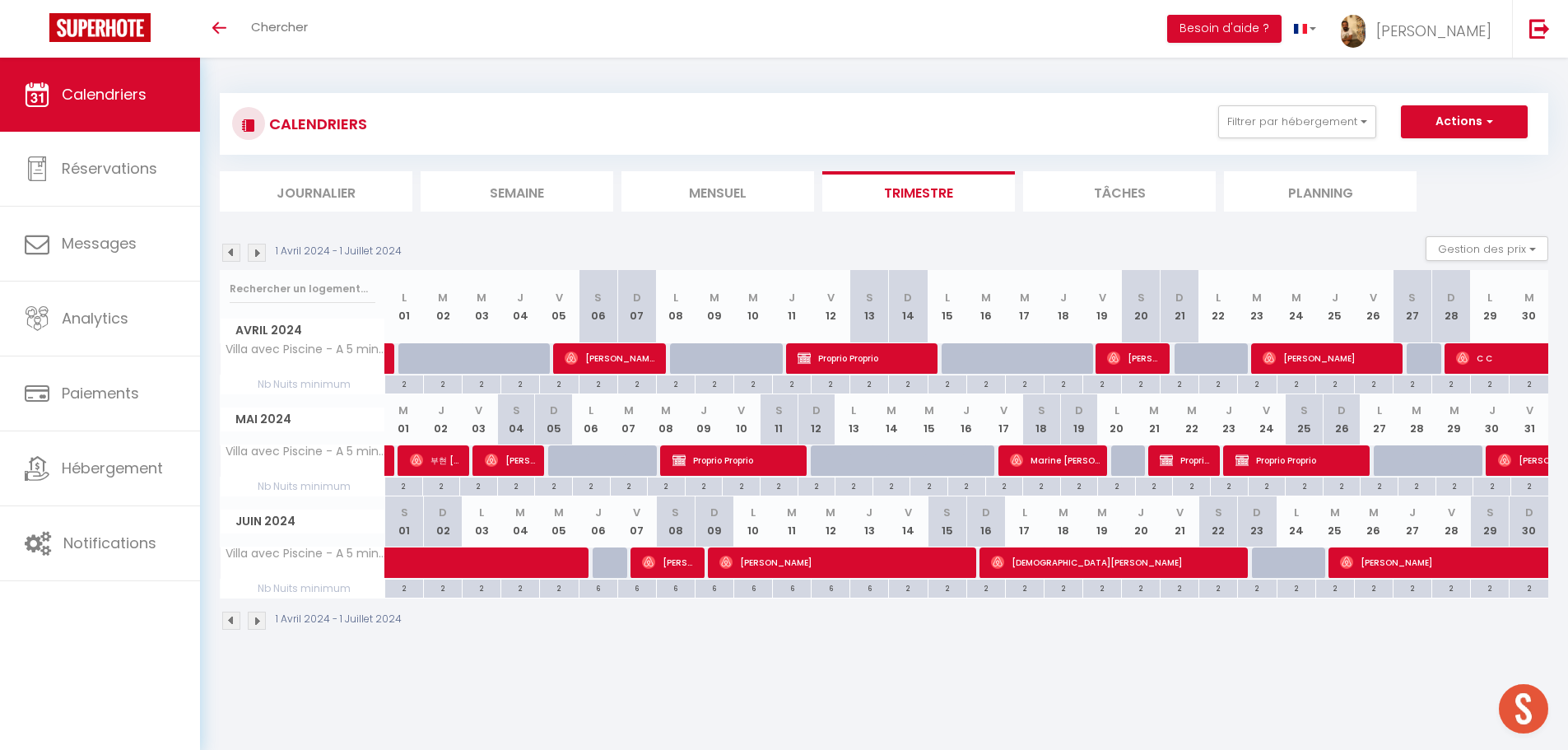
click at [250, 258] on img at bounding box center [257, 252] width 18 height 18
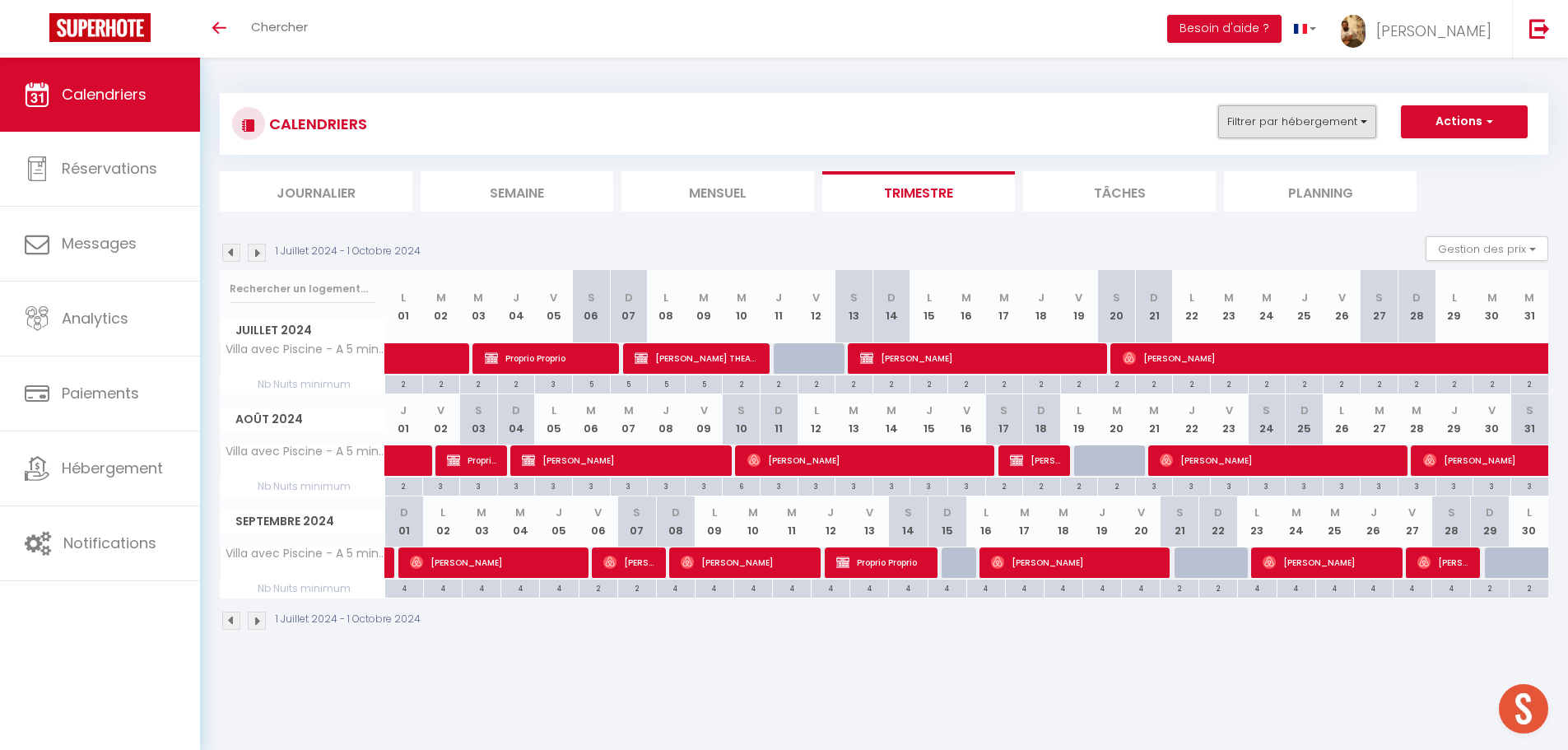
click at [1344, 129] on button "Filtrer par hébergement" at bounding box center [1296, 122] width 158 height 33
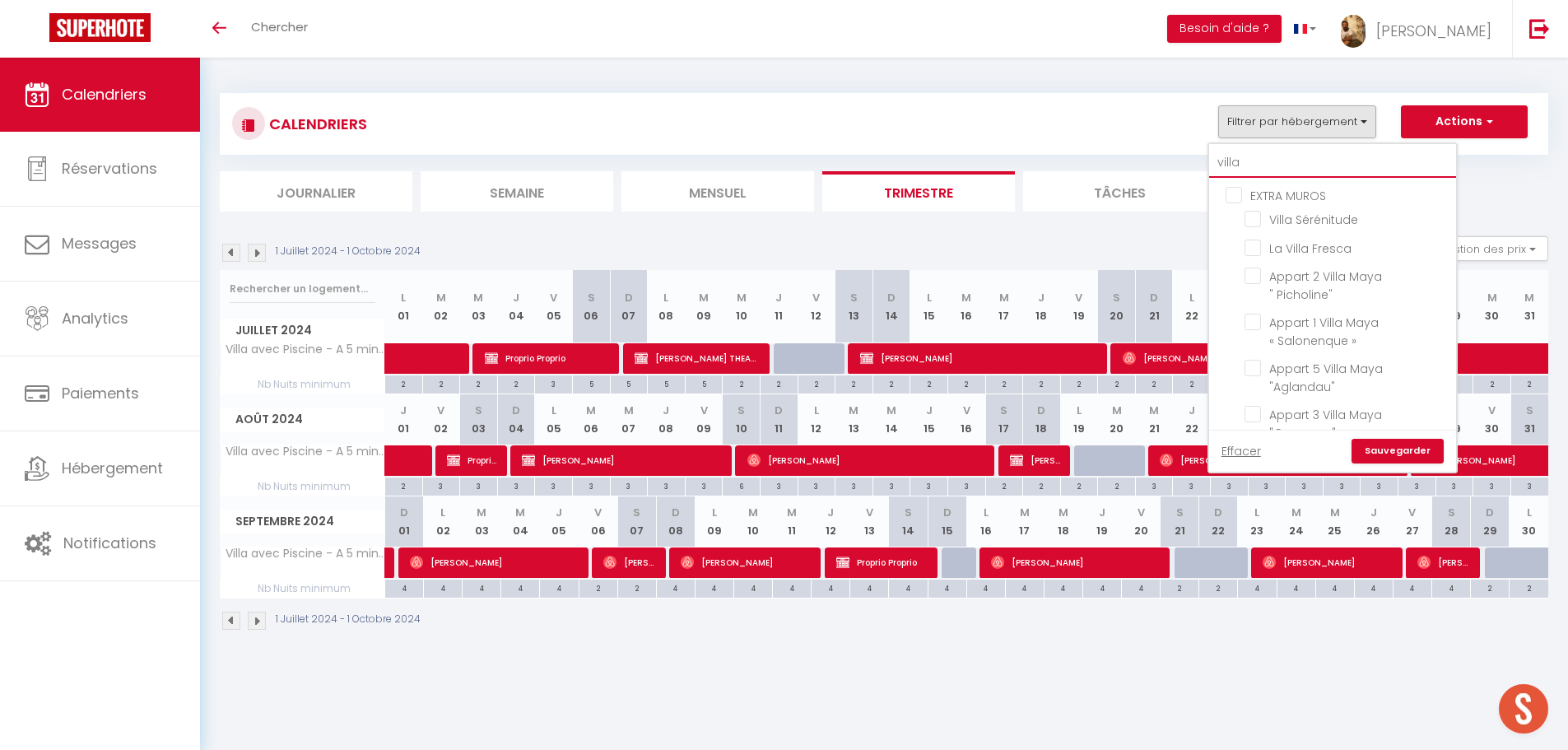
click at [1263, 157] on input "villa" at bounding box center [1333, 163] width 247 height 29
click at [1253, 217] on input "Le loft des Papes" at bounding box center [1347, 218] width 206 height 17
click at [1403, 457] on link "Sauvegarder" at bounding box center [1397, 450] width 92 height 25
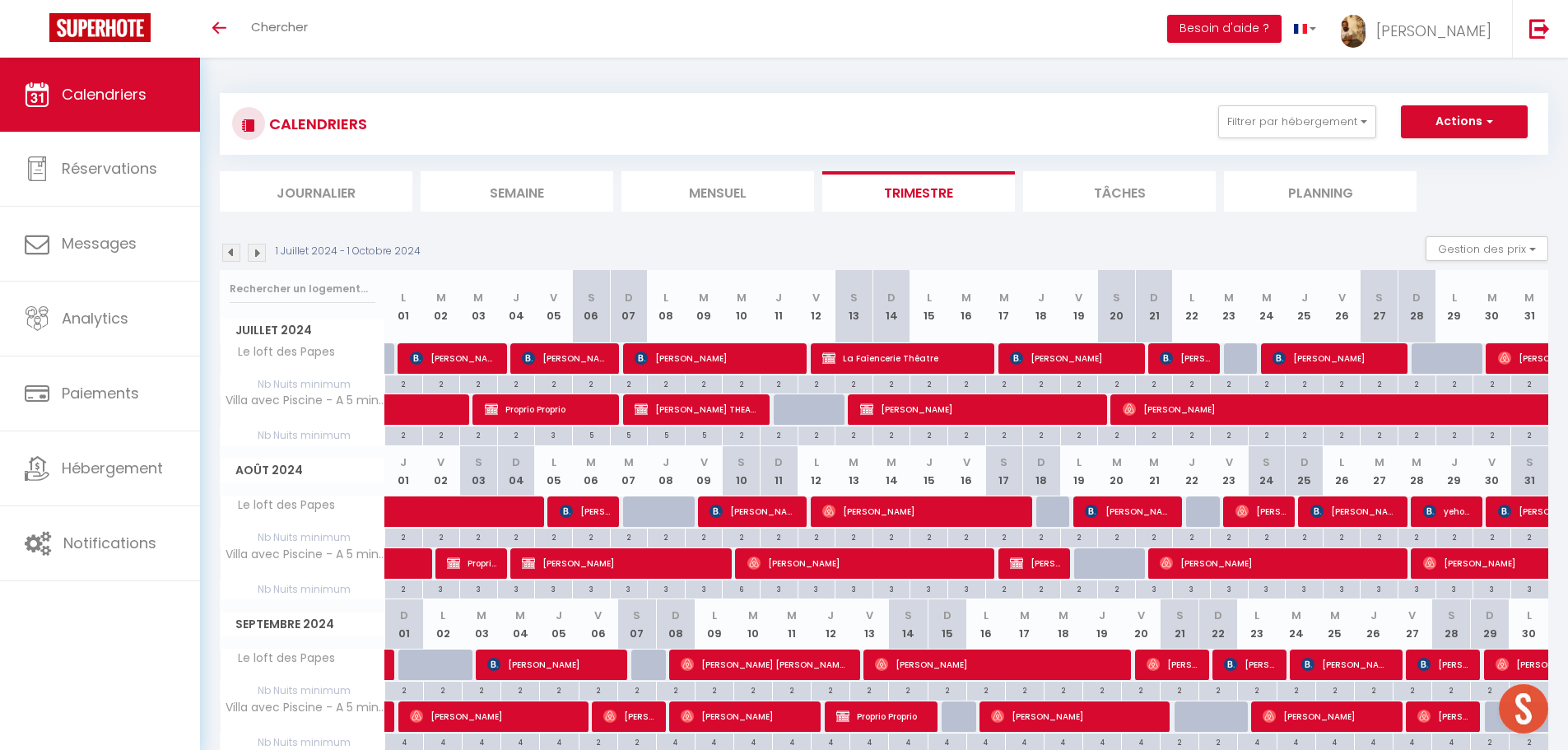
click at [254, 254] on img at bounding box center [257, 252] width 18 height 18
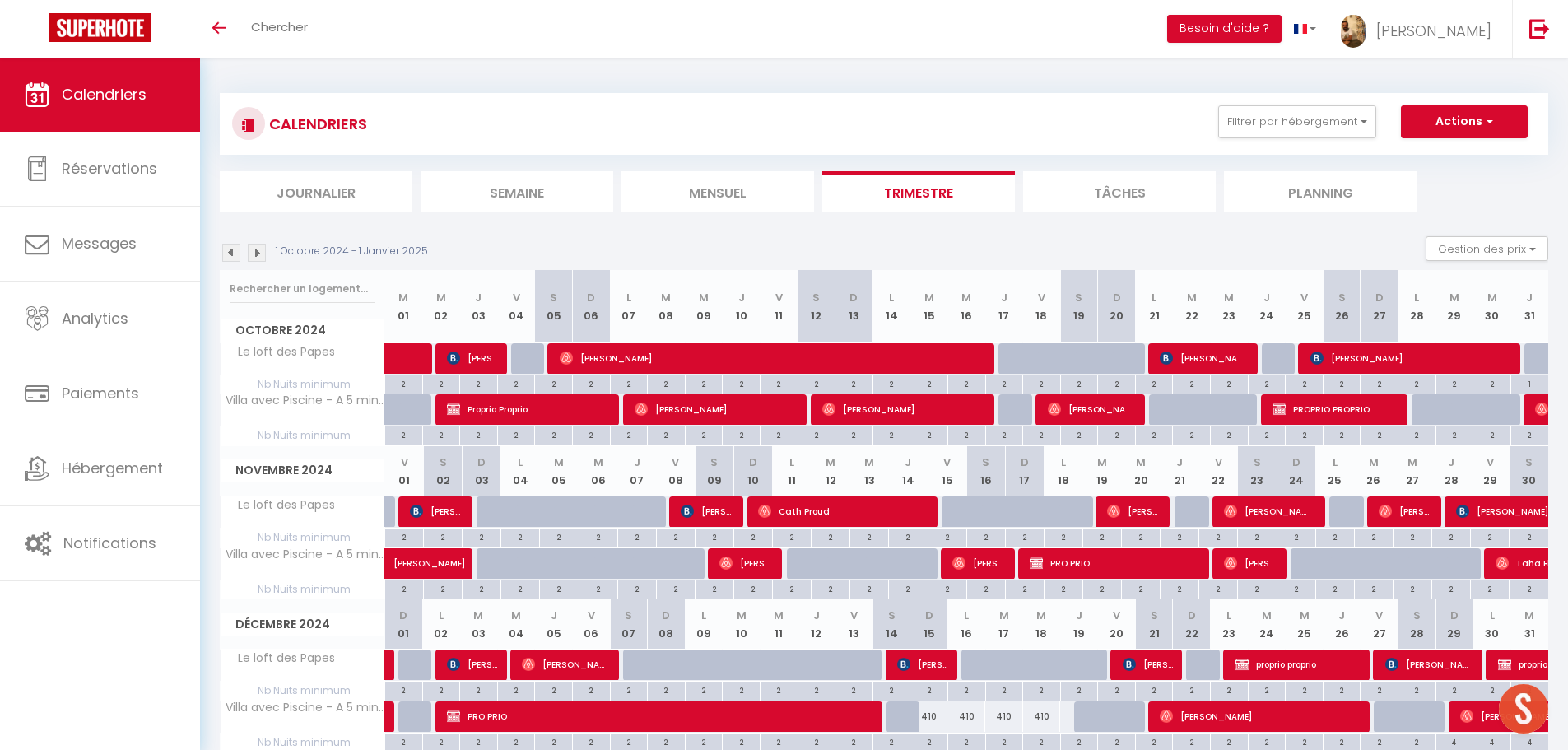
click at [254, 254] on img at bounding box center [257, 252] width 18 height 18
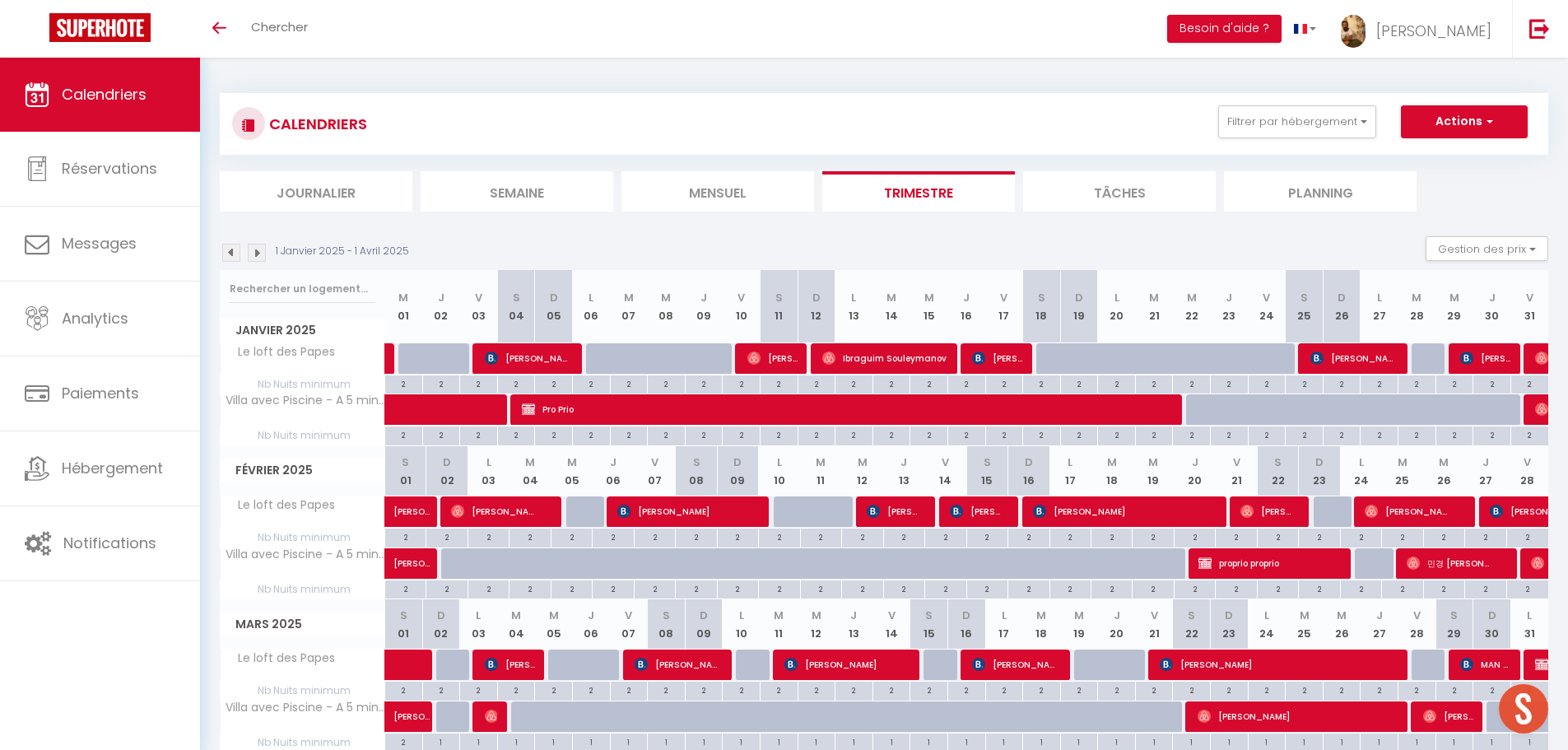
click at [254, 254] on img at bounding box center [257, 252] width 18 height 18
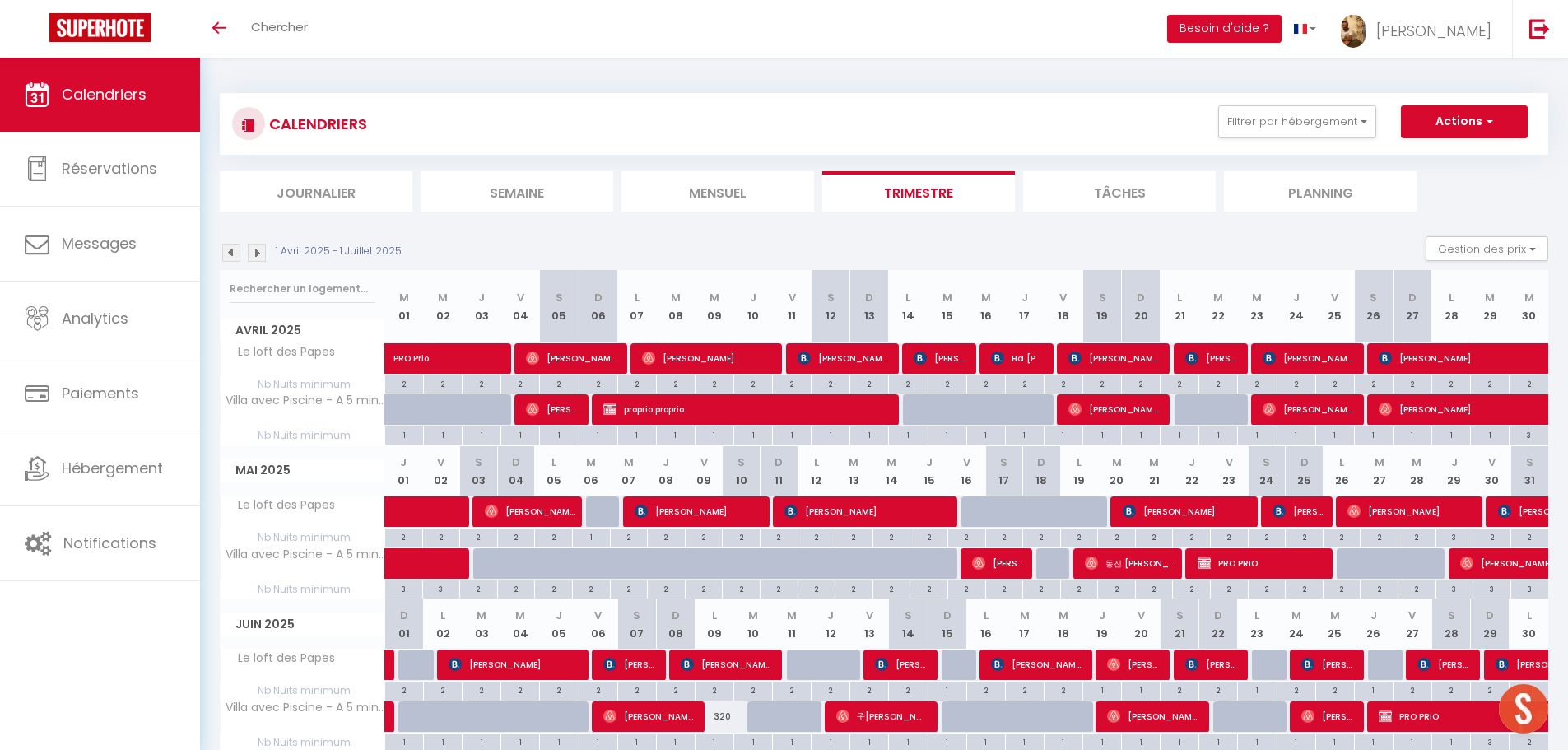
click at [254, 254] on img at bounding box center [257, 252] width 18 height 18
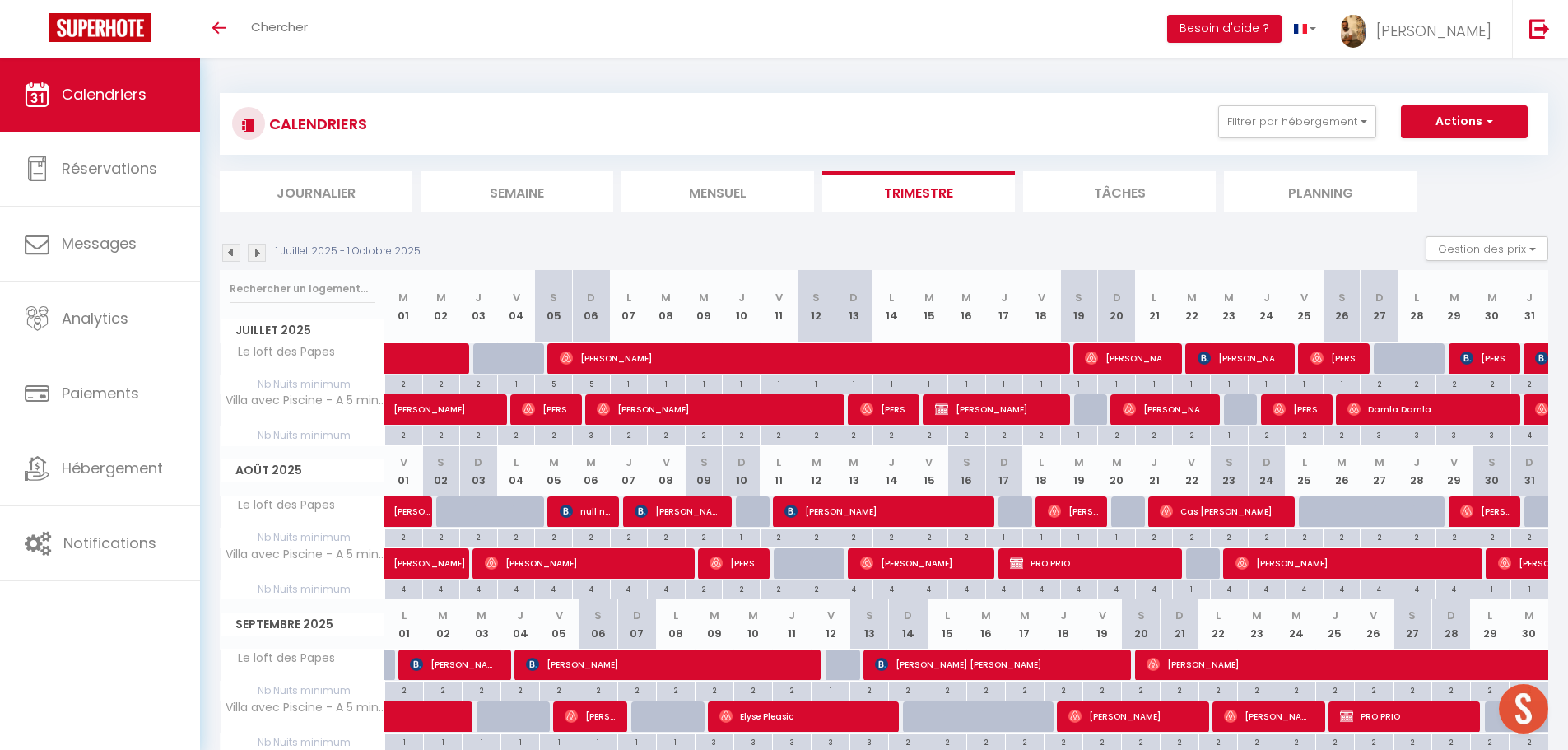
click at [254, 254] on img at bounding box center [257, 252] width 18 height 18
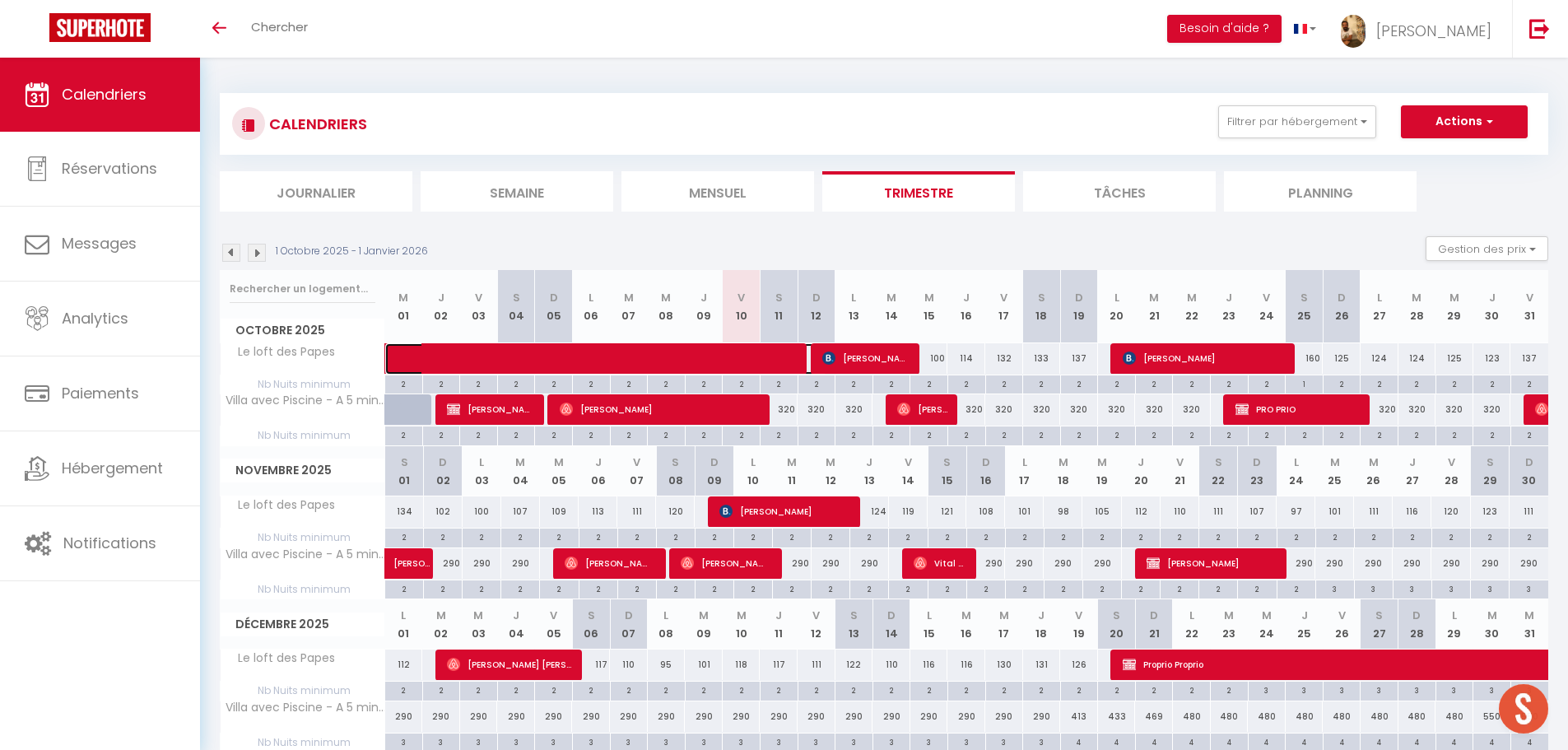
click at [468, 368] on span at bounding box center [618, 359] width 417 height 31
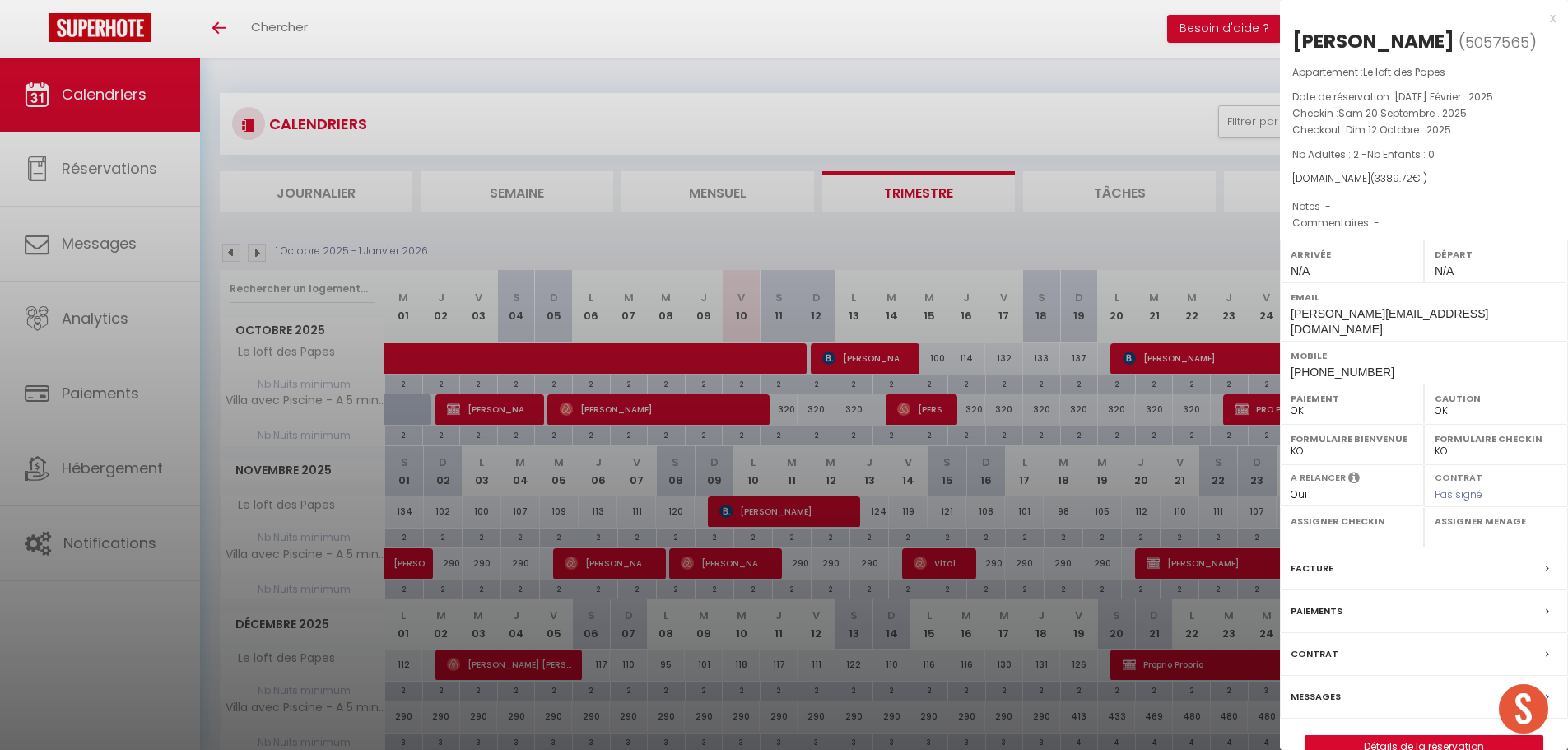
click at [842, 58] on div at bounding box center [784, 375] width 1568 height 750
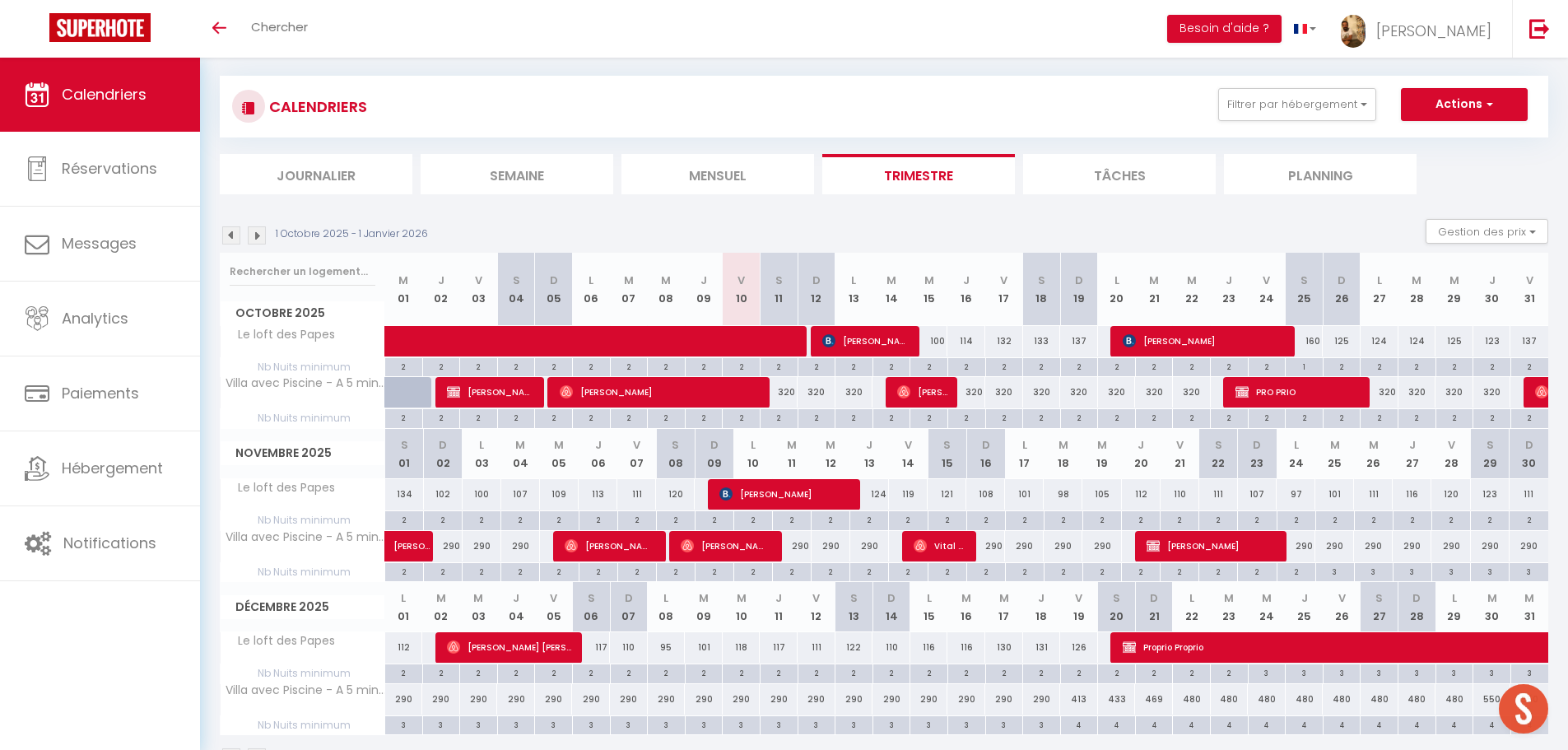
scroll to position [71, 0]
